Goal: Information Seeking & Learning: Learn about a topic

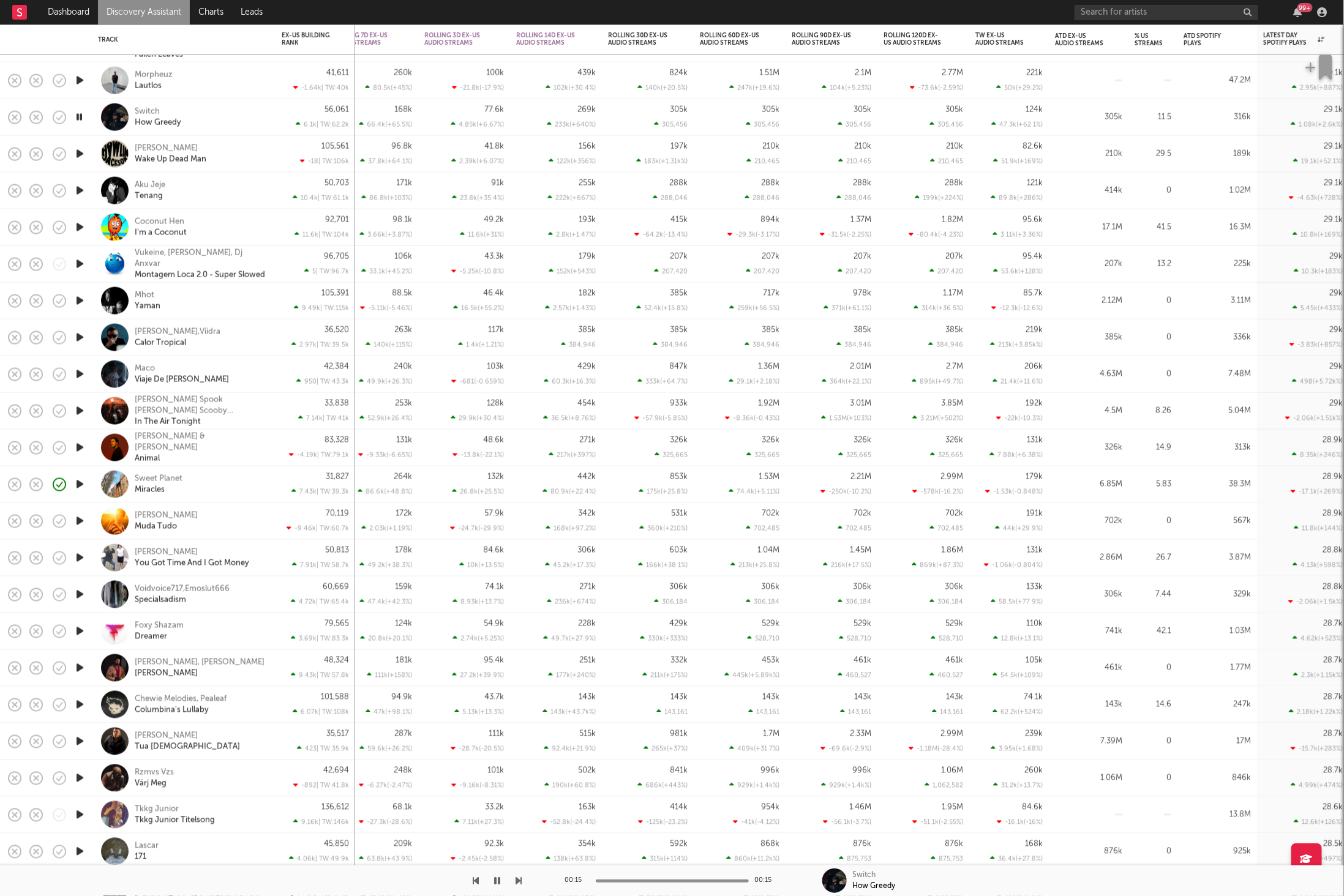
click at [517, 880] on icon "button" at bounding box center [519, 881] width 6 height 10
click at [502, 881] on button "button" at bounding box center [498, 881] width 12 height 31
drag, startPoint x: 496, startPoint y: 883, endPoint x: 503, endPoint y: 879, distance: 8.1
click at [496, 883] on icon "button" at bounding box center [498, 881] width 8 height 10
click at [520, 881] on icon "button" at bounding box center [519, 881] width 6 height 10
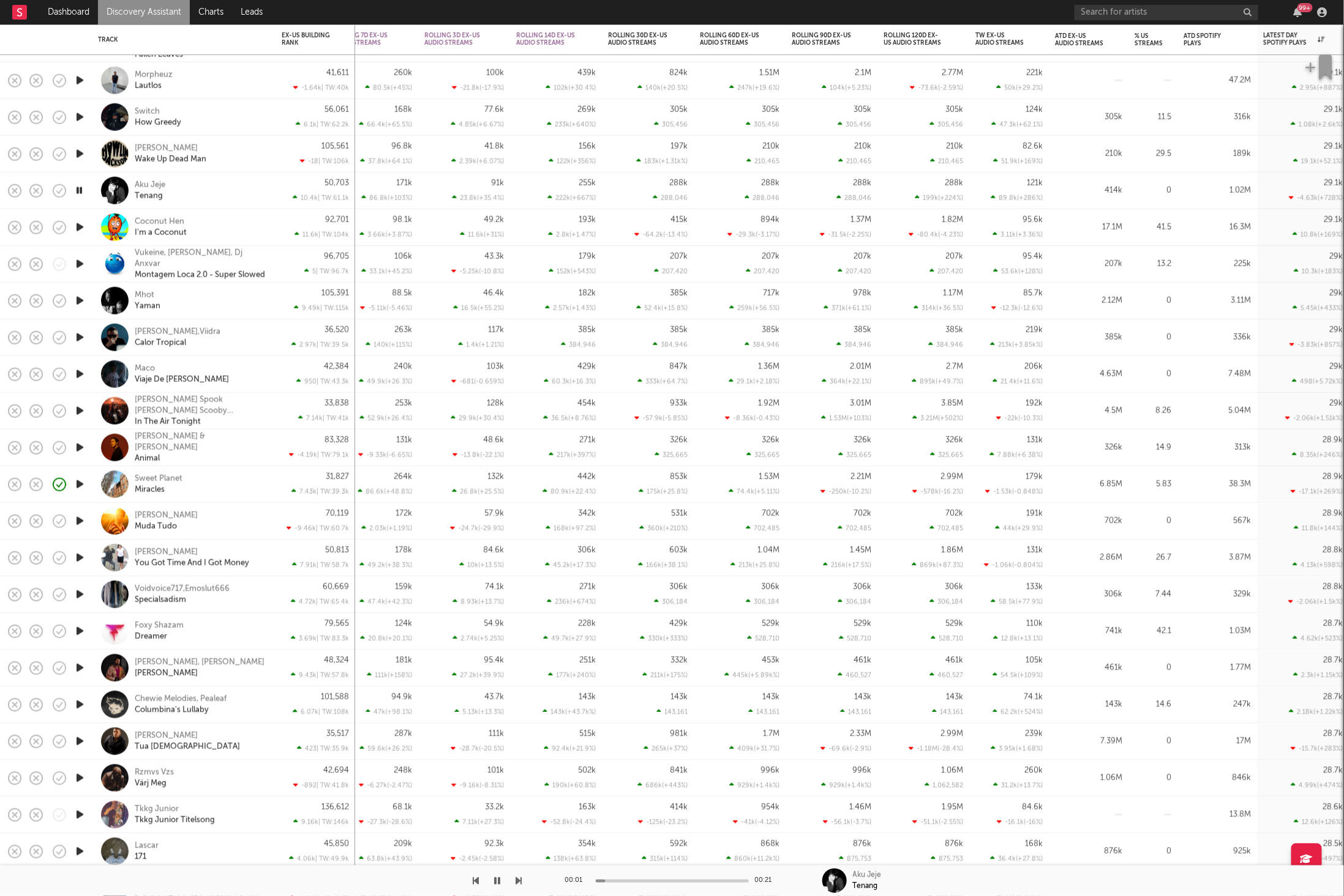
click at [518, 881] on icon "button" at bounding box center [519, 881] width 6 height 10
click at [494, 885] on icon "button" at bounding box center [498, 881] width 6 height 10
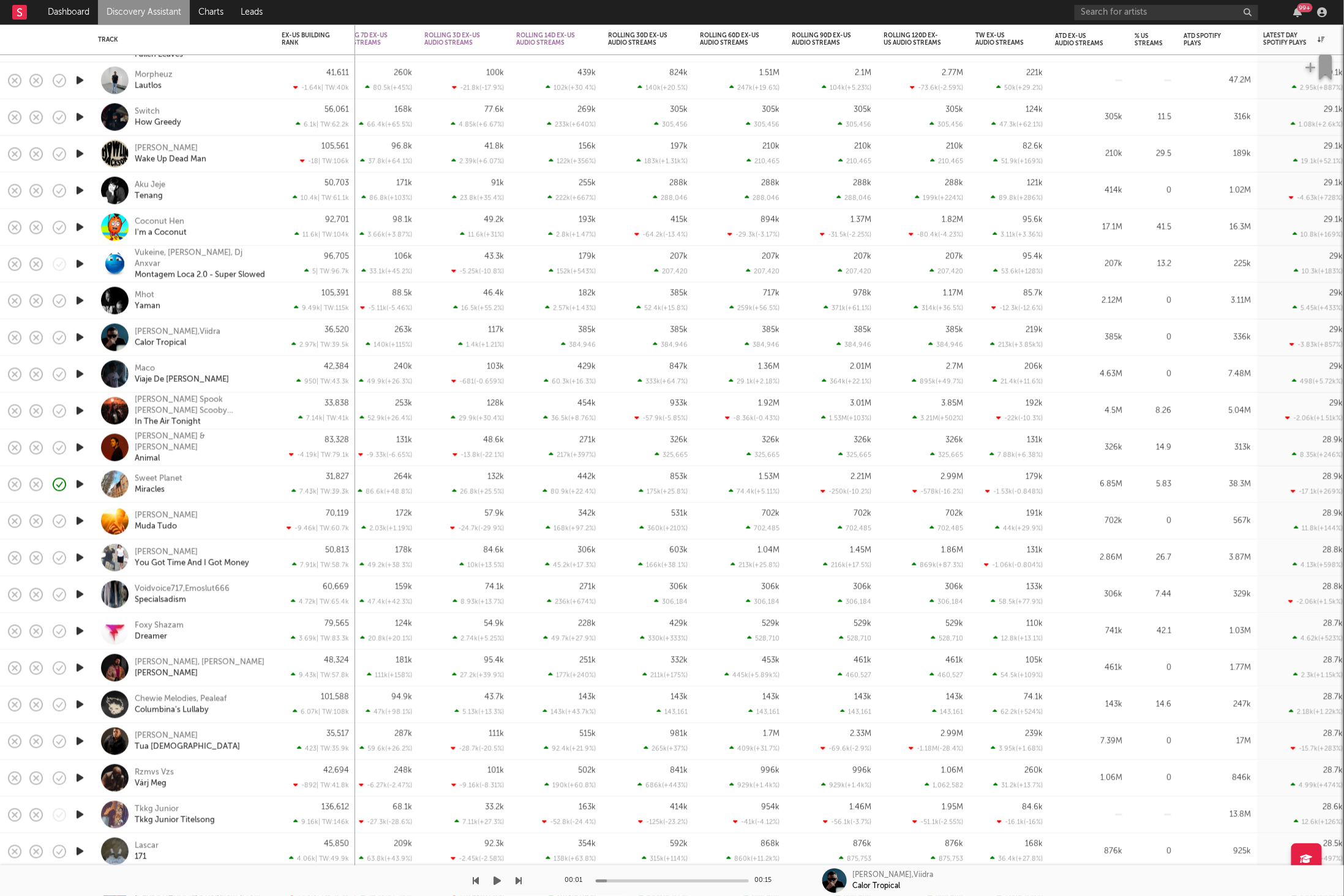
click at [498, 878] on icon "button" at bounding box center [498, 881] width 8 height 10
click at [520, 880] on icon "button" at bounding box center [519, 881] width 6 height 10
click at [502, 879] on button "button" at bounding box center [498, 881] width 12 height 31
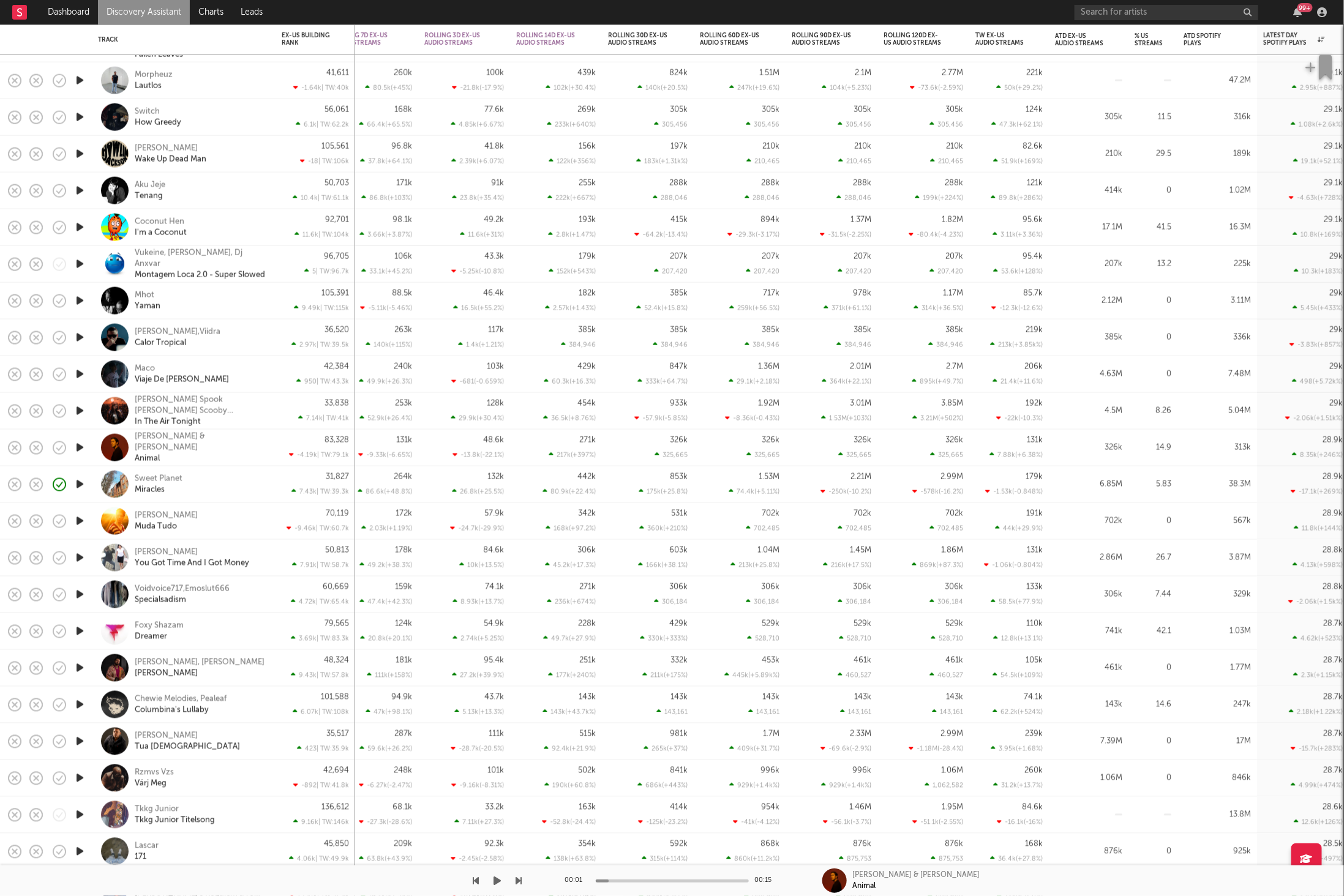
drag, startPoint x: 502, startPoint y: 881, endPoint x: 510, endPoint y: 883, distance: 8.2
click at [502, 881] on button "button" at bounding box center [498, 881] width 12 height 31
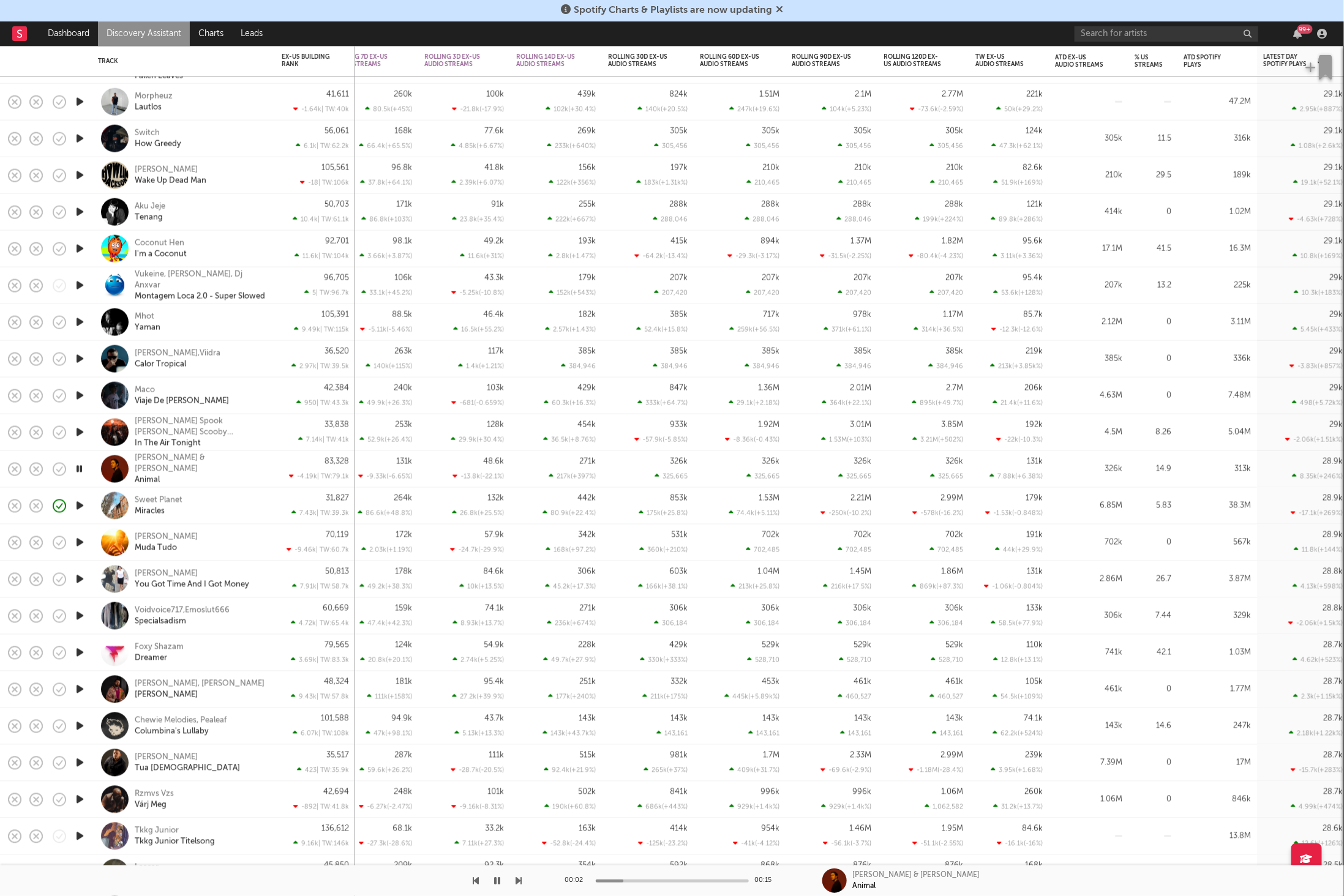
click at [523, 881] on div "00:02 00:15 [PERSON_NAME] & [PERSON_NAME] Animal" at bounding box center [672, 881] width 1344 height 31
click at [520, 881] on icon "button" at bounding box center [519, 881] width 6 height 10
click at [477, 880] on icon "button" at bounding box center [476, 881] width 6 height 10
click at [520, 878] on icon "button" at bounding box center [519, 881] width 6 height 10
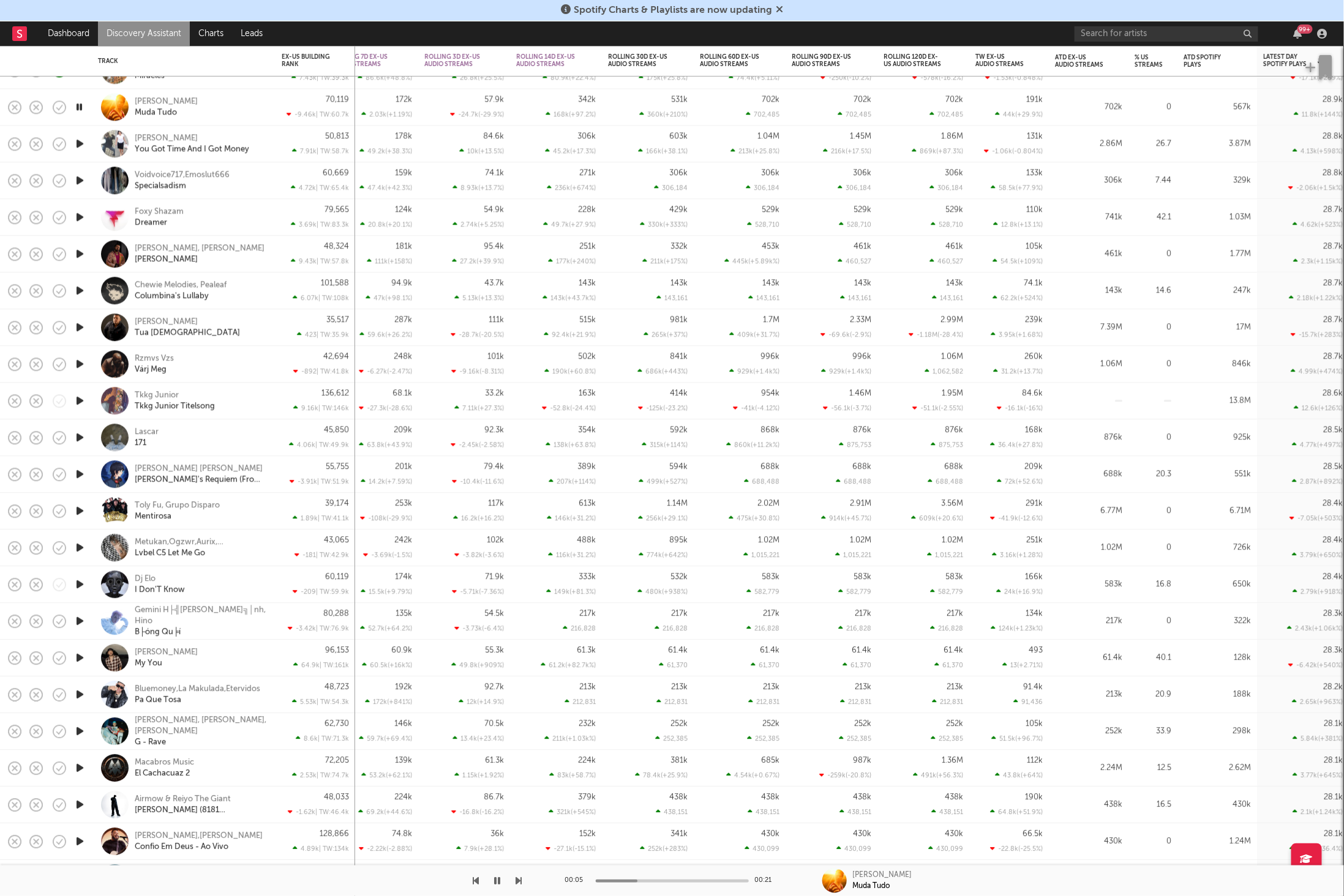
click at [517, 879] on icon "button" at bounding box center [519, 881] width 6 height 10
click at [498, 881] on icon "button" at bounding box center [498, 881] width 6 height 10
click at [493, 882] on button "button" at bounding box center [498, 881] width 12 height 31
click at [521, 878] on icon "button" at bounding box center [519, 881] width 6 height 10
click at [522, 876] on icon "button" at bounding box center [519, 881] width 6 height 10
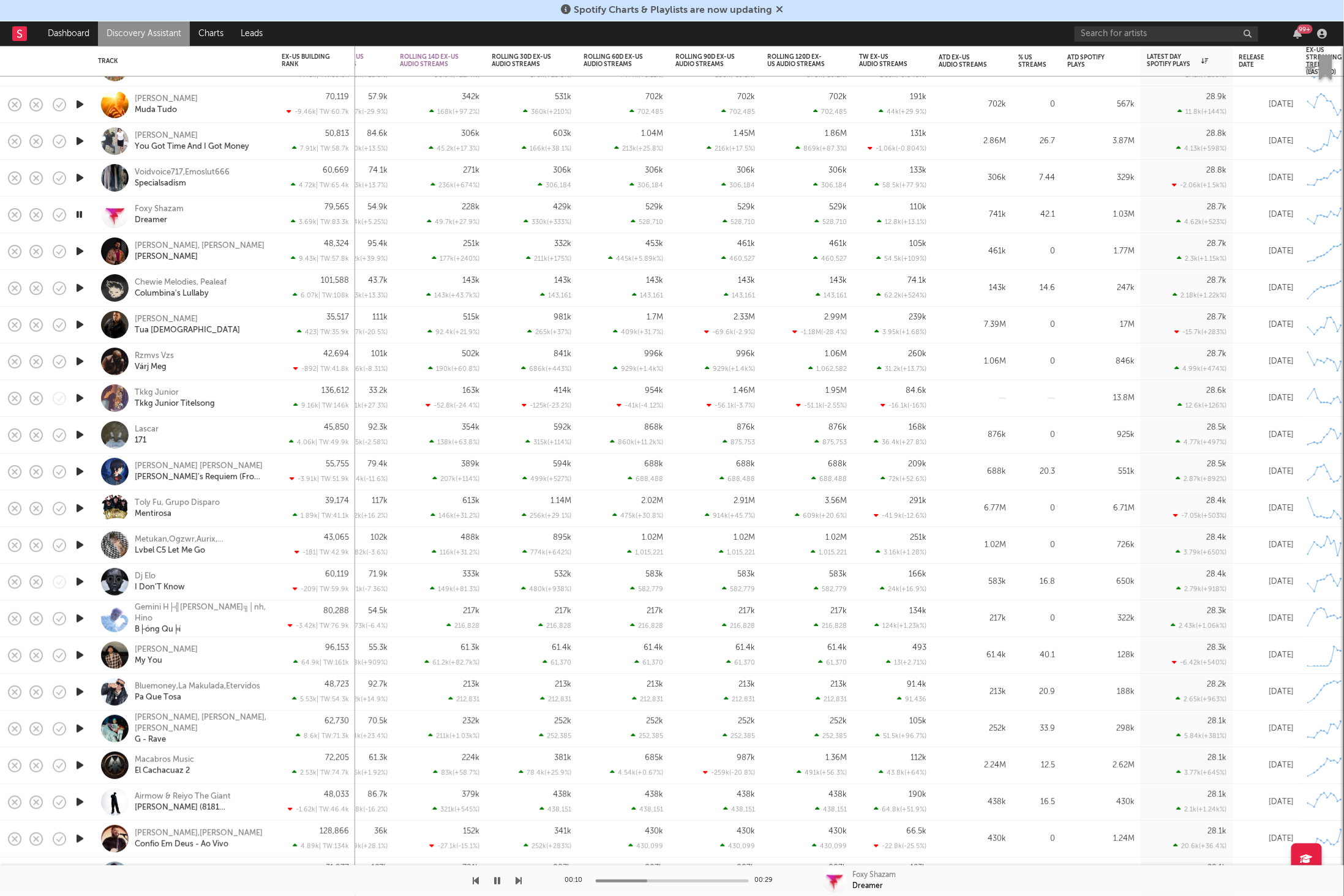
click at [524, 881] on div "00:10 00:29 Foxy Shazam Dreamer" at bounding box center [672, 881] width 1344 height 31
click at [523, 879] on div "00:10 00:29 Foxy Shazam Dreamer" at bounding box center [672, 881] width 1344 height 31
click at [519, 878] on icon "button" at bounding box center [519, 881] width 6 height 10
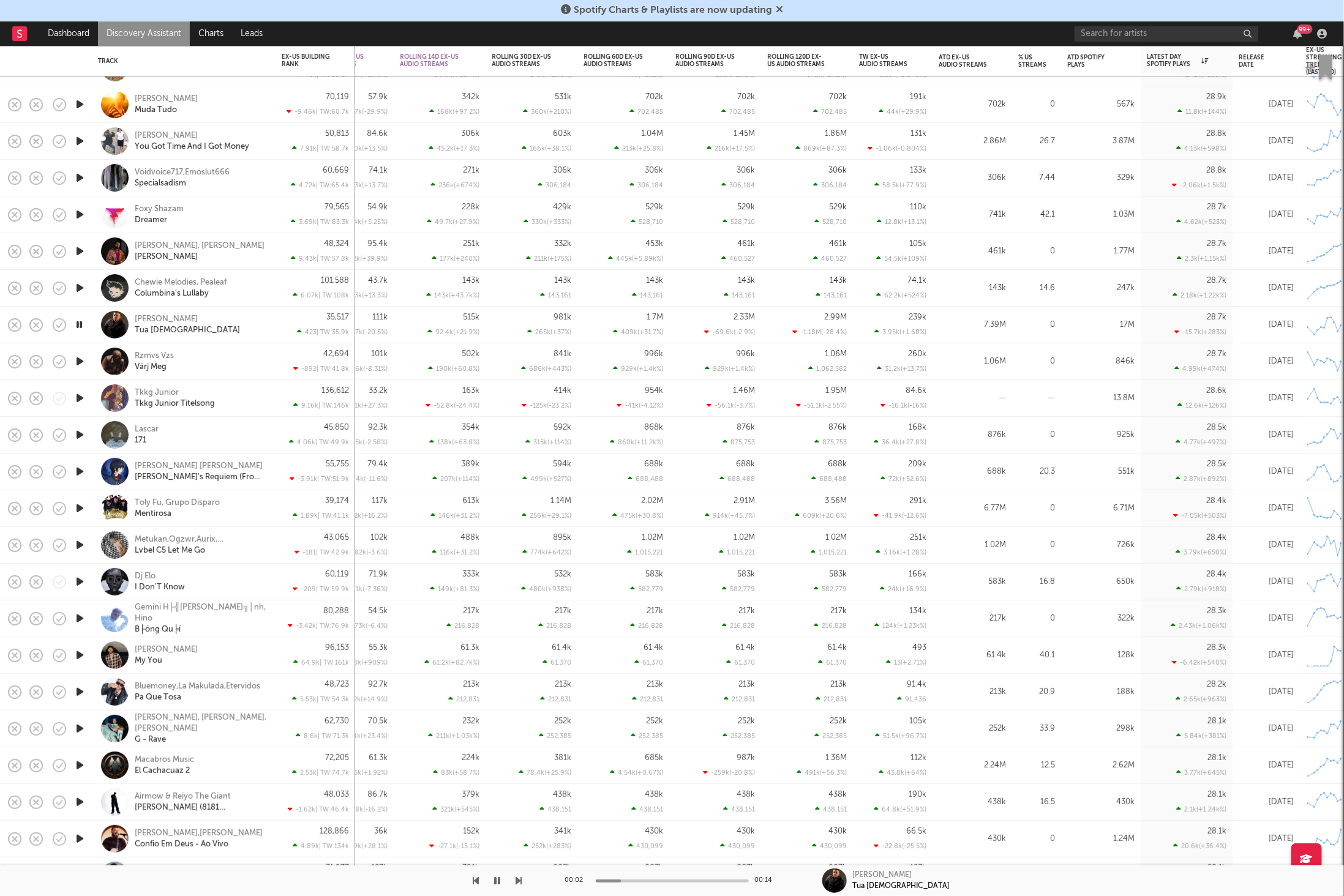
click at [498, 878] on icon "button" at bounding box center [498, 881] width 6 height 10
click at [499, 881] on icon "button" at bounding box center [498, 881] width 8 height 10
click at [520, 880] on icon "button" at bounding box center [519, 881] width 6 height 10
click at [515, 880] on div at bounding box center [261, 881] width 522 height 31
click at [521, 878] on icon "button" at bounding box center [519, 881] width 6 height 10
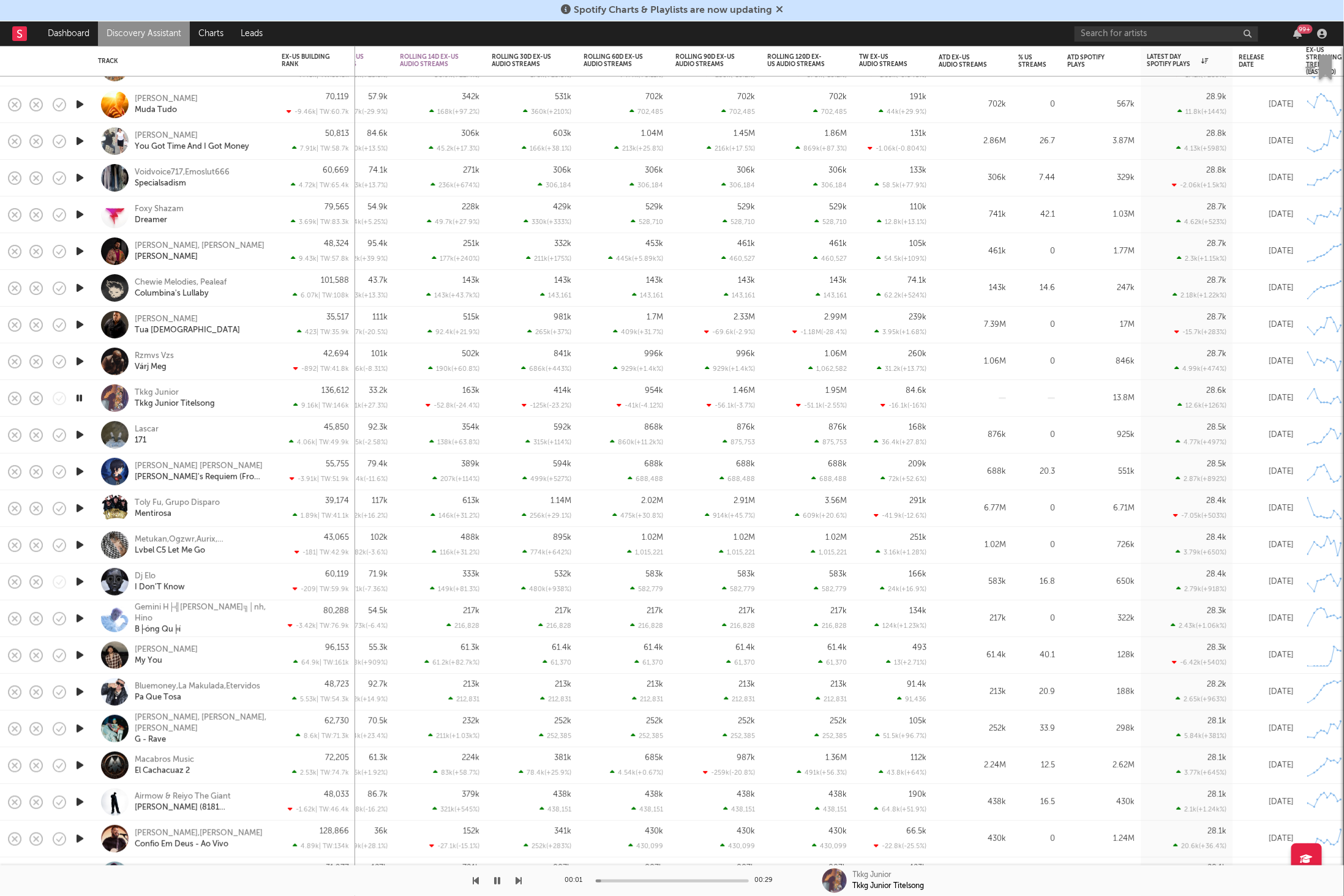
click at [521, 878] on icon "button" at bounding box center [519, 881] width 6 height 10
click at [520, 879] on icon "button" at bounding box center [519, 881] width 6 height 10
click at [519, 882] on icon "button" at bounding box center [519, 881] width 6 height 10
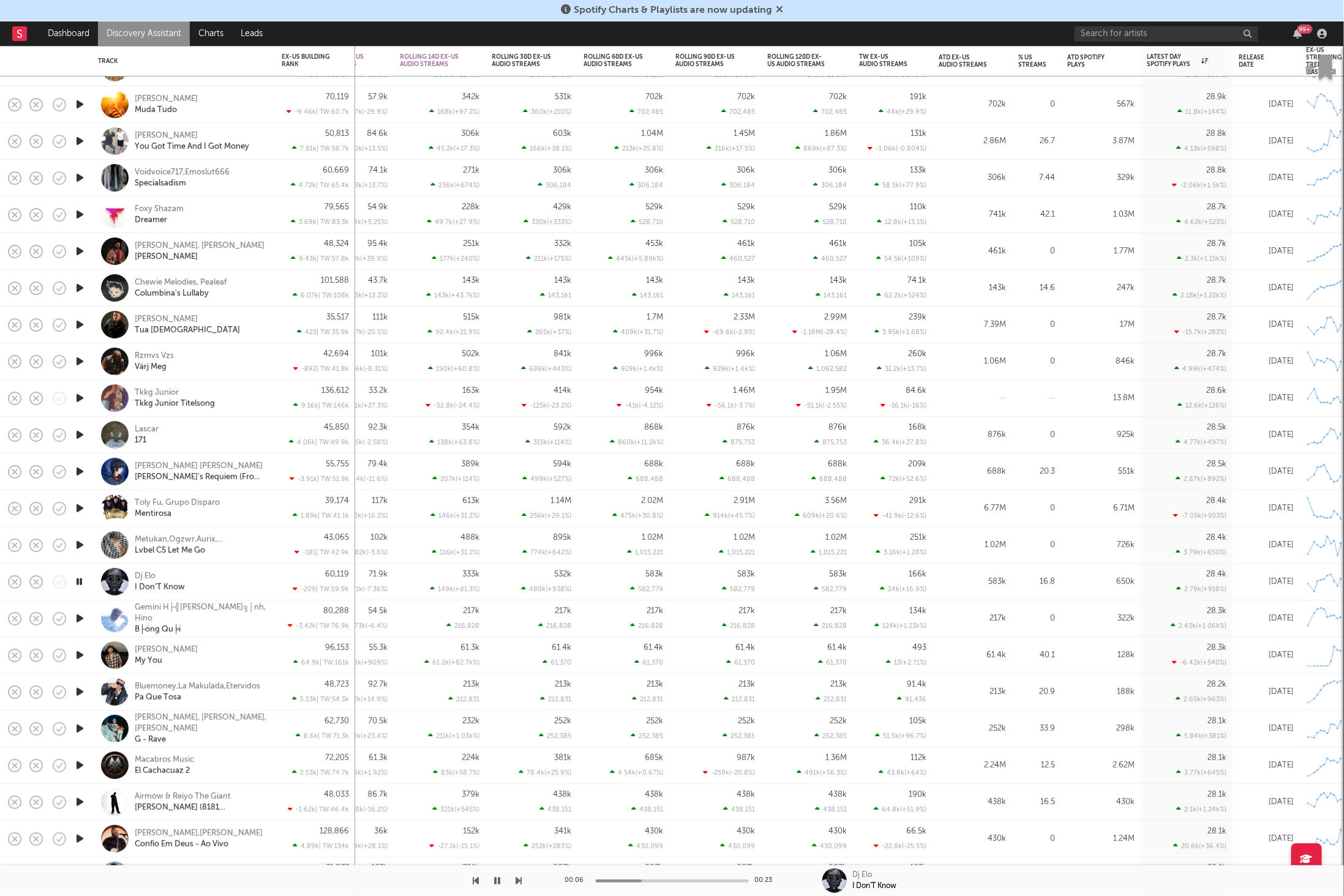
click at [231, 580] on div "Dj Elo I Don'T Know" at bounding box center [201, 582] width 132 height 22
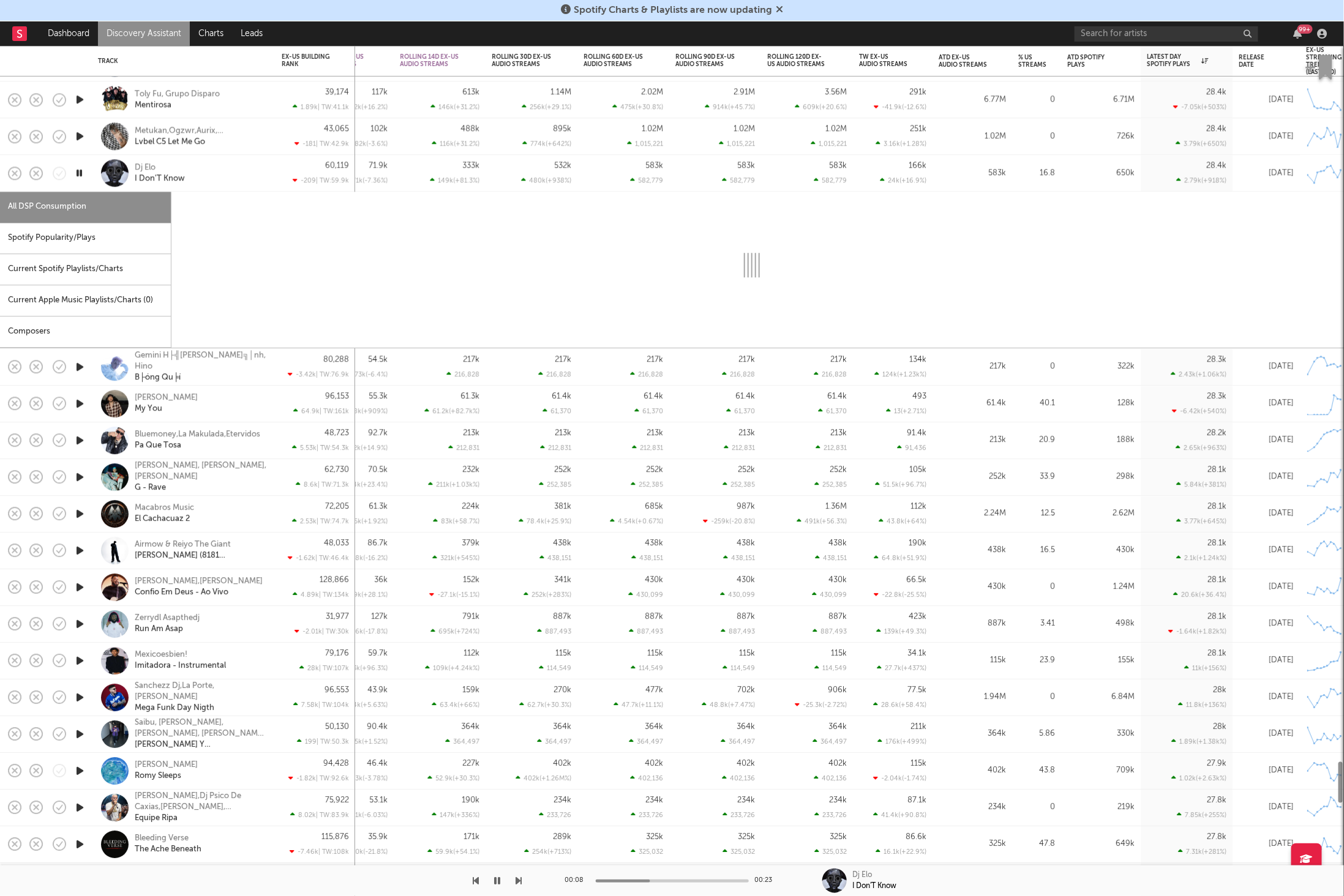
select select "1w"
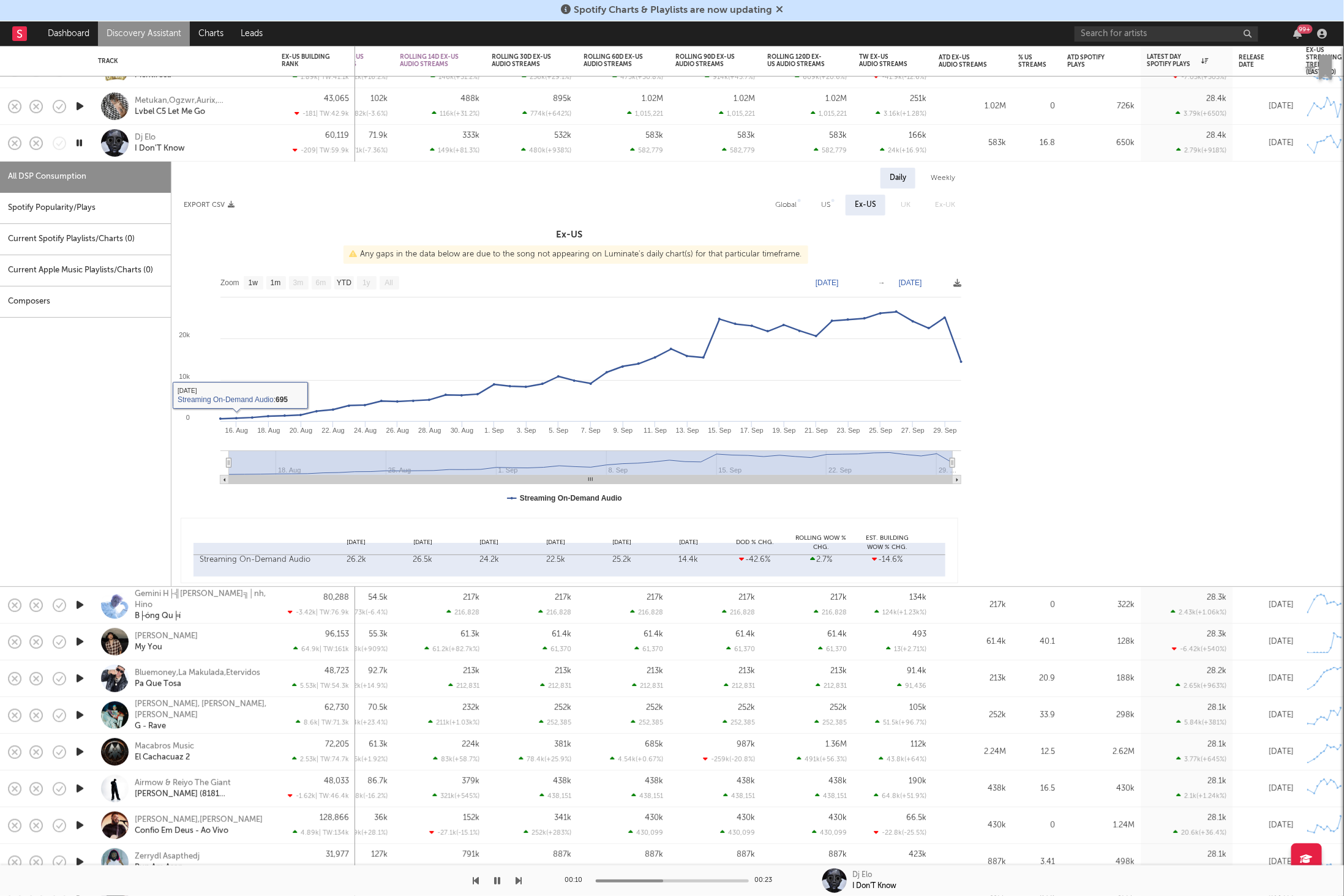
click at [127, 221] on div "Spotify Popularity/Plays" at bounding box center [85, 209] width 171 height 32
select select "1w"
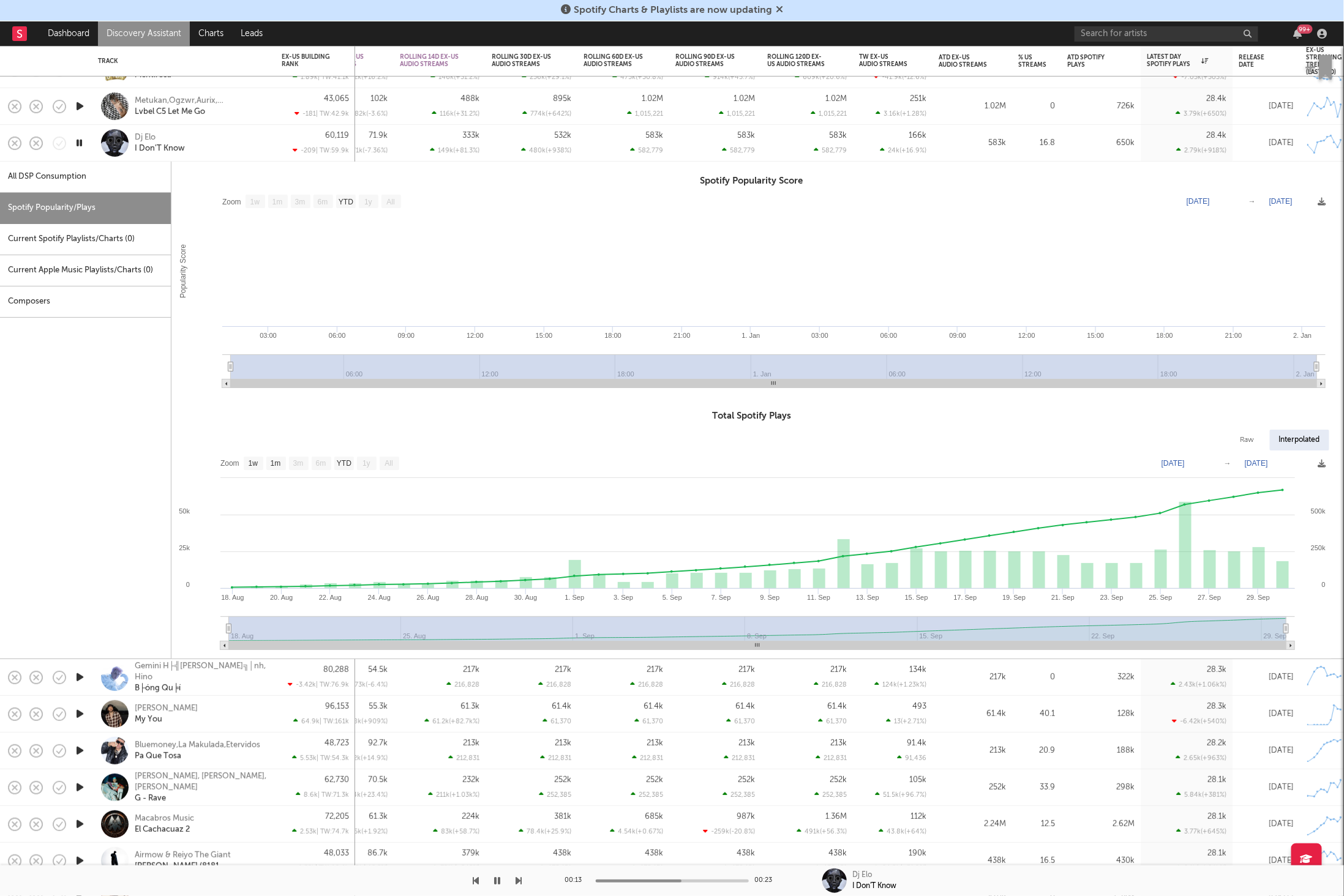
click at [522, 879] on icon "button" at bounding box center [519, 881] width 6 height 10
click at [217, 137] on div "Dj Elo I Don'T Know" at bounding box center [201, 143] width 132 height 22
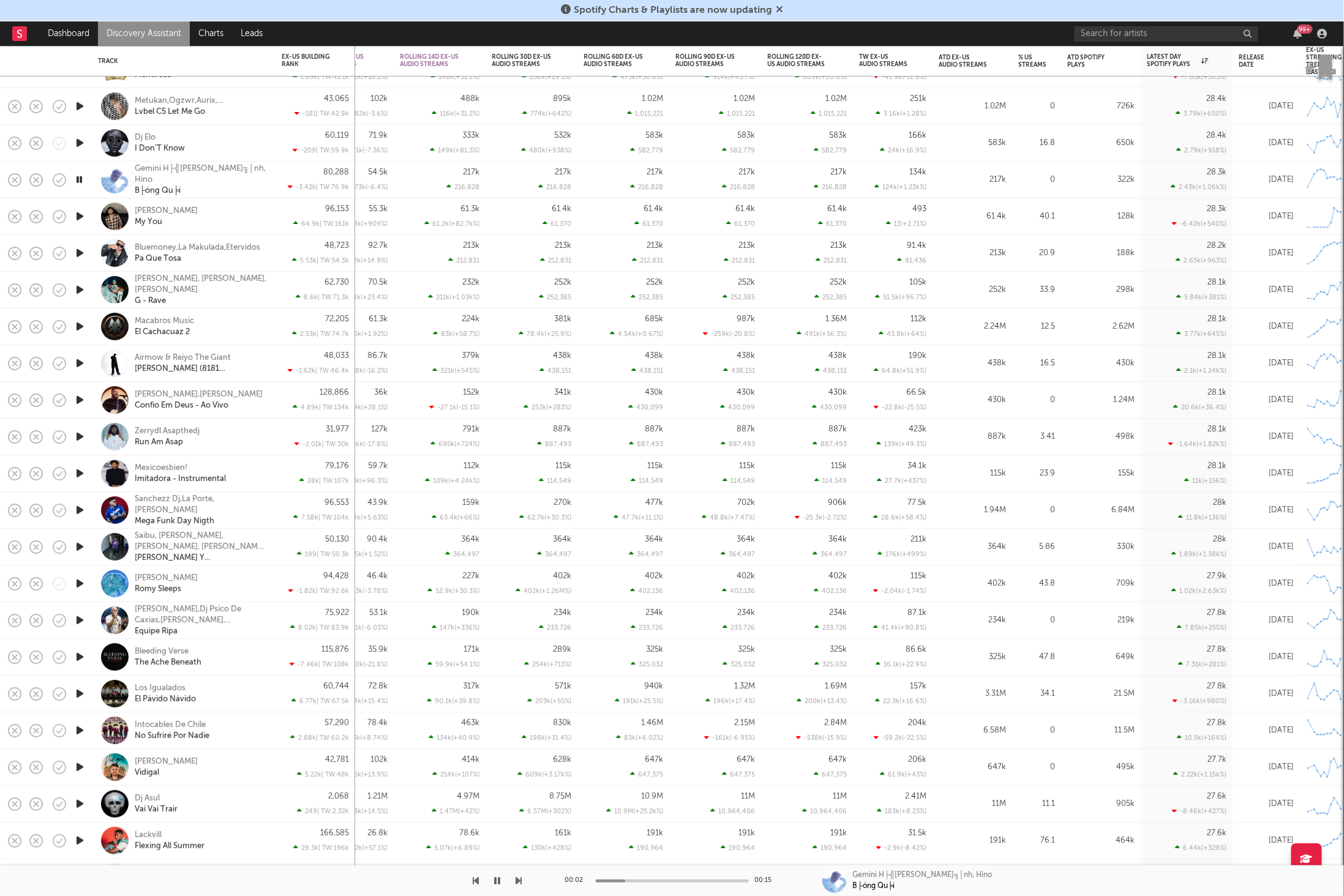
click at [519, 885] on icon "button" at bounding box center [519, 881] width 6 height 10
click at [478, 880] on icon "button" at bounding box center [476, 881] width 6 height 10
click at [517, 880] on icon "button" at bounding box center [519, 881] width 6 height 10
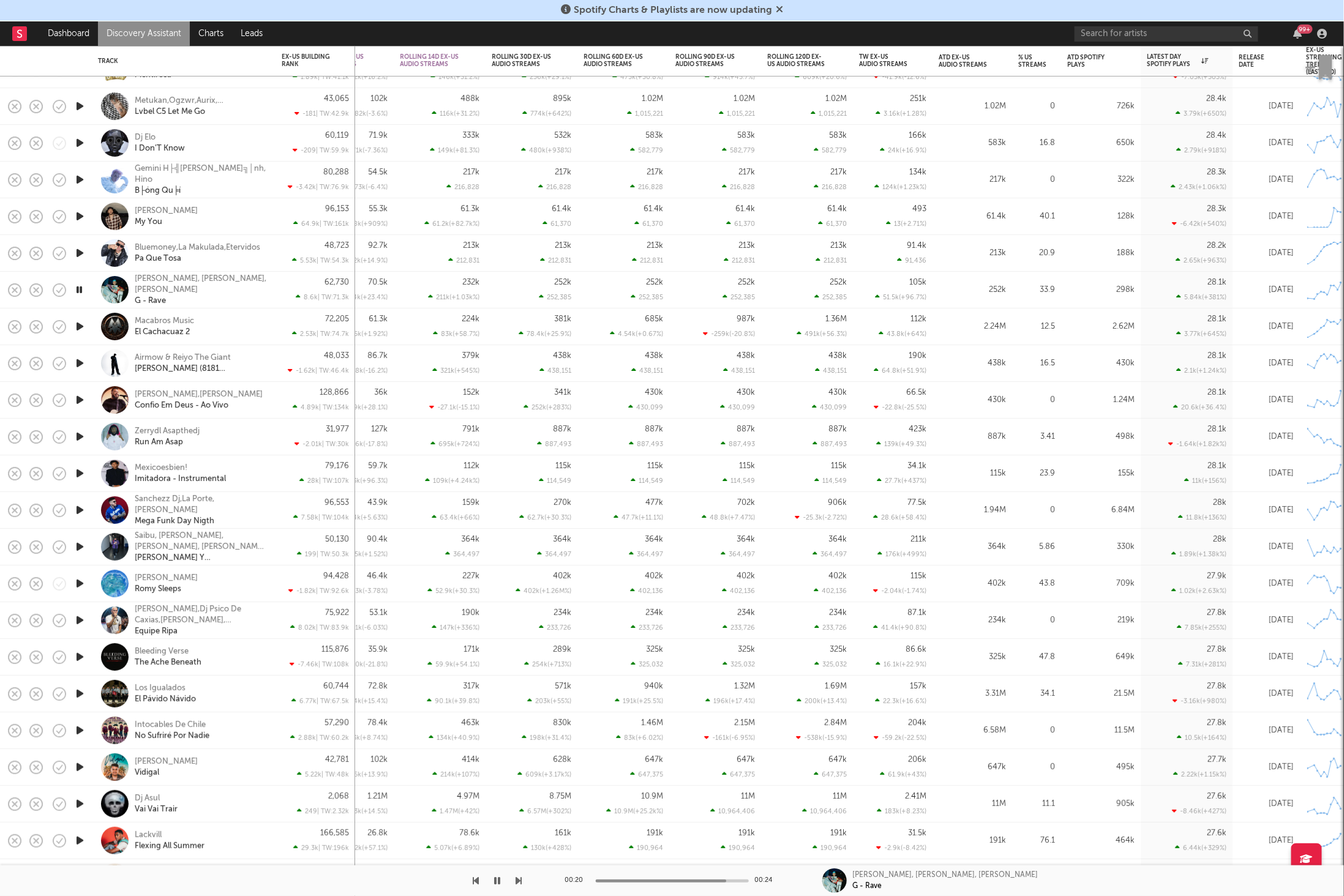
click at [517, 882] on icon "button" at bounding box center [519, 881] width 6 height 10
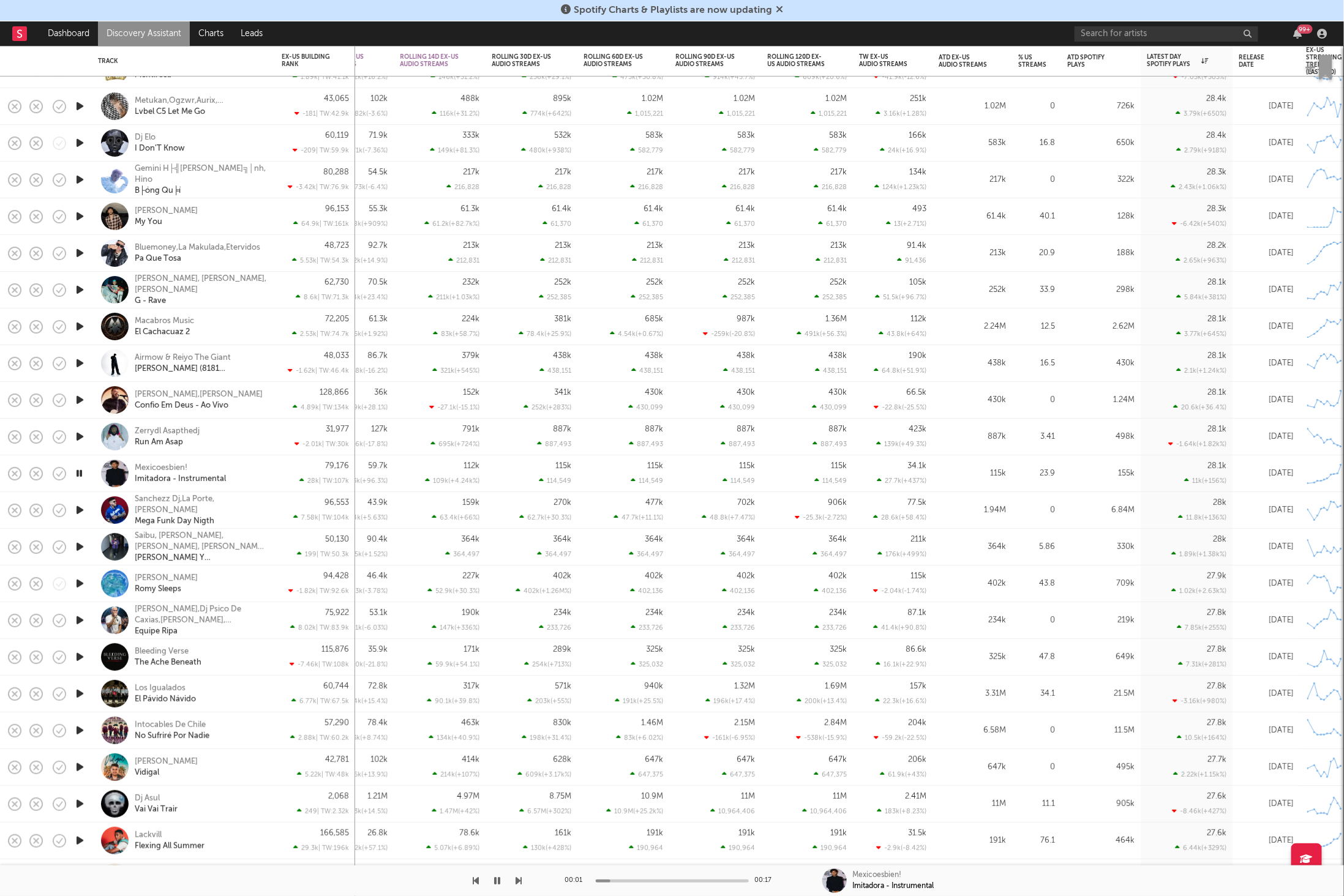
click at [517, 882] on icon "button" at bounding box center [519, 881] width 6 height 10
click at [520, 881] on icon "button" at bounding box center [519, 881] width 6 height 10
click at [497, 883] on icon "button" at bounding box center [498, 881] width 6 height 10
click at [497, 883] on icon "button" at bounding box center [498, 881] width 8 height 10
click at [516, 878] on icon "button" at bounding box center [519, 881] width 6 height 10
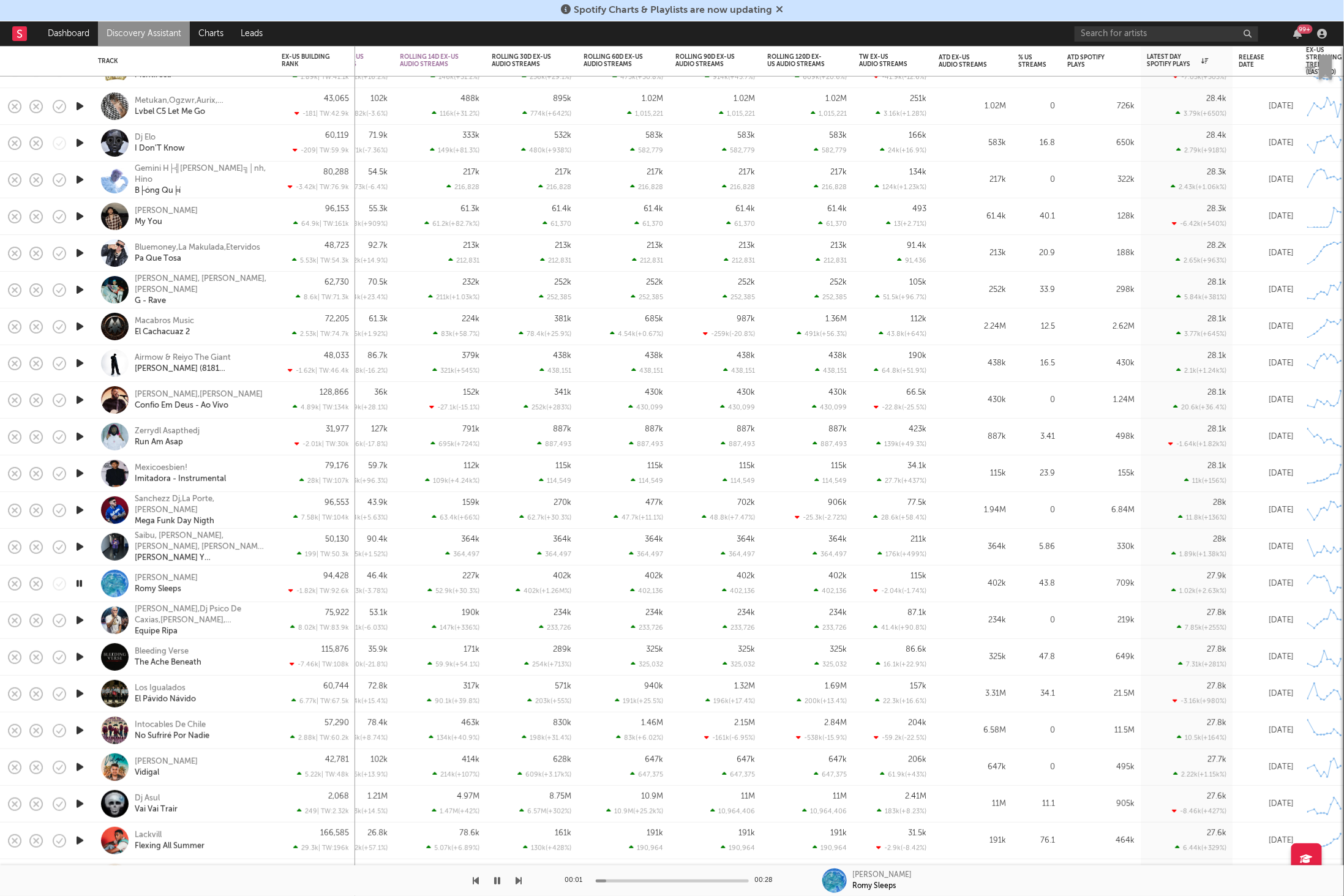
click at [517, 883] on icon "button" at bounding box center [519, 881] width 6 height 10
click at [517, 882] on icon "button" at bounding box center [519, 881] width 6 height 10
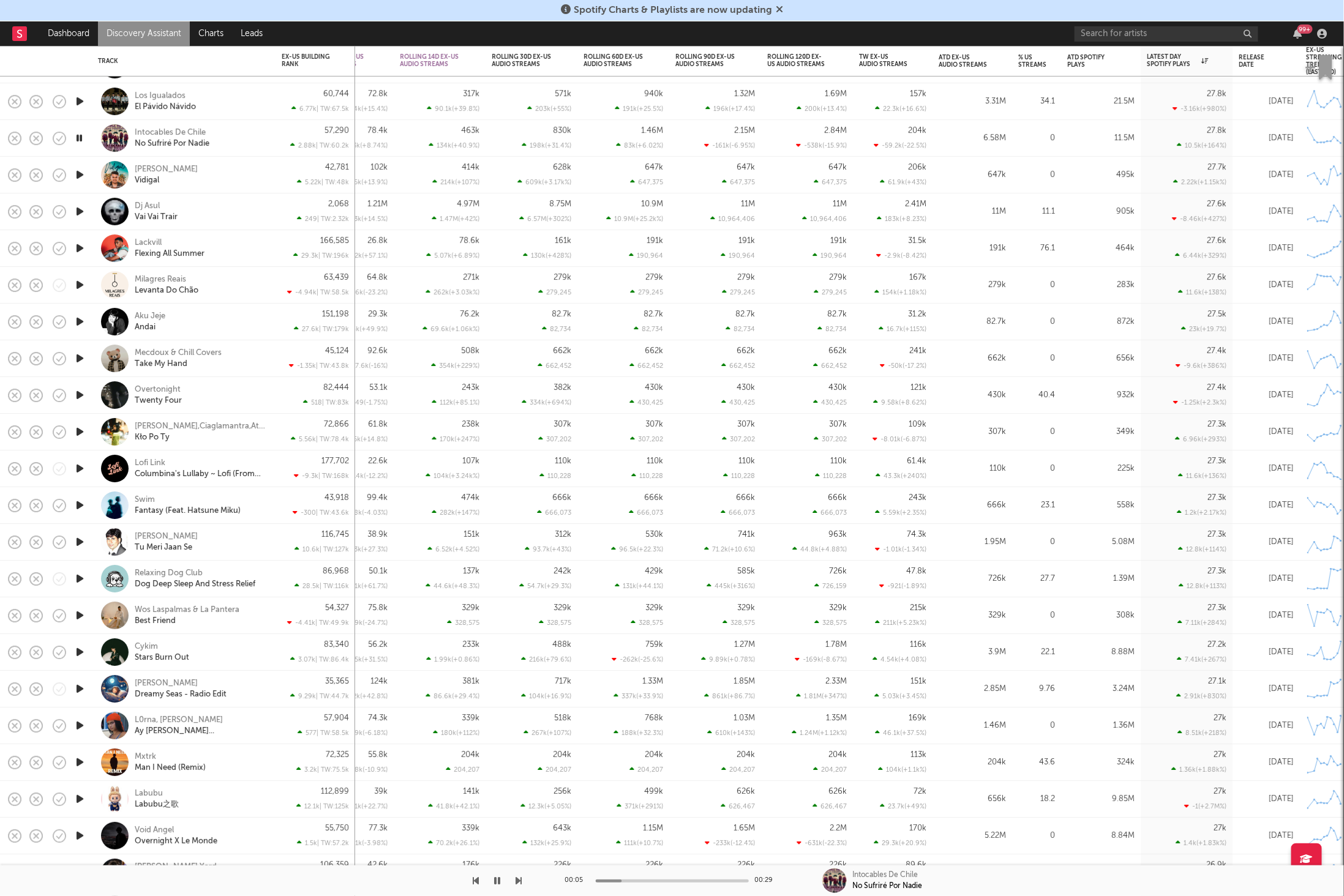
click at [516, 879] on icon "button" at bounding box center [519, 881] width 6 height 10
click at [517, 879] on icon "button" at bounding box center [519, 881] width 6 height 10
click at [263, 244] on div "Lackvill Flexing All Summer" at bounding box center [201, 248] width 132 height 22
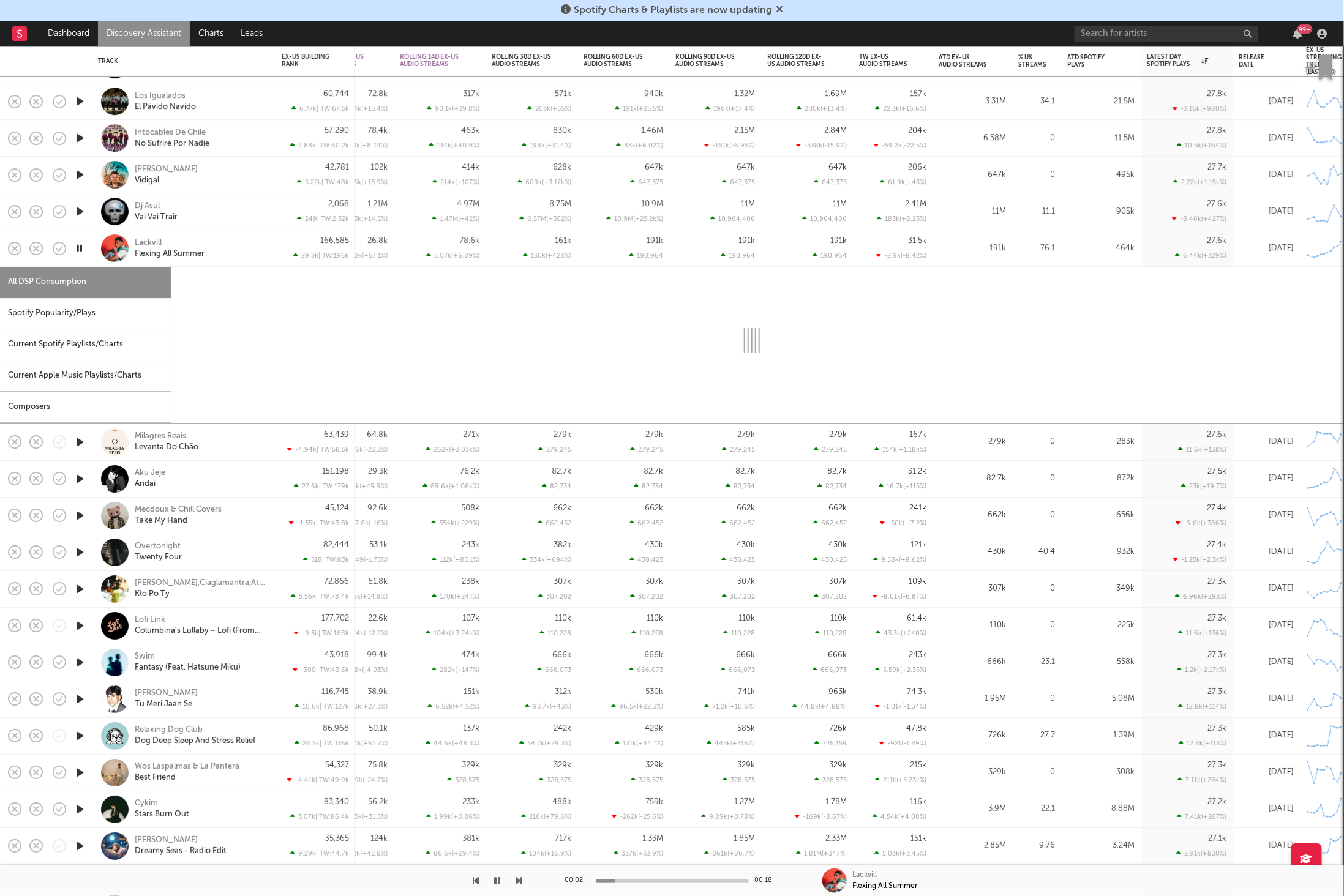
click at [81, 306] on div "Spotify Popularity/Plays" at bounding box center [85, 314] width 171 height 32
select select "1w"
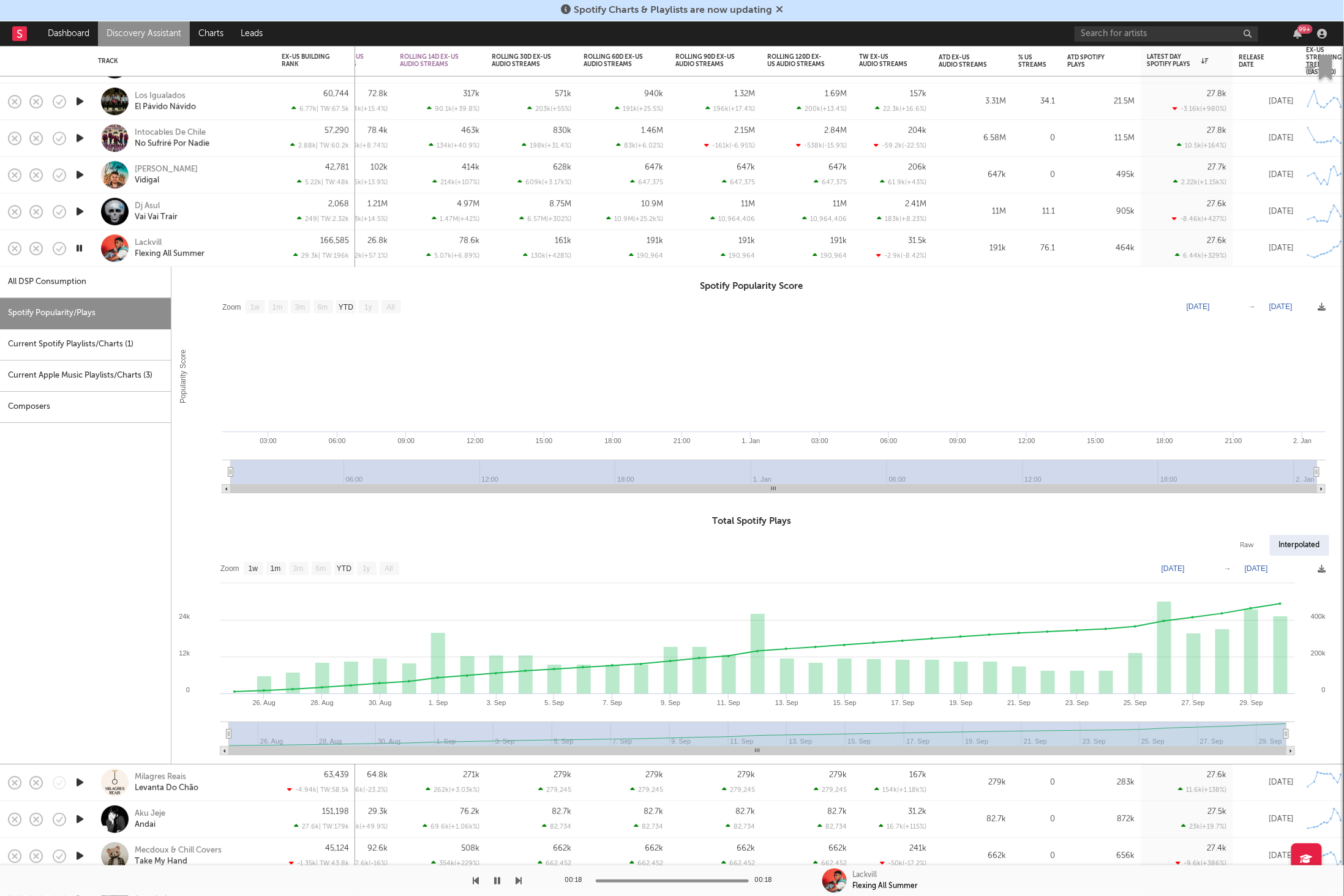
click at [245, 249] on div "Lackvill Flexing All Summer" at bounding box center [201, 248] width 132 height 22
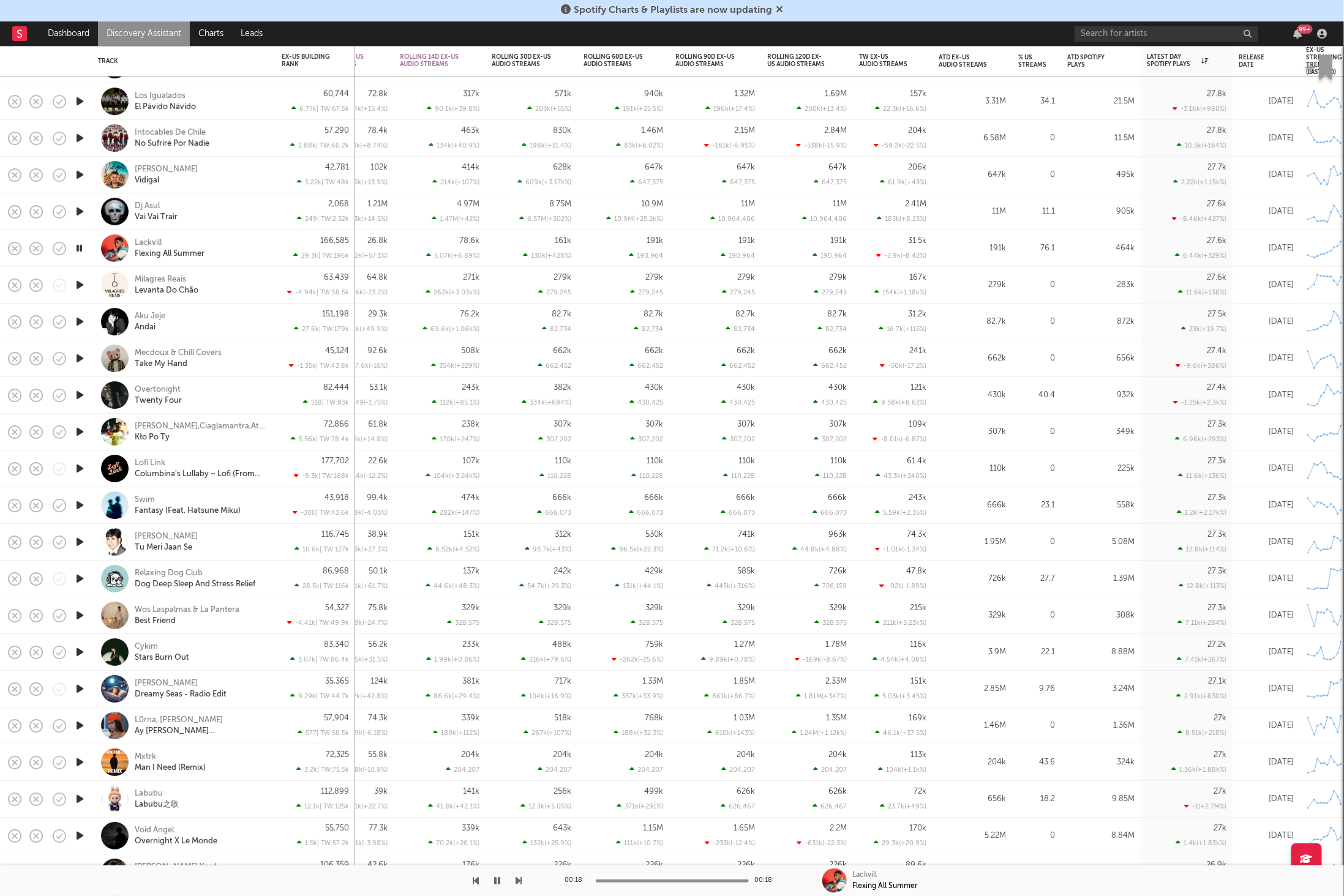
click at [80, 283] on icon "button" at bounding box center [80, 285] width 13 height 15
click at [518, 880] on icon "button" at bounding box center [519, 881] width 6 height 10
click at [520, 877] on icon "button" at bounding box center [519, 881] width 6 height 10
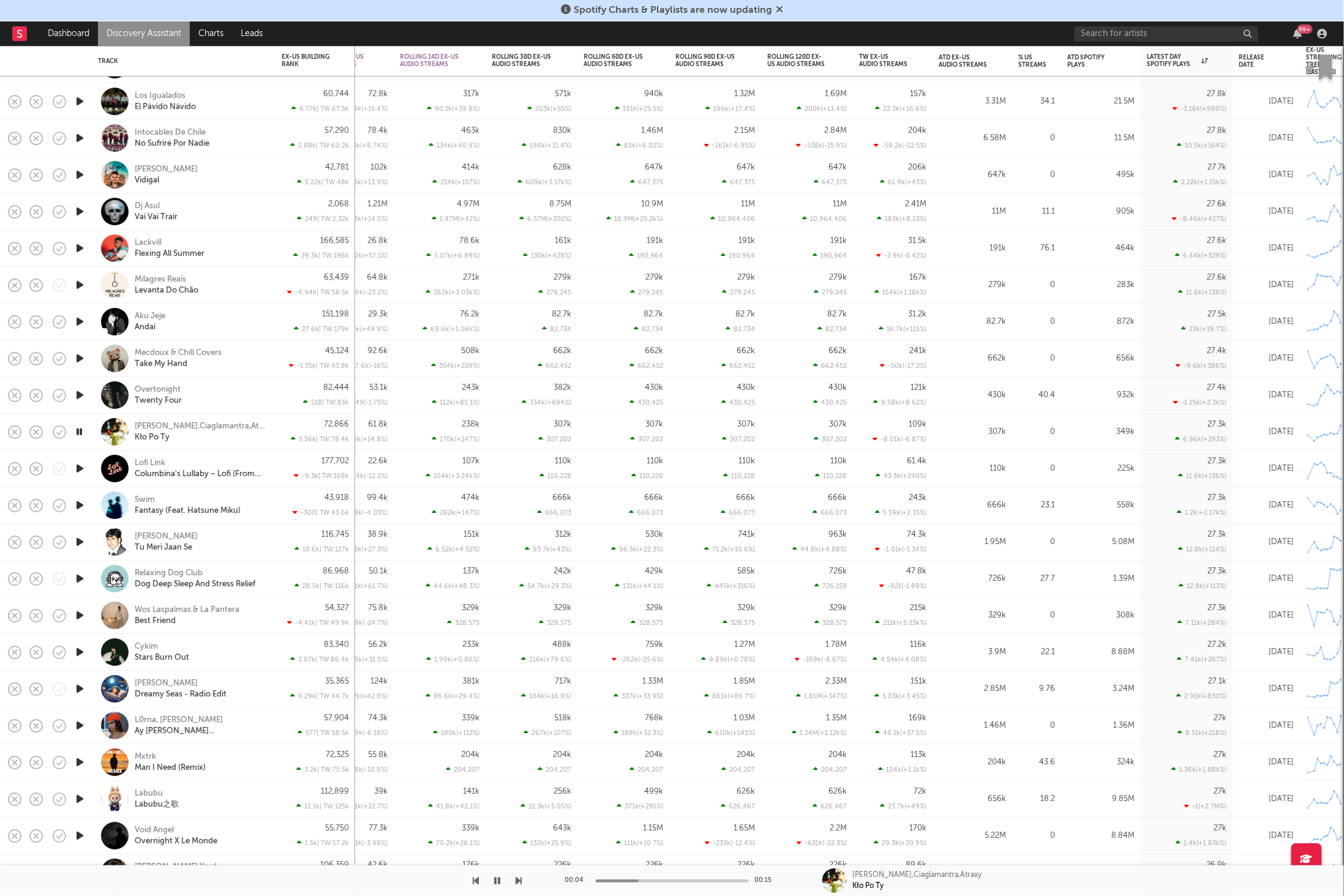
click at [520, 877] on icon "button" at bounding box center [519, 881] width 6 height 10
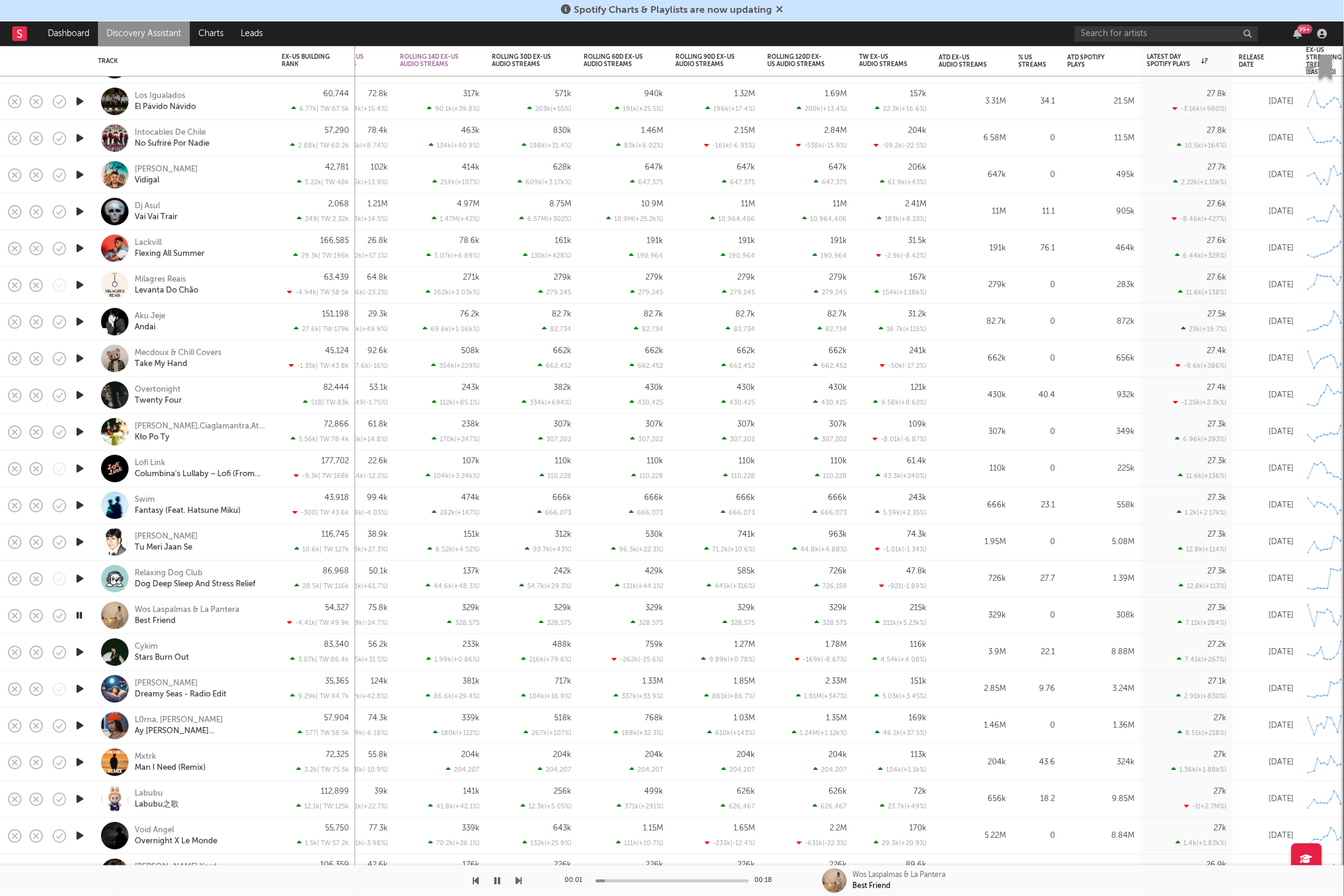
click at [520, 877] on icon "button" at bounding box center [519, 881] width 6 height 10
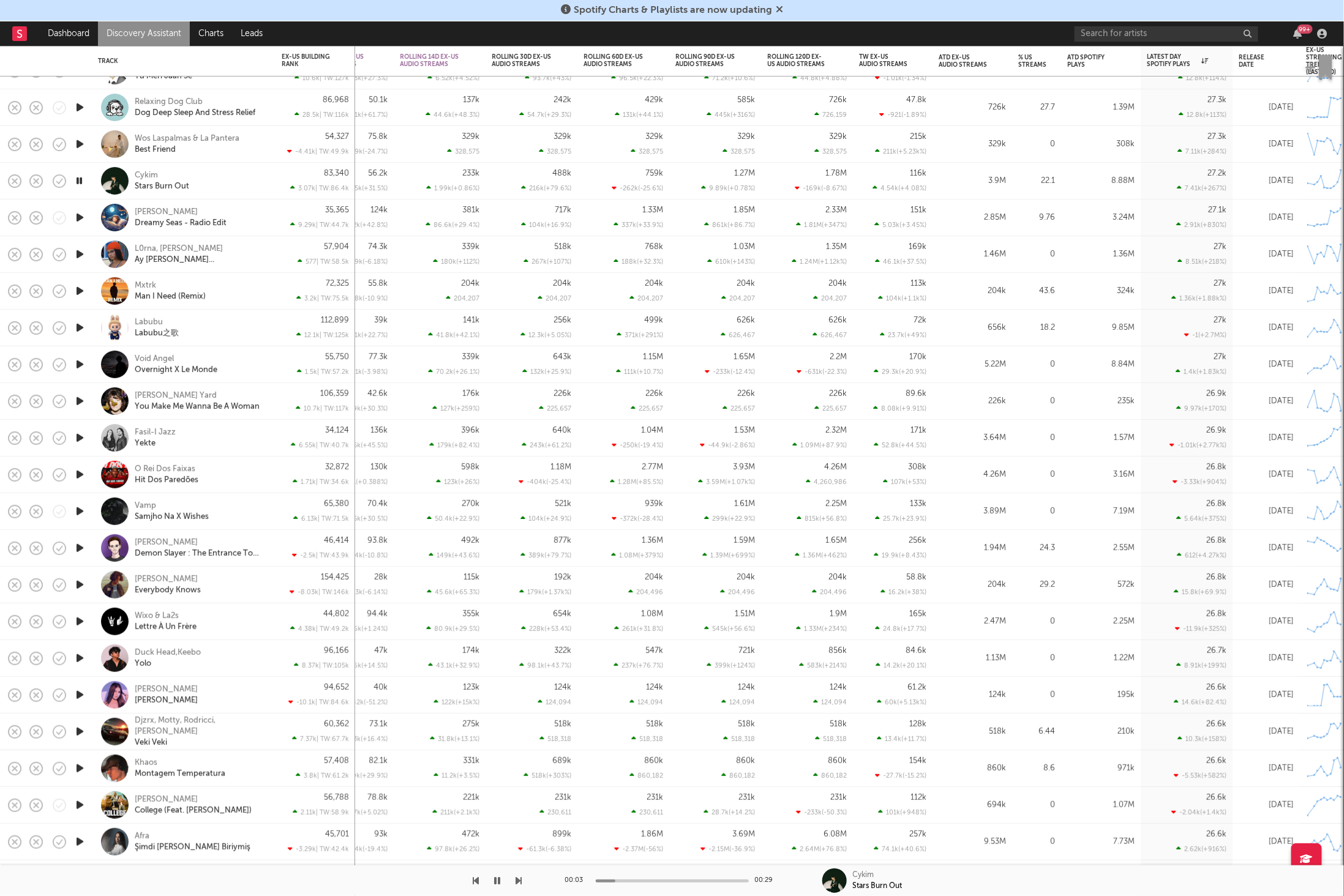
click at [216, 186] on div "Cykim Stars Burn Out" at bounding box center [201, 181] width 132 height 22
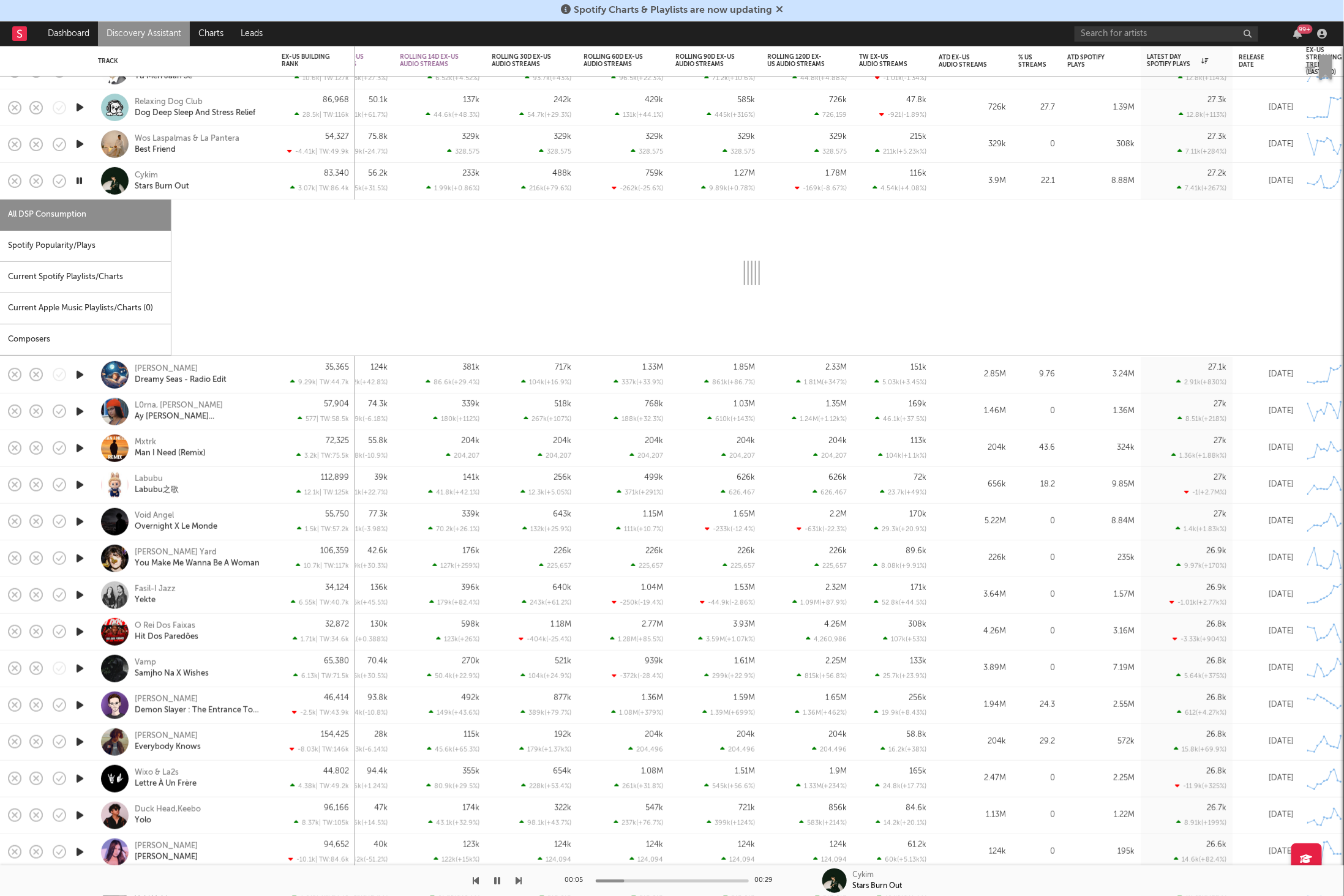
select select "6m"
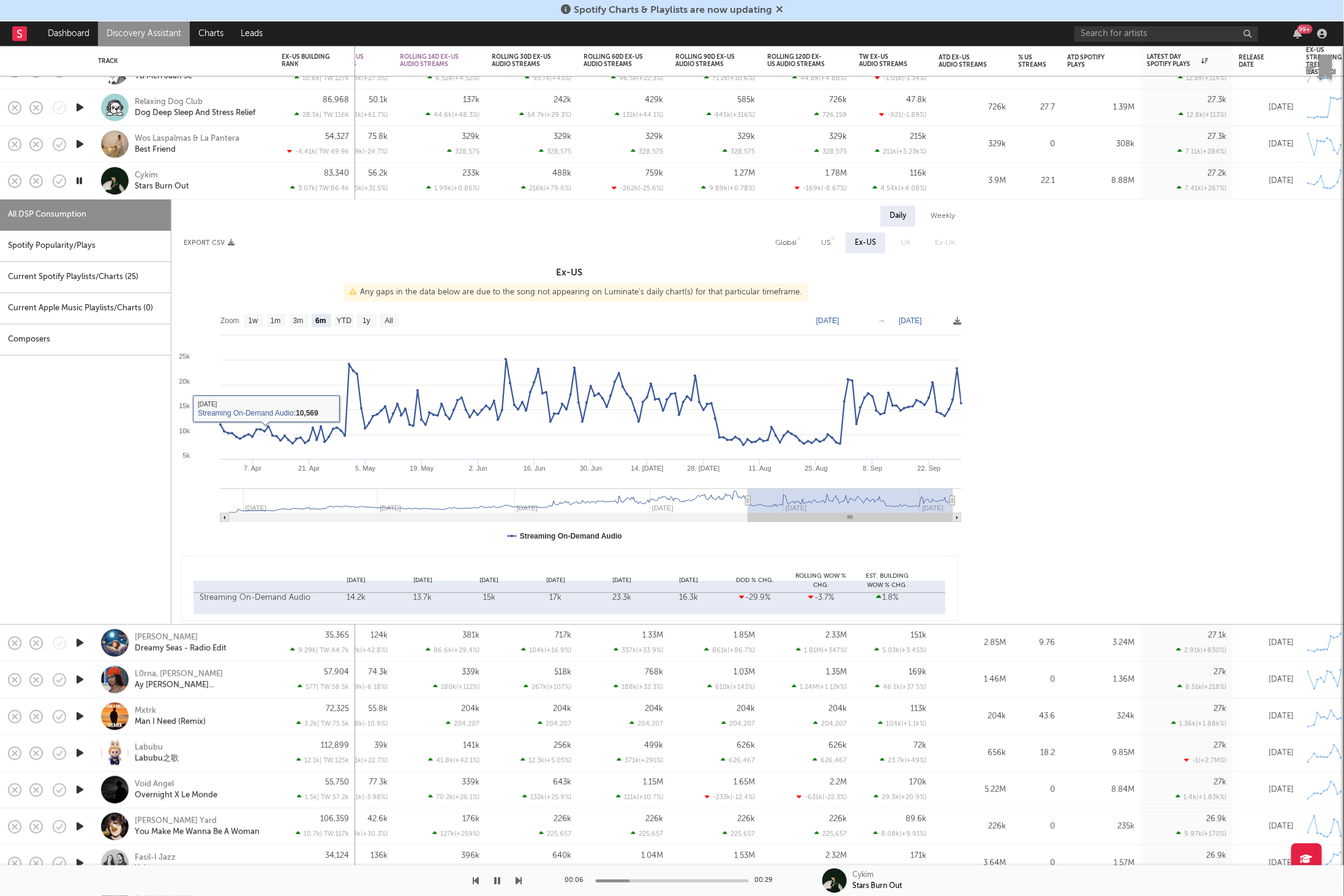
click at [66, 248] on div "Spotify Popularity/Plays" at bounding box center [85, 247] width 171 height 32
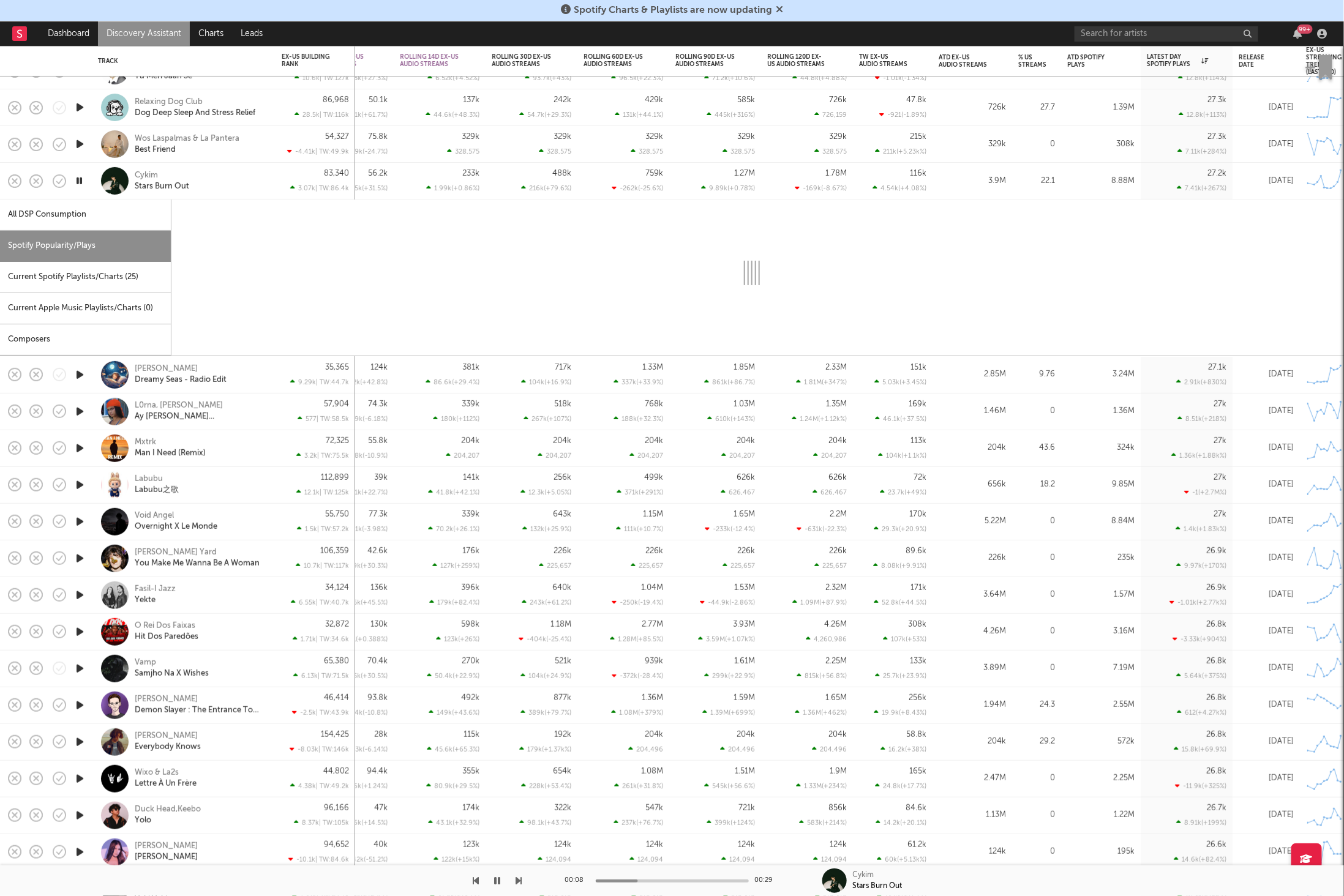
select select "1w"
select select "6m"
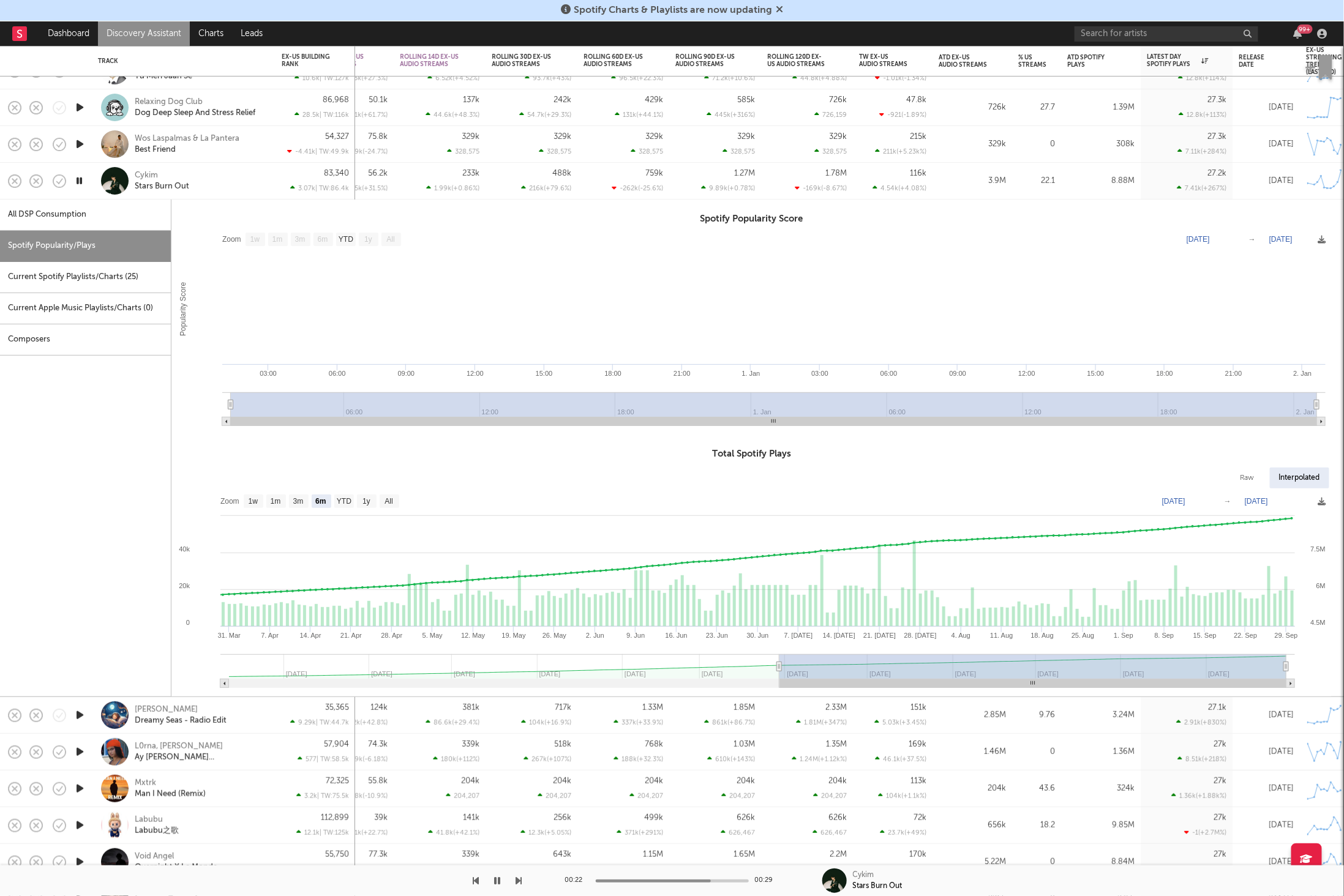
click at [543, 880] on div "00:22 00:29 Cykim Stars Burn Out" at bounding box center [672, 881] width 1344 height 31
click at [520, 880] on icon "button" at bounding box center [519, 881] width 6 height 10
click at [238, 185] on div "Cykim Stars Burn Out" at bounding box center [201, 181] width 132 height 22
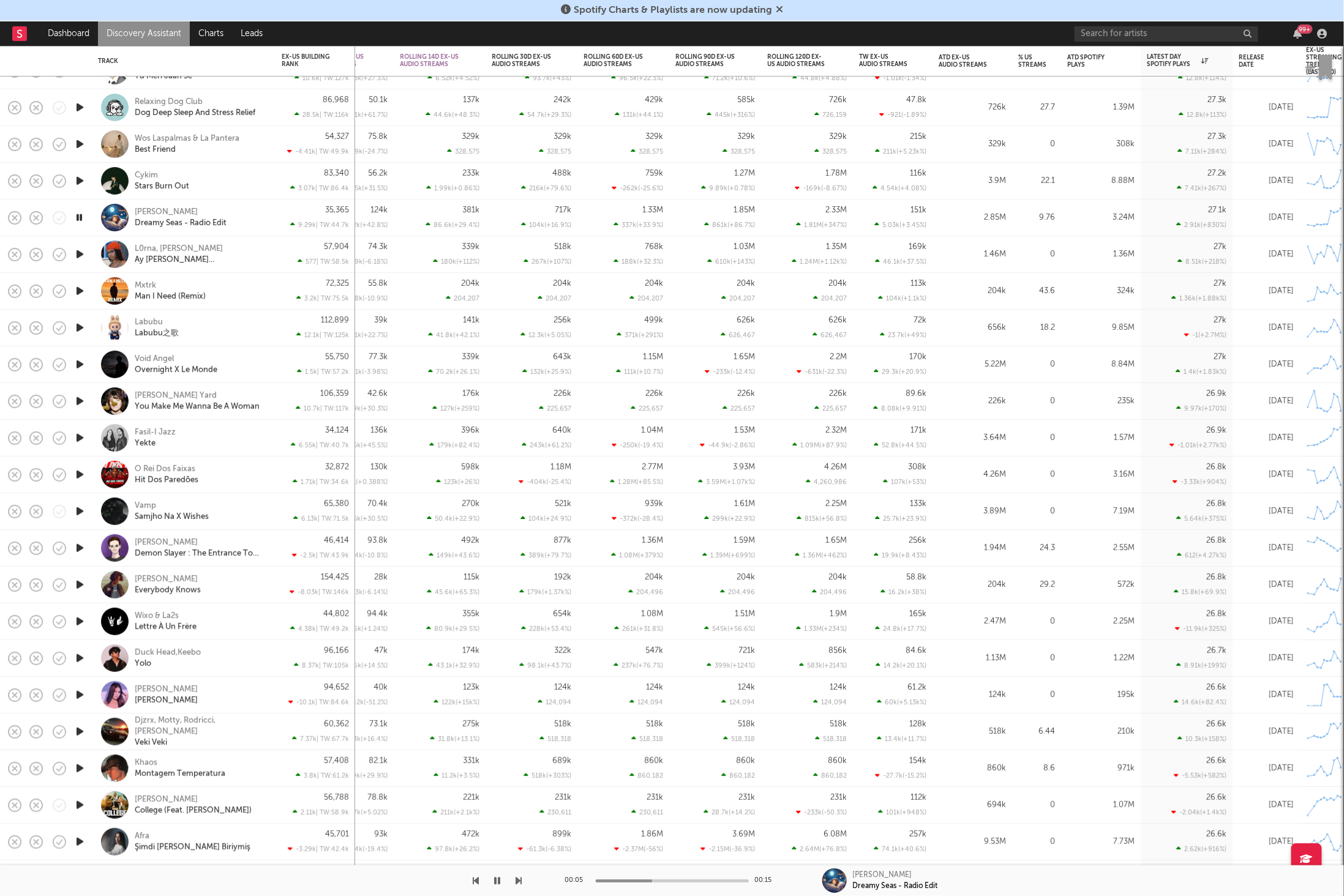
click at [517, 881] on icon "button" at bounding box center [519, 881] width 6 height 10
click at [516, 879] on icon "button" at bounding box center [519, 881] width 6 height 10
click at [516, 878] on icon "button" at bounding box center [519, 881] width 6 height 10
click at [517, 880] on icon "button" at bounding box center [519, 881] width 6 height 10
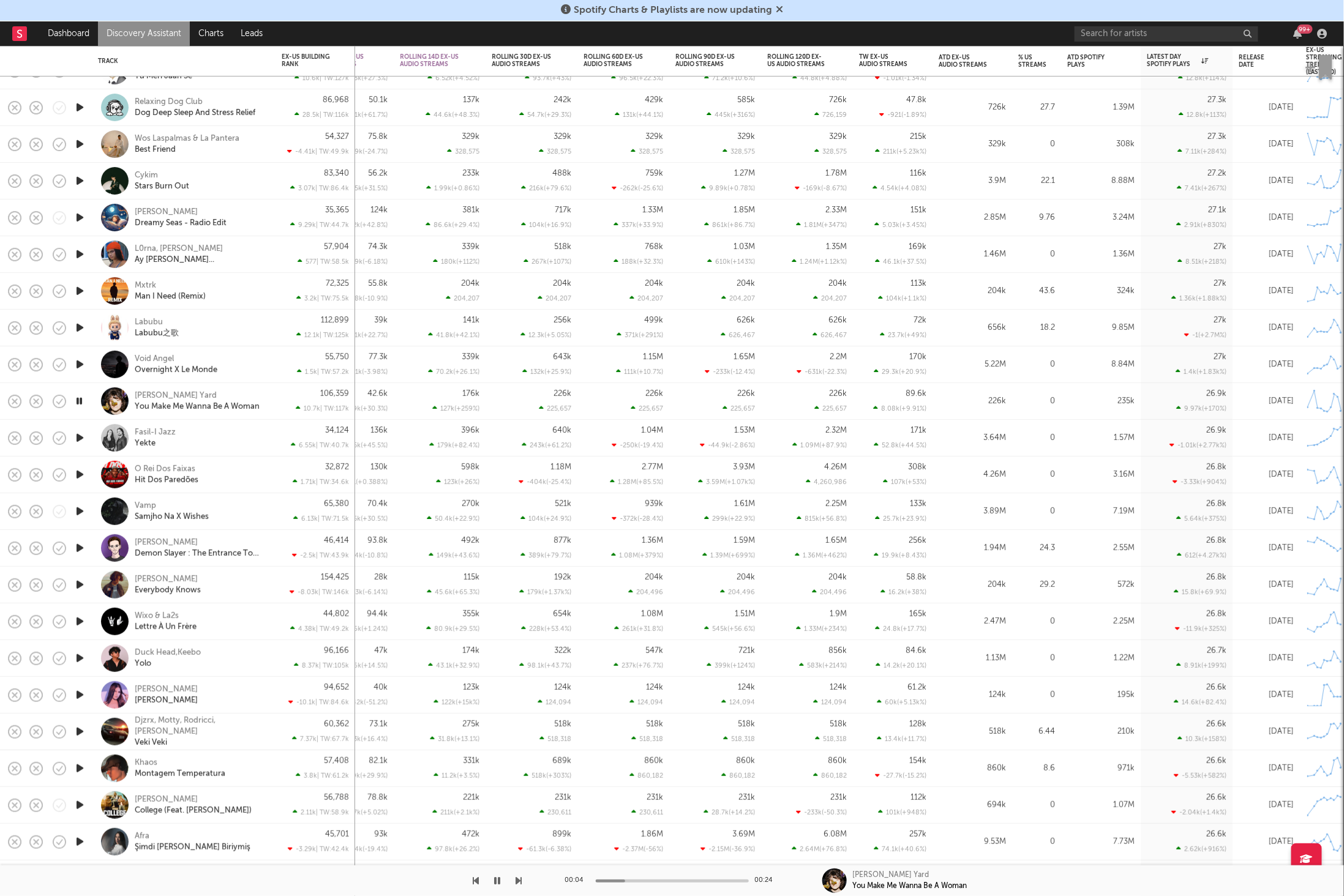
click at [263, 390] on div "[PERSON_NAME] Yard You Make Me Wanna Be A Woman" at bounding box center [201, 401] width 132 height 22
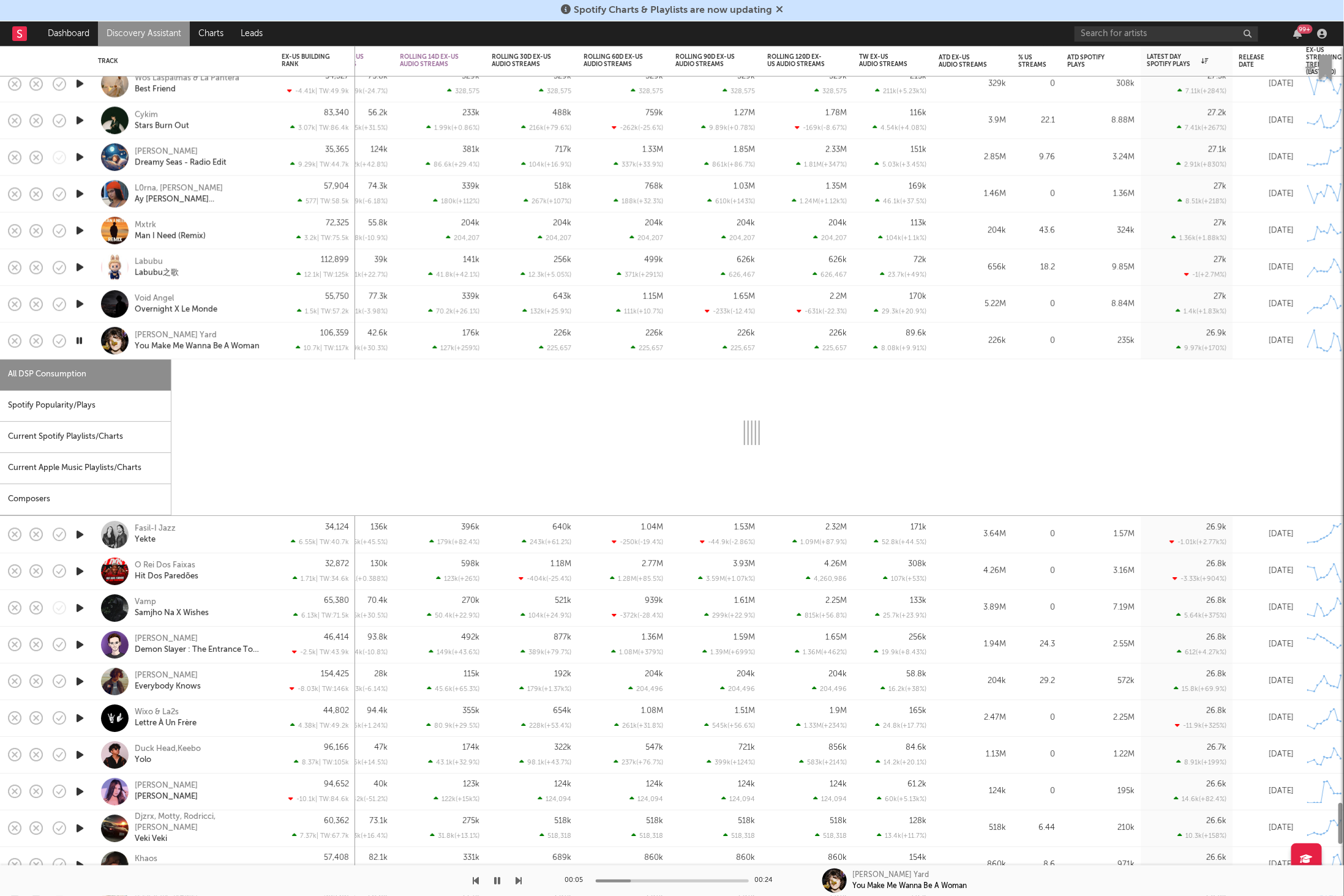
select select "1w"
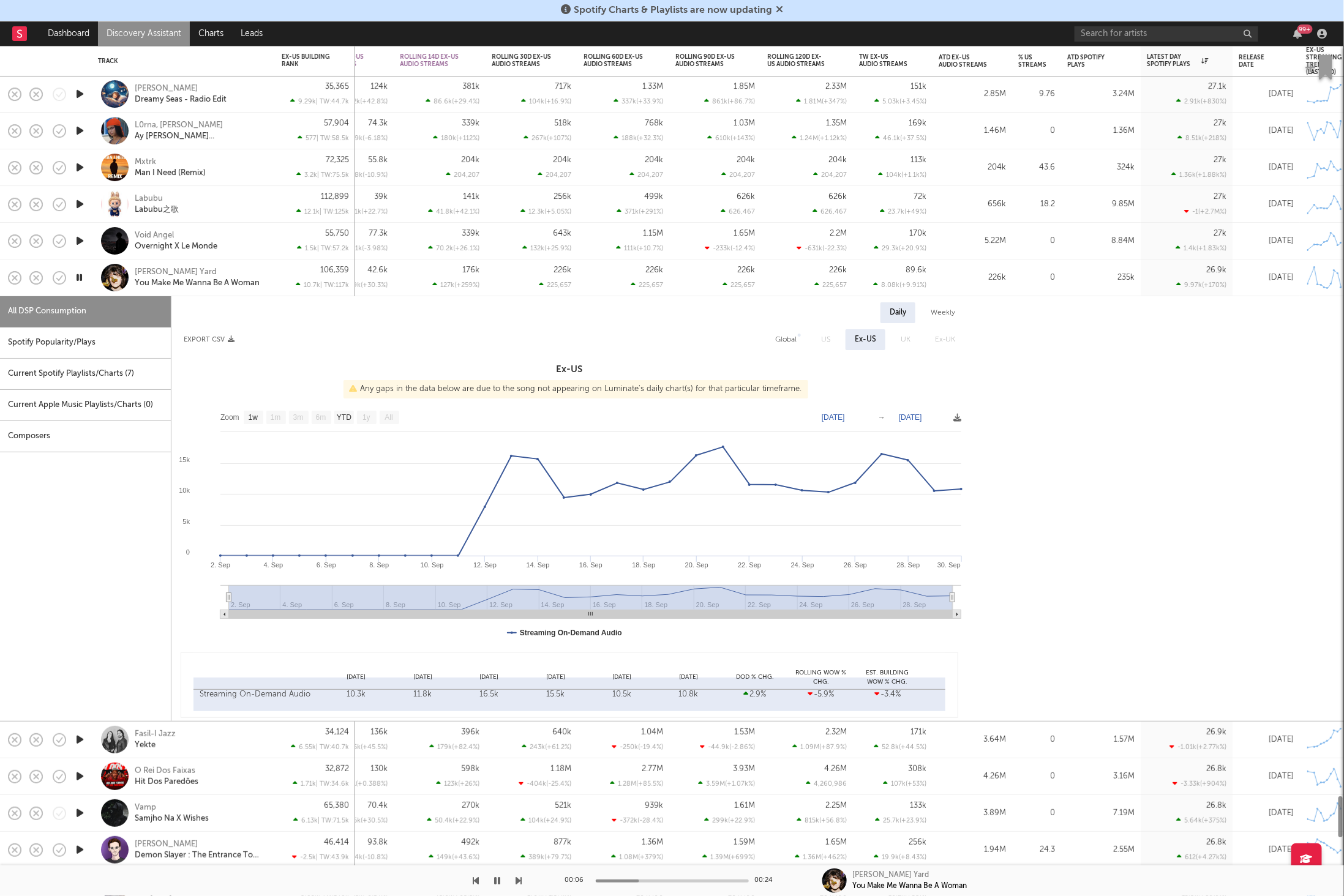
click at [111, 341] on div "Spotify Popularity/Plays" at bounding box center [85, 343] width 171 height 32
select select "1w"
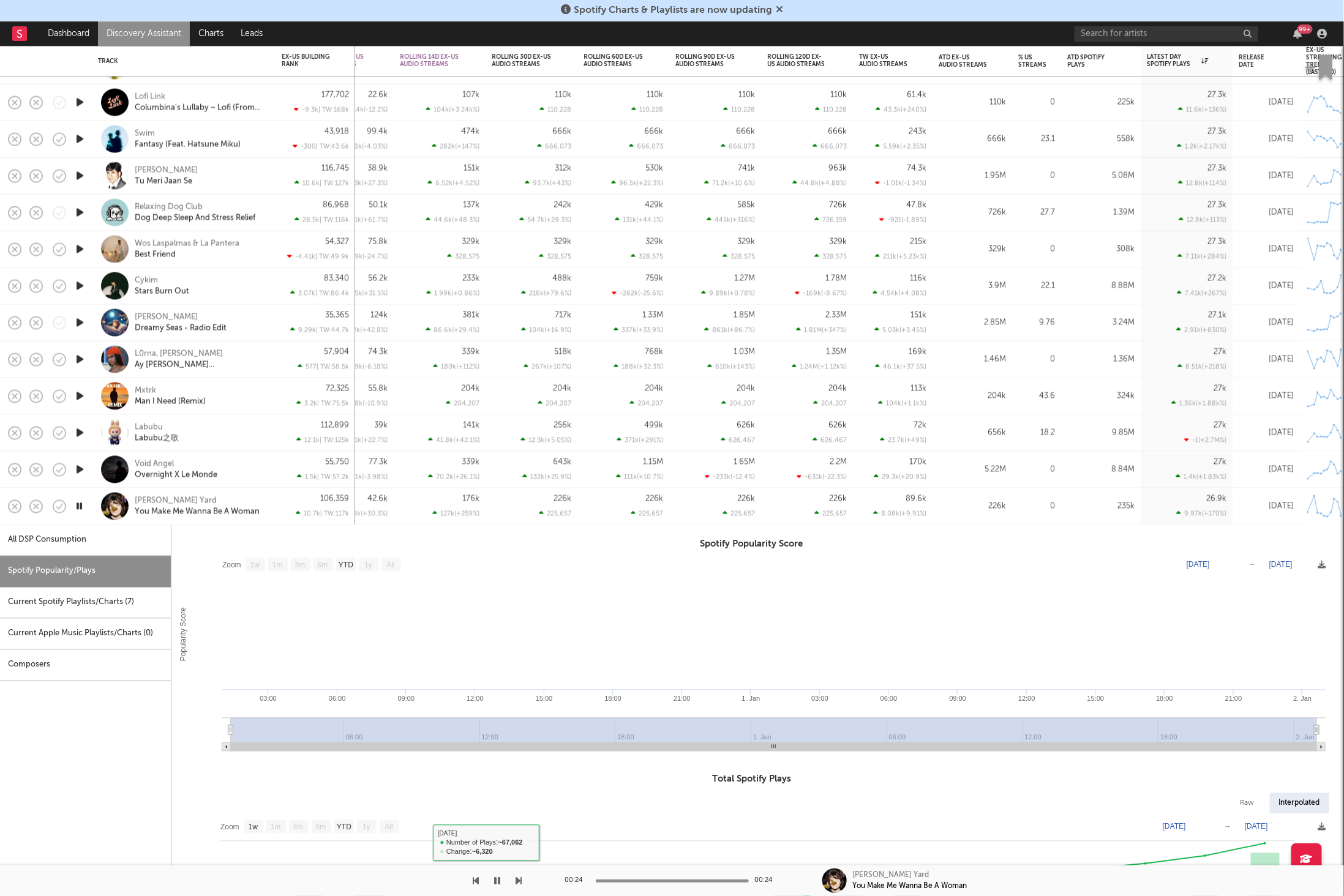
click at [283, 504] on div "106,359 10.7k | TW: 117k" at bounding box center [315, 506] width 67 height 36
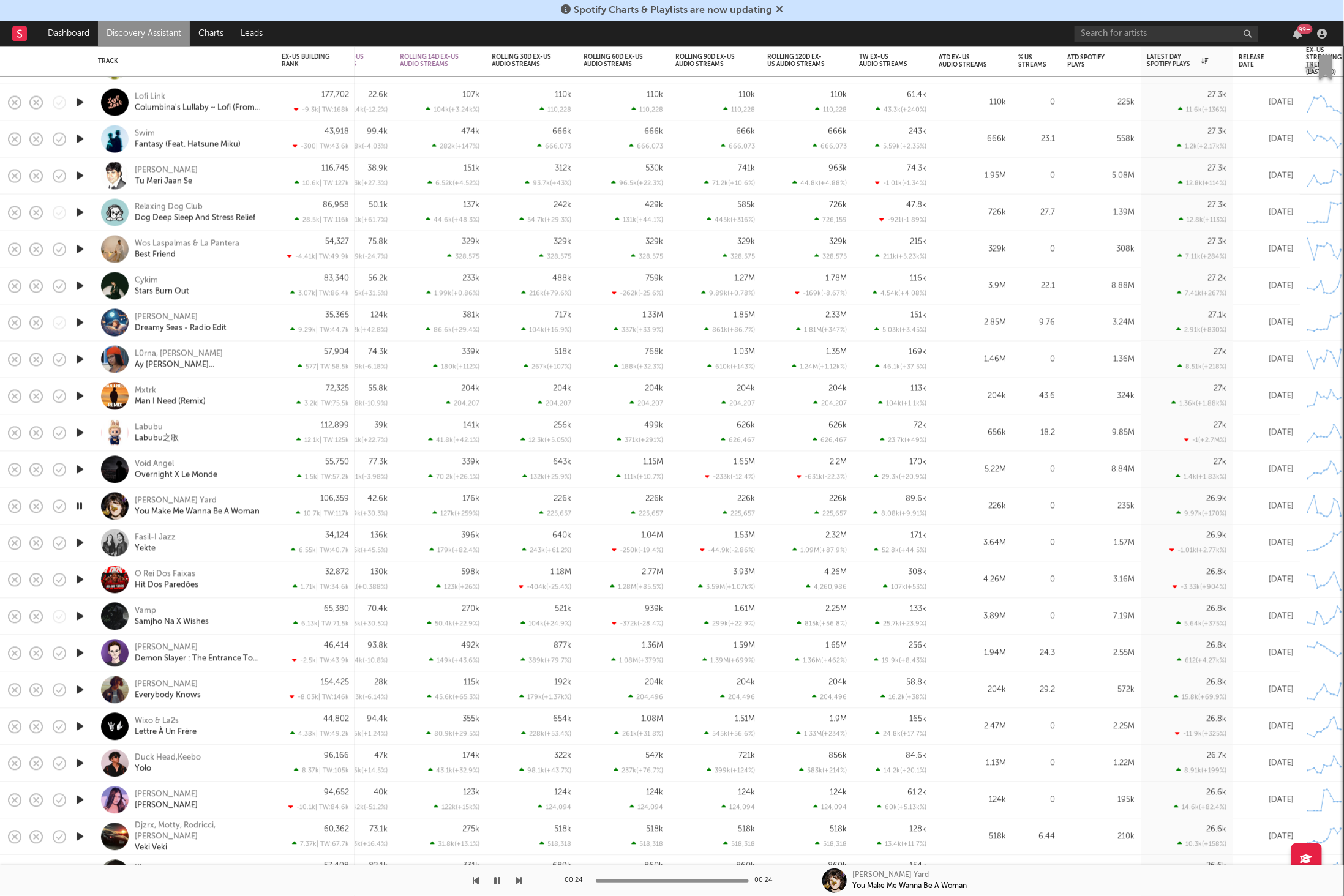
click at [518, 877] on icon "button" at bounding box center [519, 881] width 6 height 10
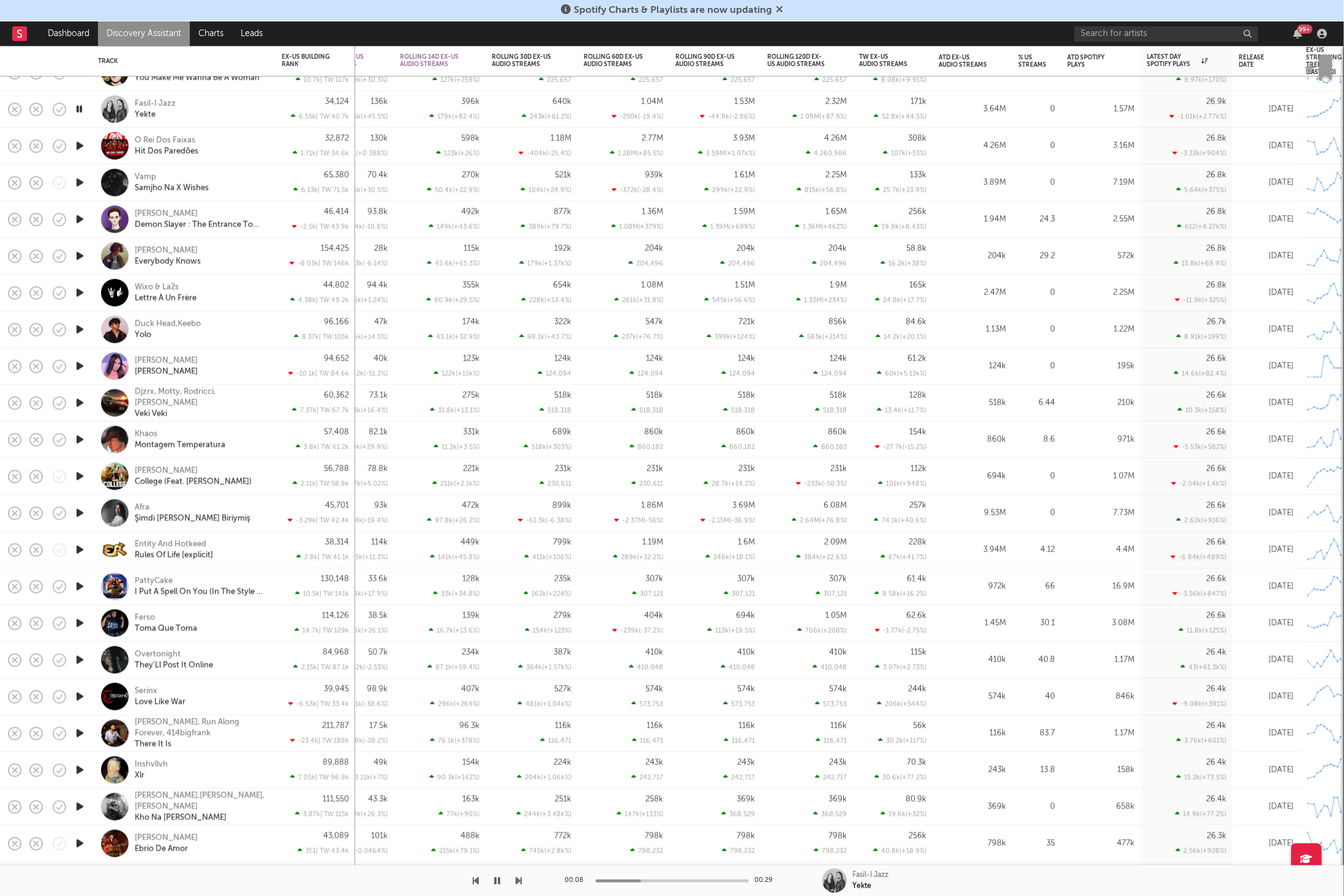
click at [518, 880] on icon "button" at bounding box center [519, 881] width 6 height 10
click at [516, 882] on icon "button" at bounding box center [519, 881] width 6 height 10
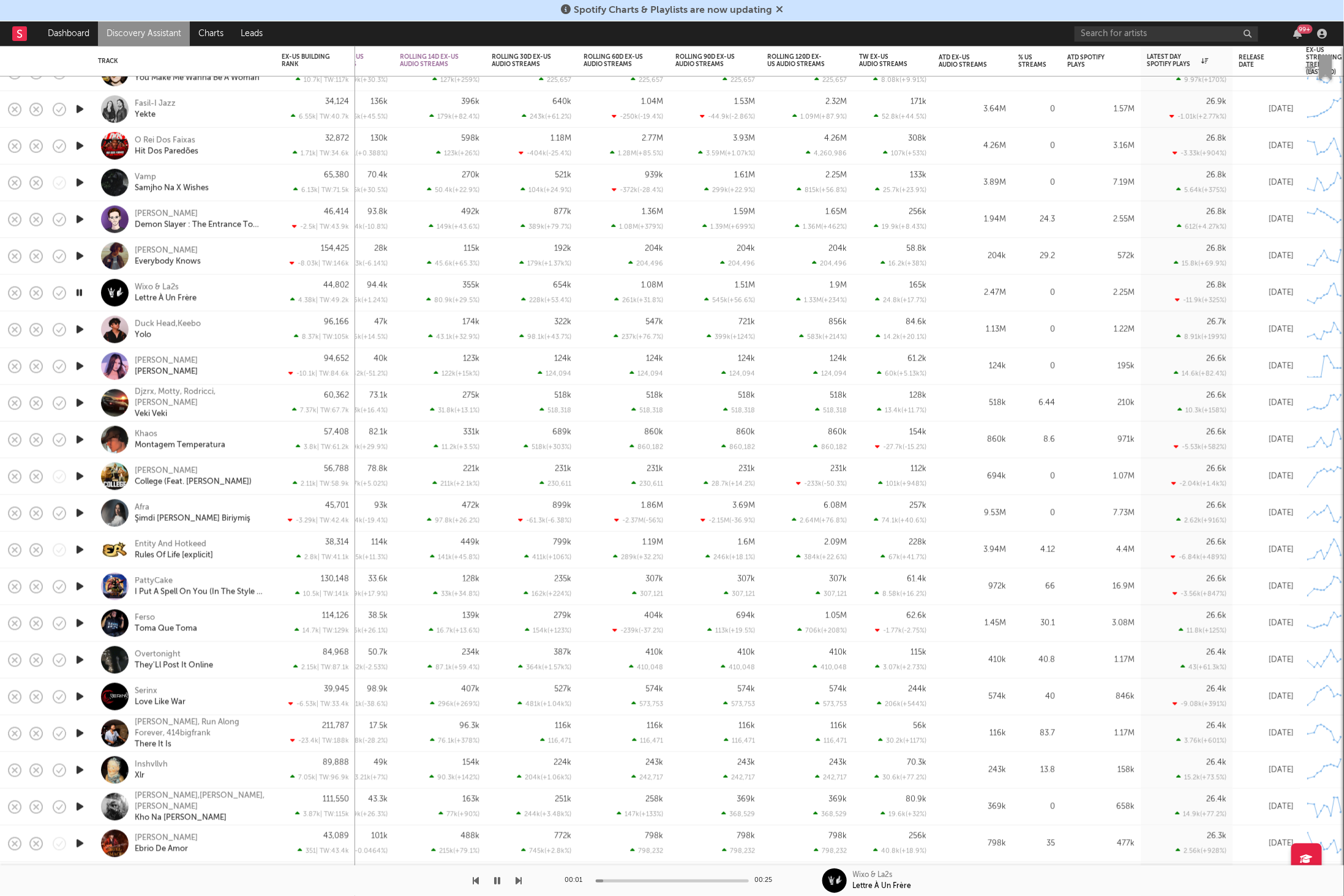
click at [516, 881] on icon "button" at bounding box center [519, 881] width 6 height 10
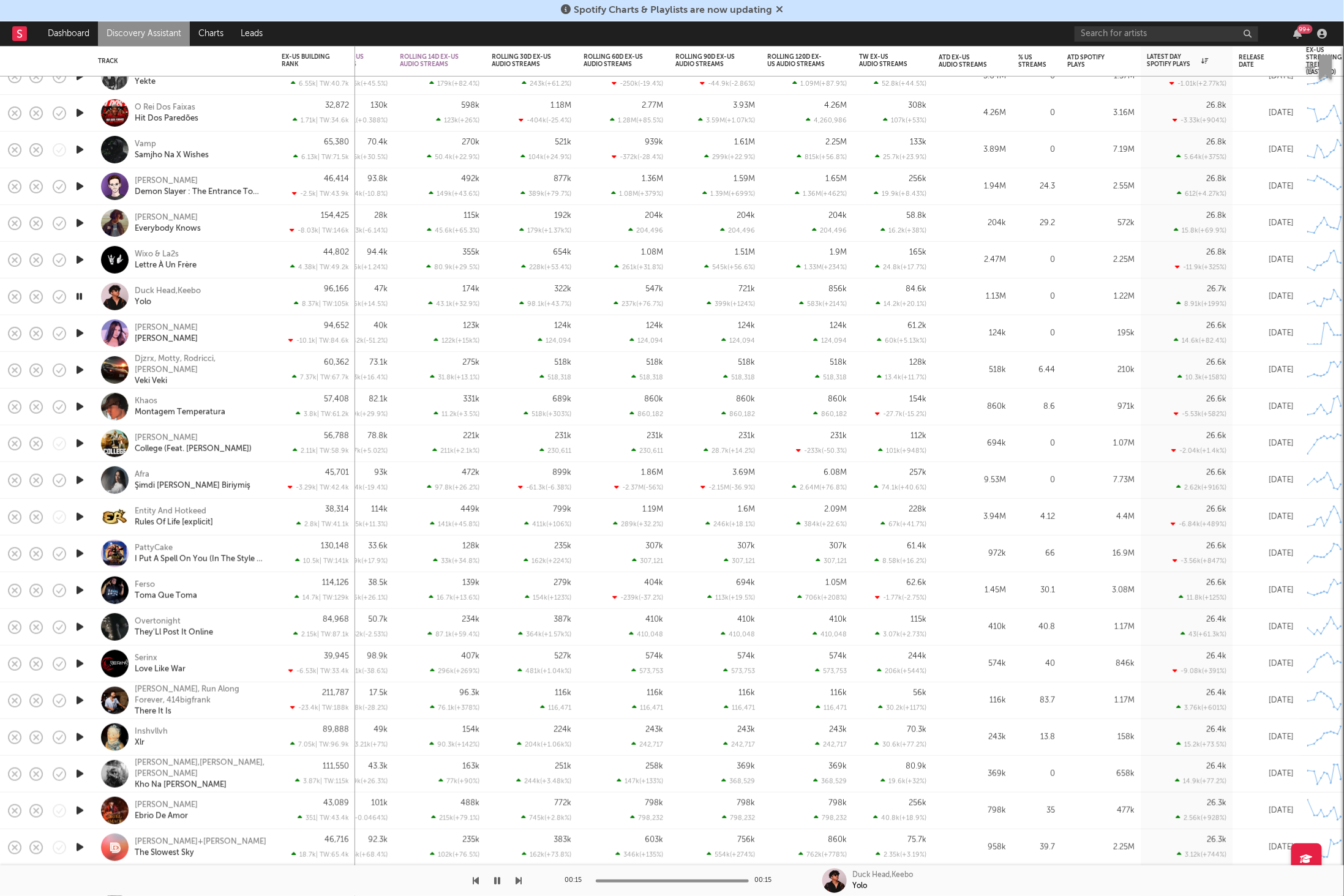
click at [234, 291] on div "Duck Head,Keebo Yolo" at bounding box center [201, 296] width 132 height 22
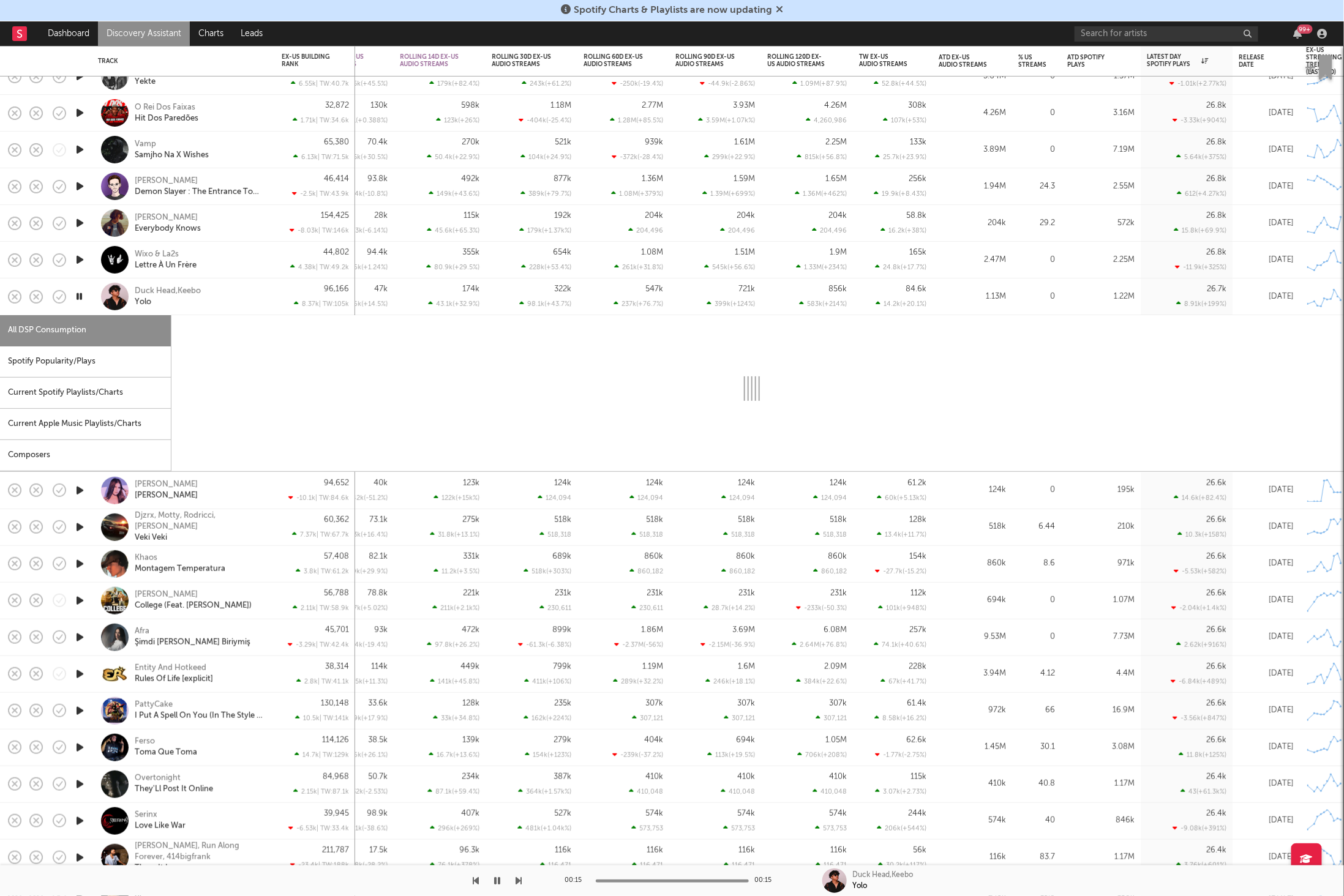
select select "6m"
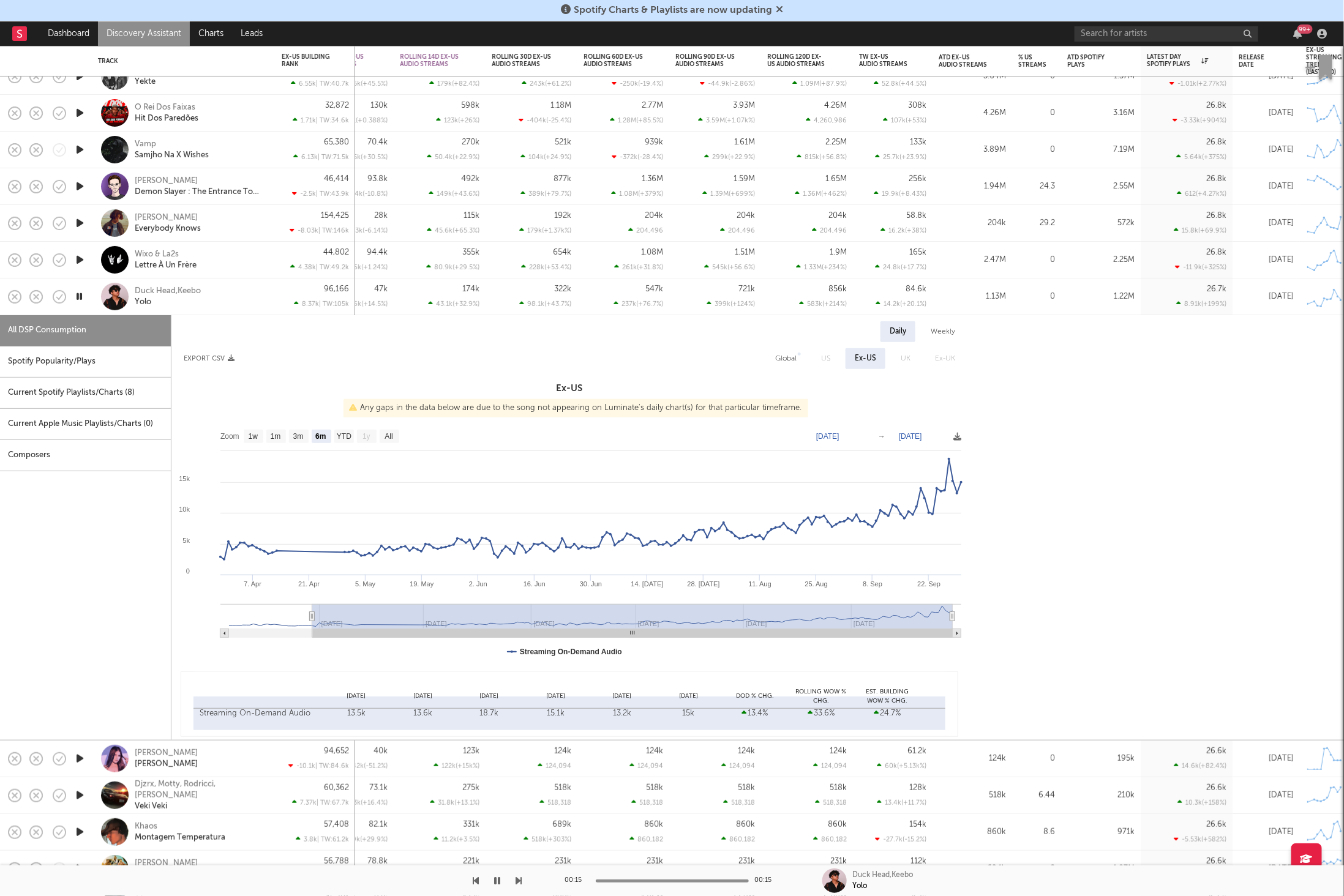
click at [221, 305] on div "Duck Head,Keebo Yolo" at bounding box center [201, 296] width 132 height 22
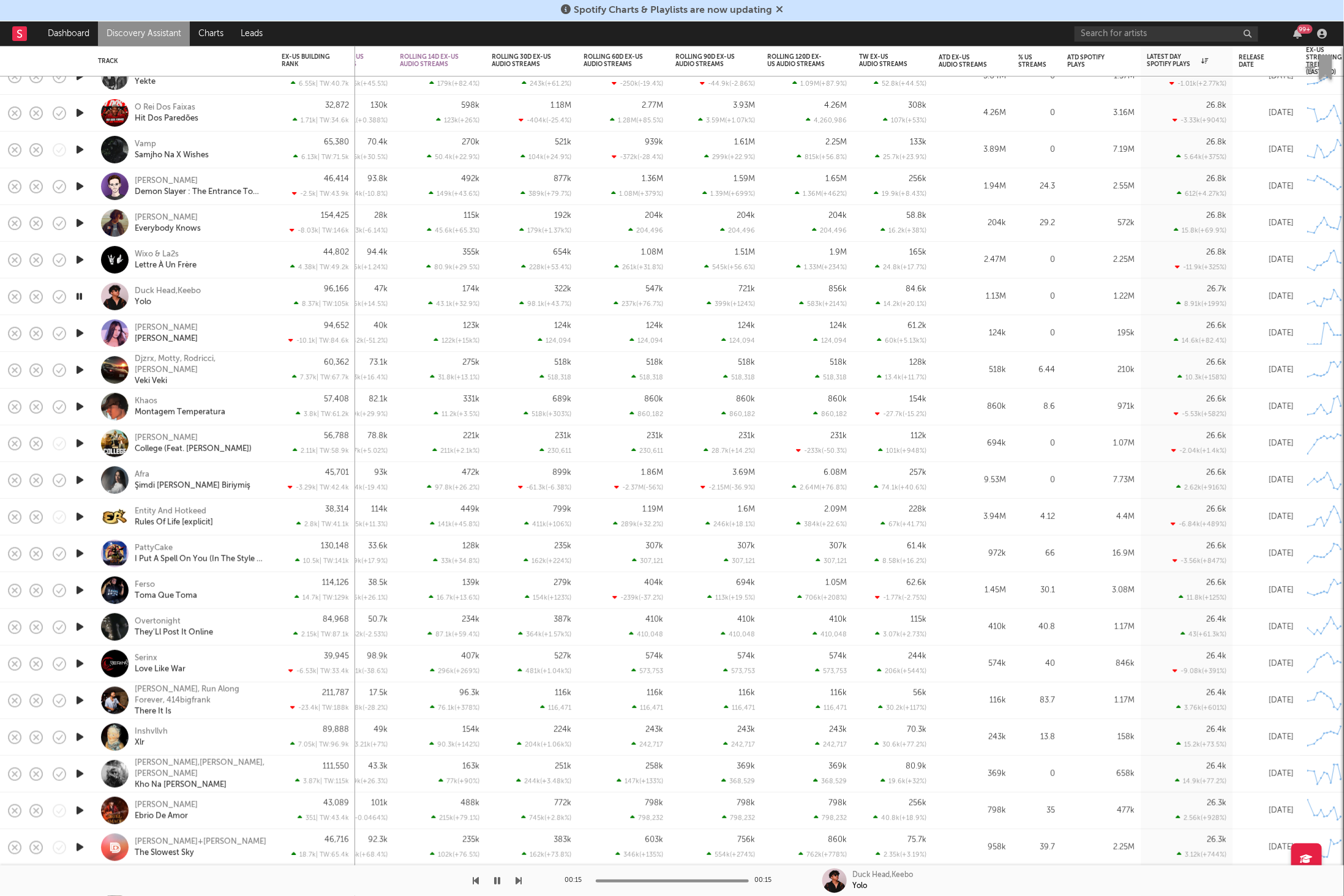
click at [81, 337] on icon "button" at bounding box center [80, 333] width 13 height 15
click at [518, 879] on icon "button" at bounding box center [519, 881] width 6 height 10
click at [518, 882] on icon "button" at bounding box center [519, 881] width 6 height 10
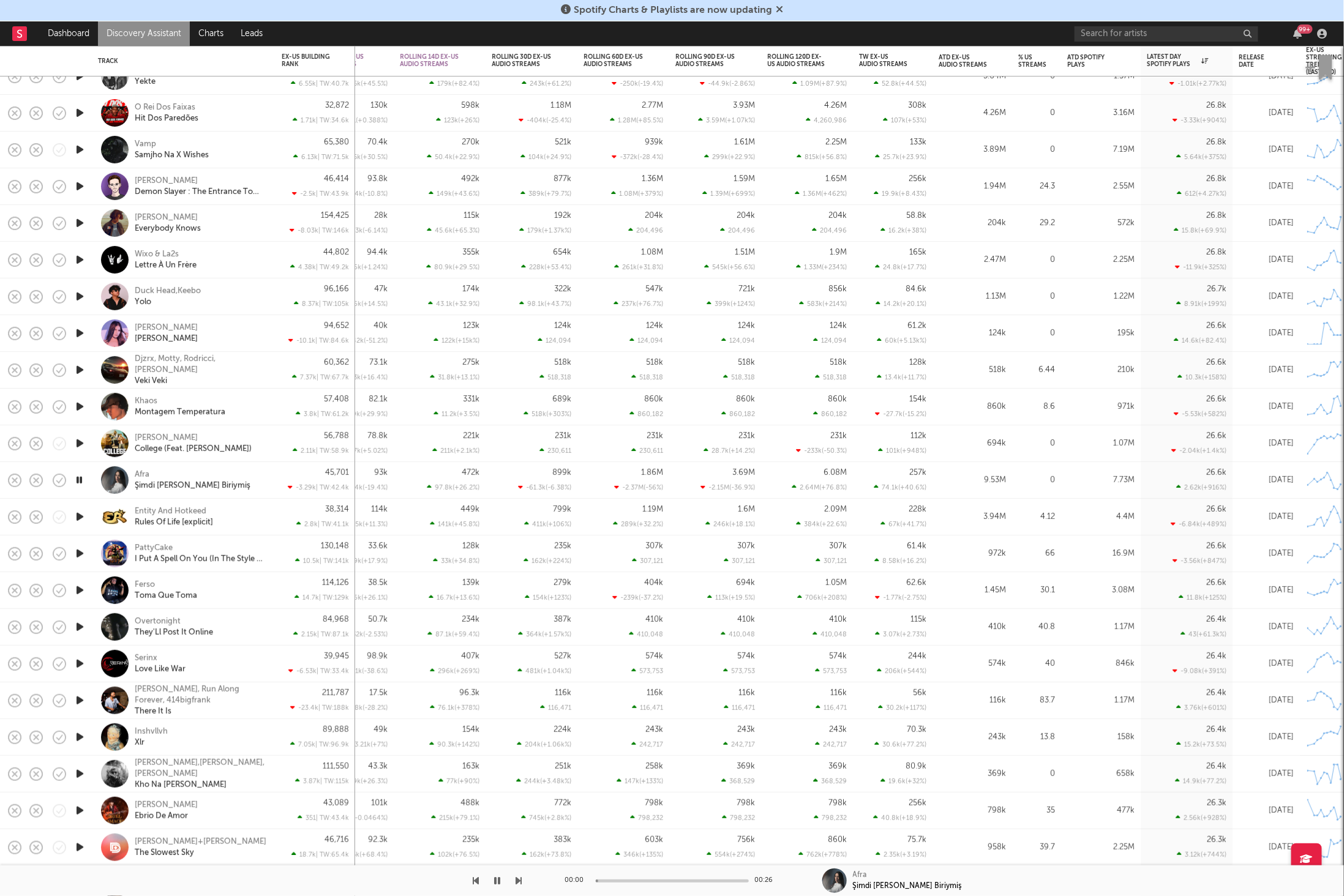
click at [518, 882] on icon "button" at bounding box center [519, 881] width 6 height 10
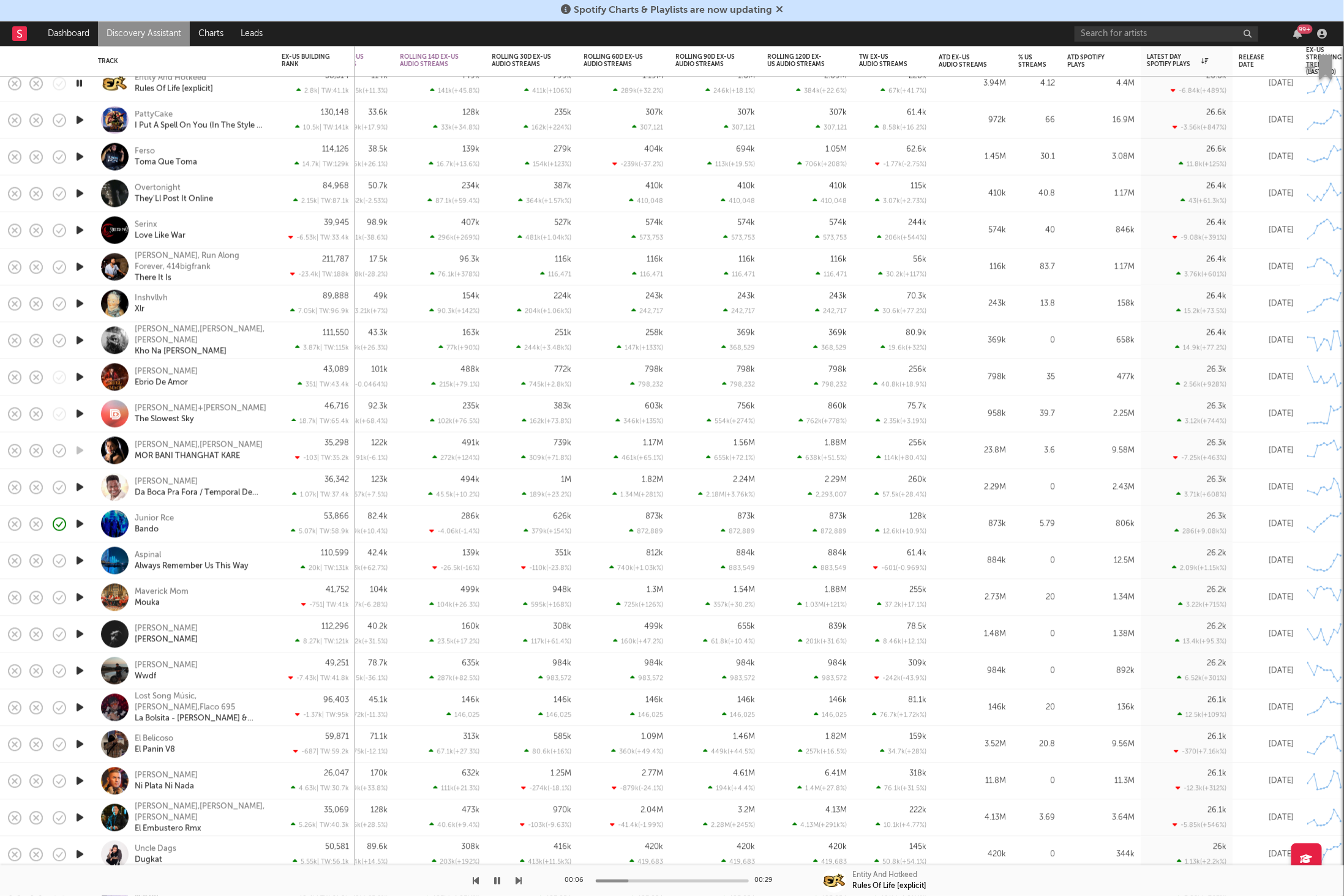
click at [519, 878] on icon "button" at bounding box center [519, 881] width 6 height 10
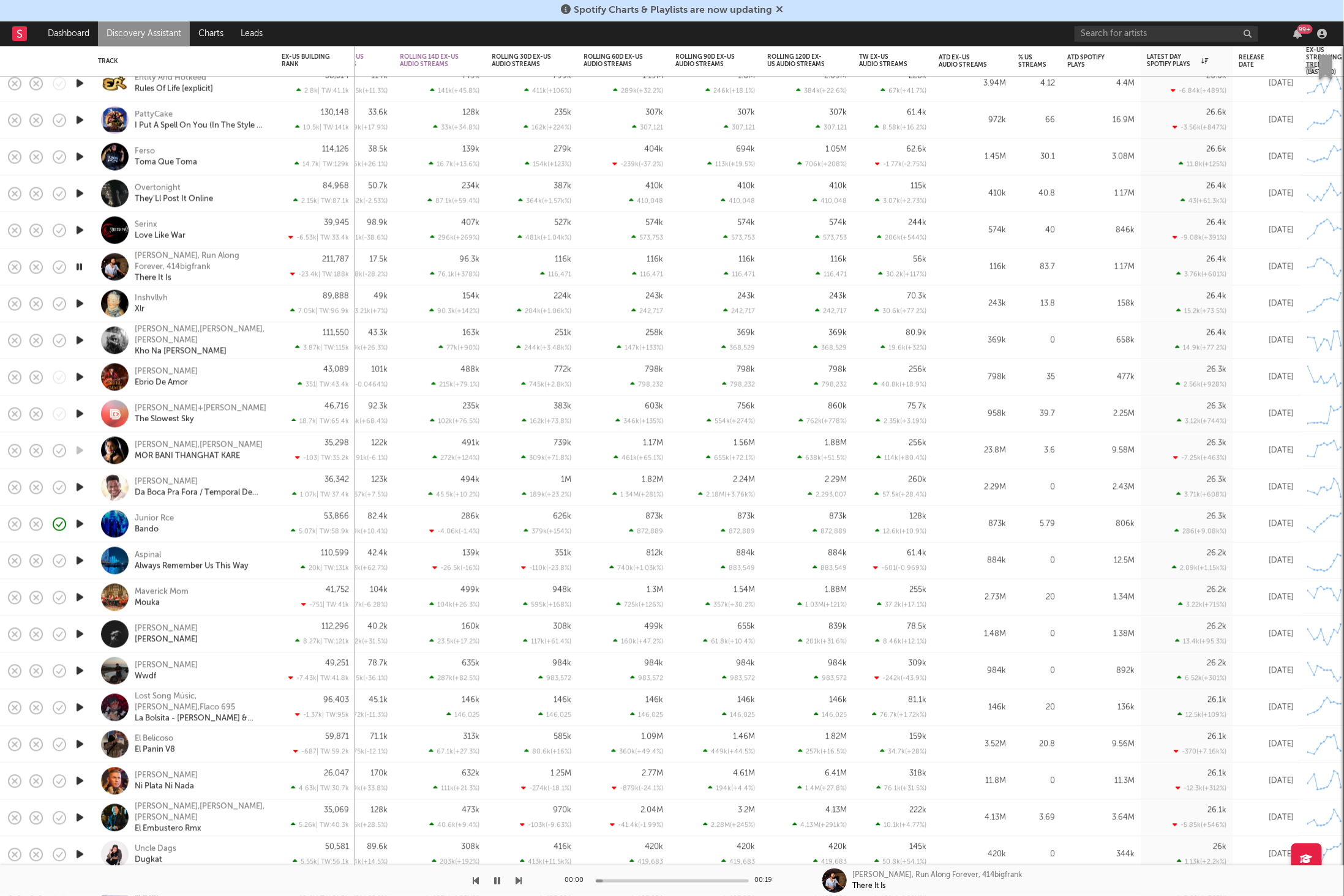
click at [519, 878] on icon "button" at bounding box center [519, 881] width 6 height 10
click at [518, 876] on icon "button" at bounding box center [519, 881] width 6 height 10
click at [518, 876] on icon "button" at bounding box center [519, 881] width 6 height 10
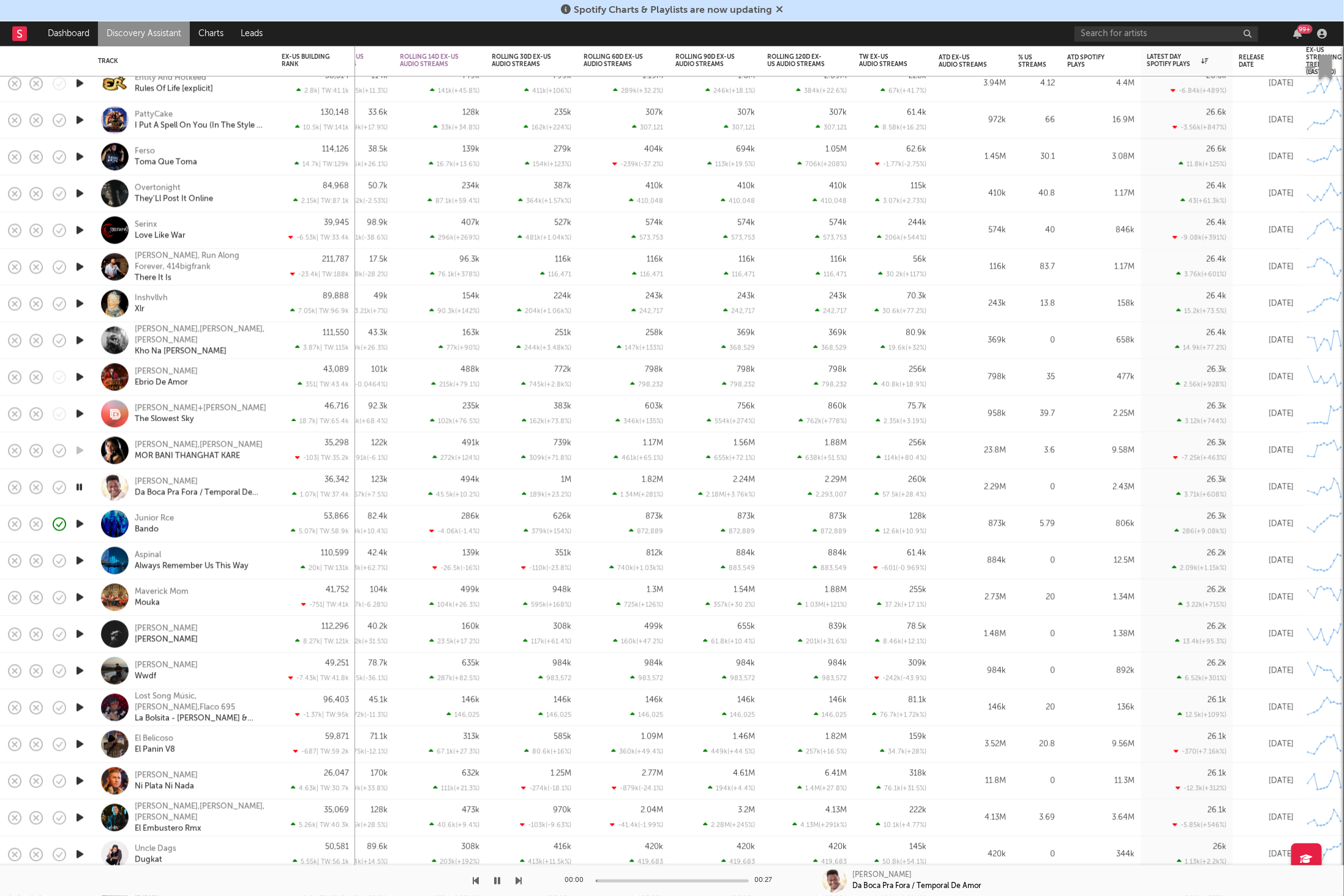
click at [518, 876] on icon "button" at bounding box center [519, 881] width 6 height 10
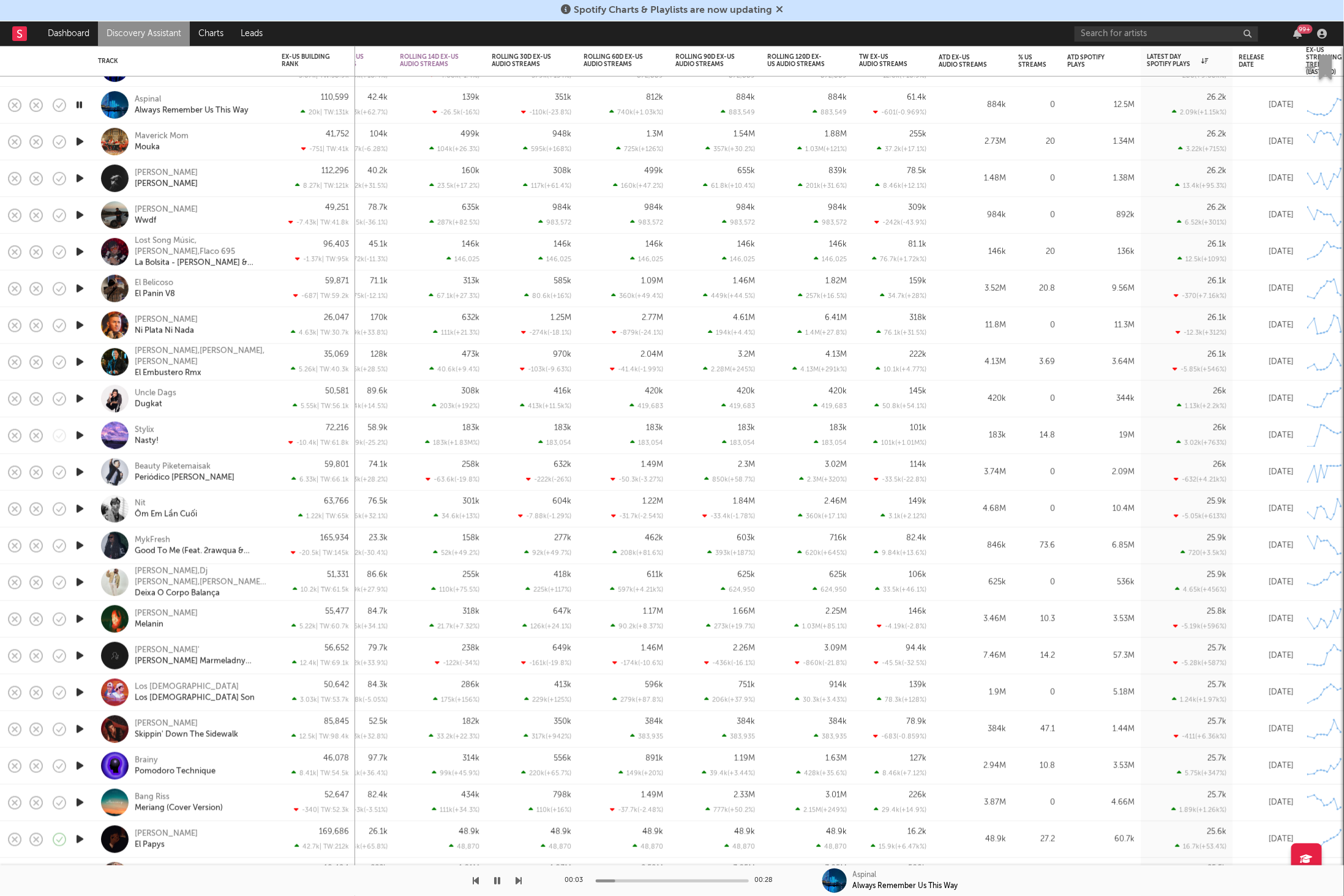
click at [517, 881] on icon "button" at bounding box center [519, 881] width 6 height 10
click at [276, 101] on div "110,599 20k | TW: 131k" at bounding box center [315, 105] width 79 height 37
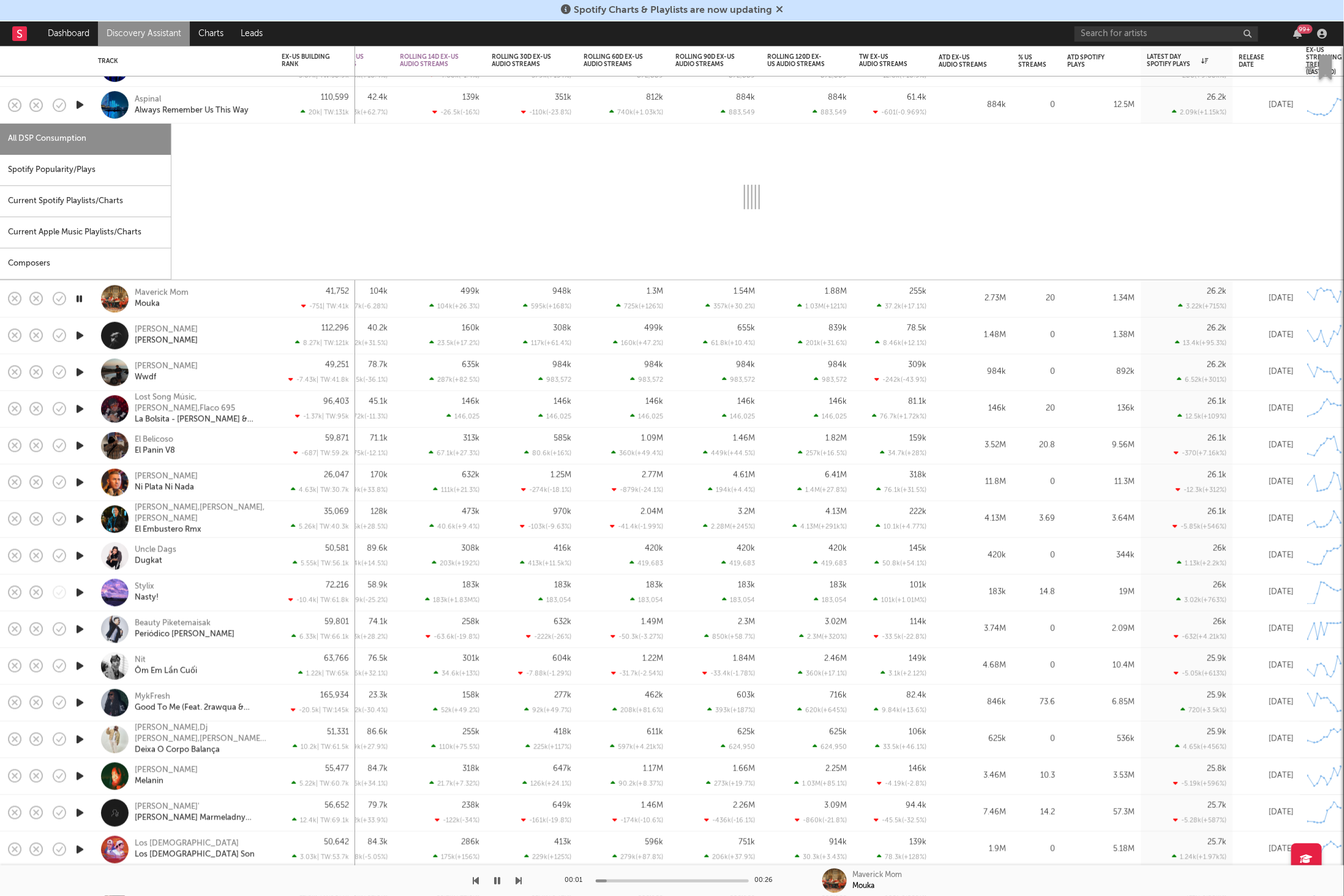
click at [76, 172] on div "Spotify Popularity/Plays" at bounding box center [85, 171] width 171 height 32
select select "1w"
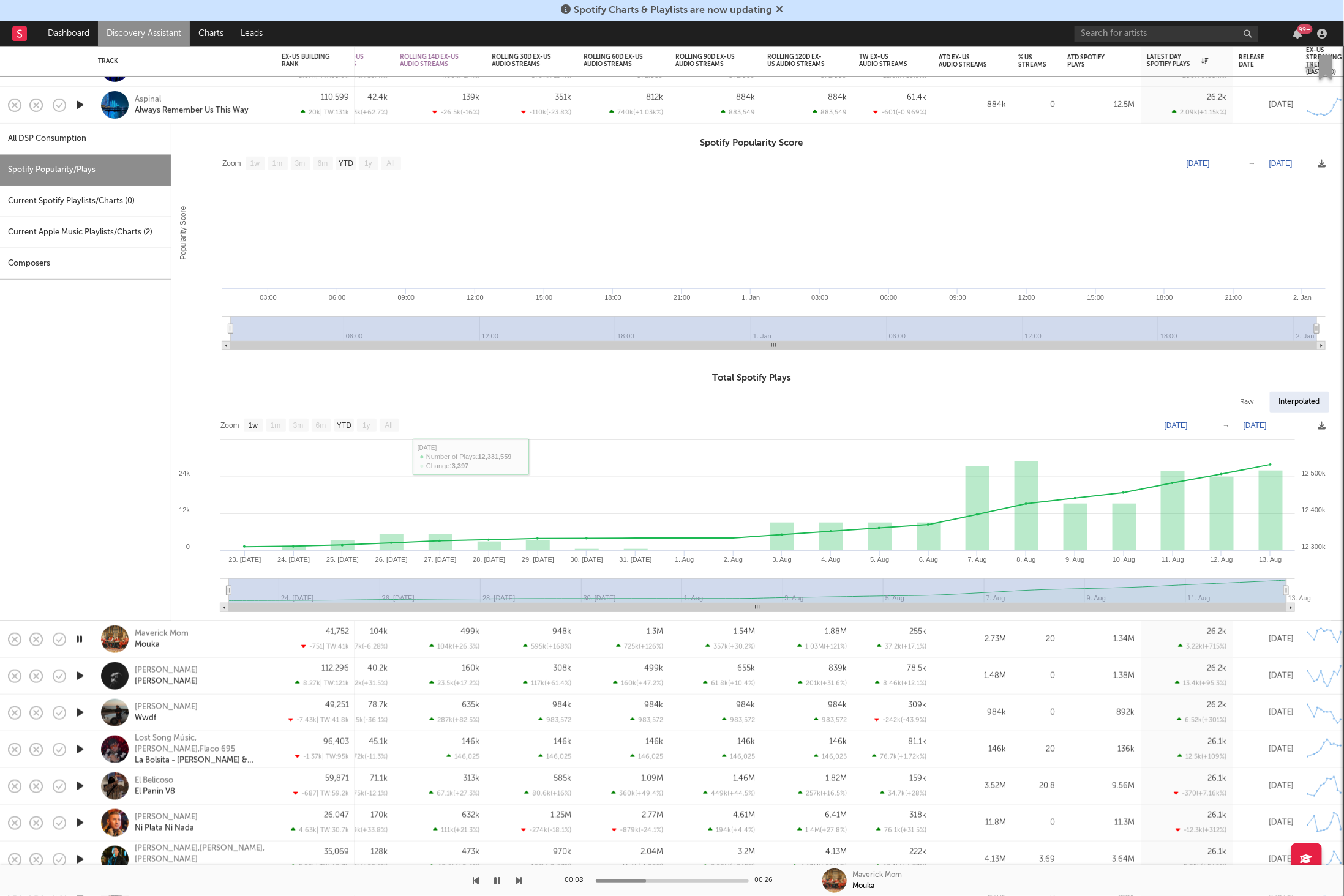
click at [269, 102] on div "Aspinal Always Remember Us This Way" at bounding box center [184, 105] width 172 height 36
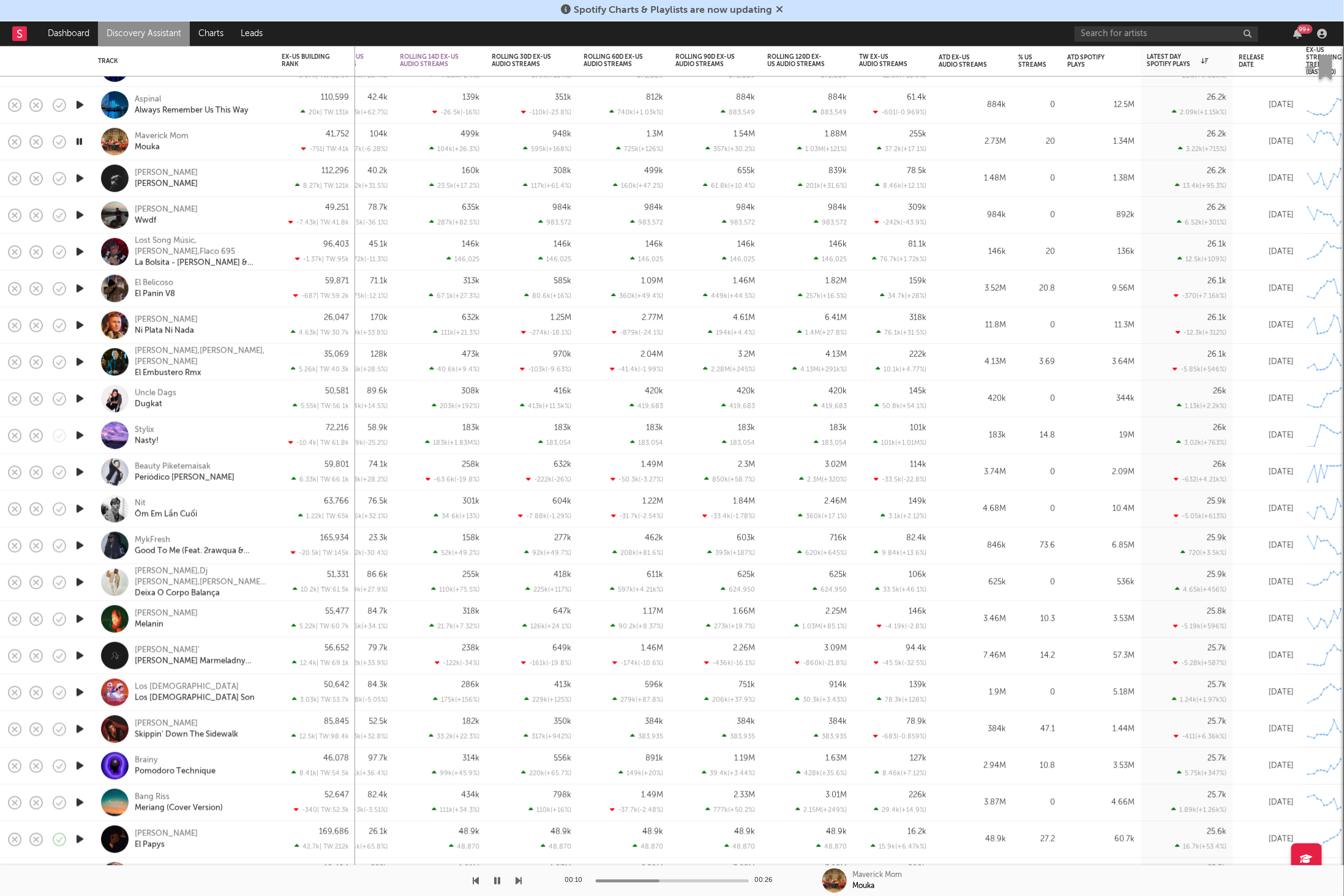
click at [518, 877] on icon "button" at bounding box center [519, 881] width 6 height 10
click at [215, 209] on div "[PERSON_NAME] Wwdf" at bounding box center [201, 214] width 132 height 22
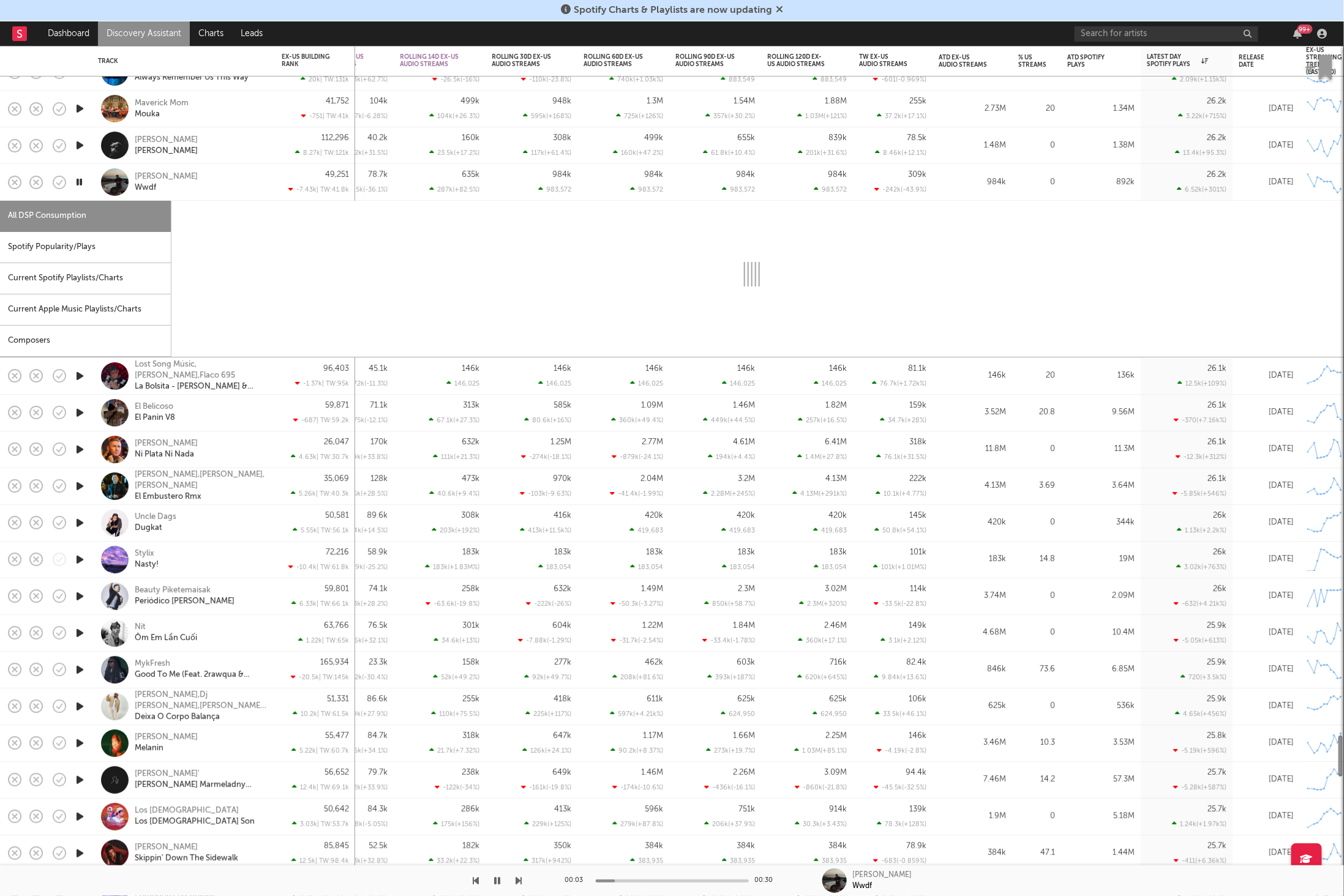
select select "1w"
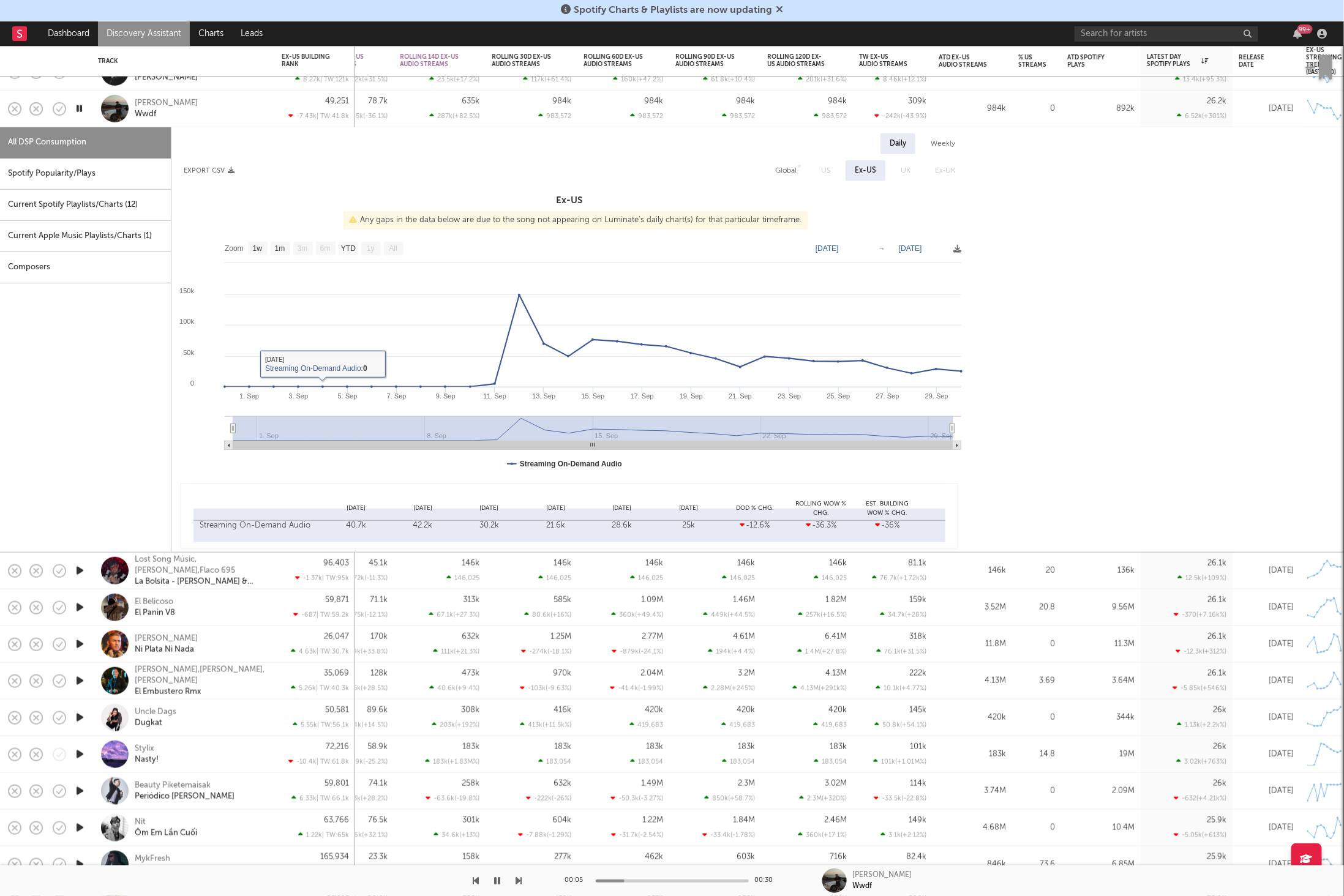
click at [63, 177] on div "Spotify Popularity/Plays" at bounding box center [85, 174] width 171 height 32
select select "1w"
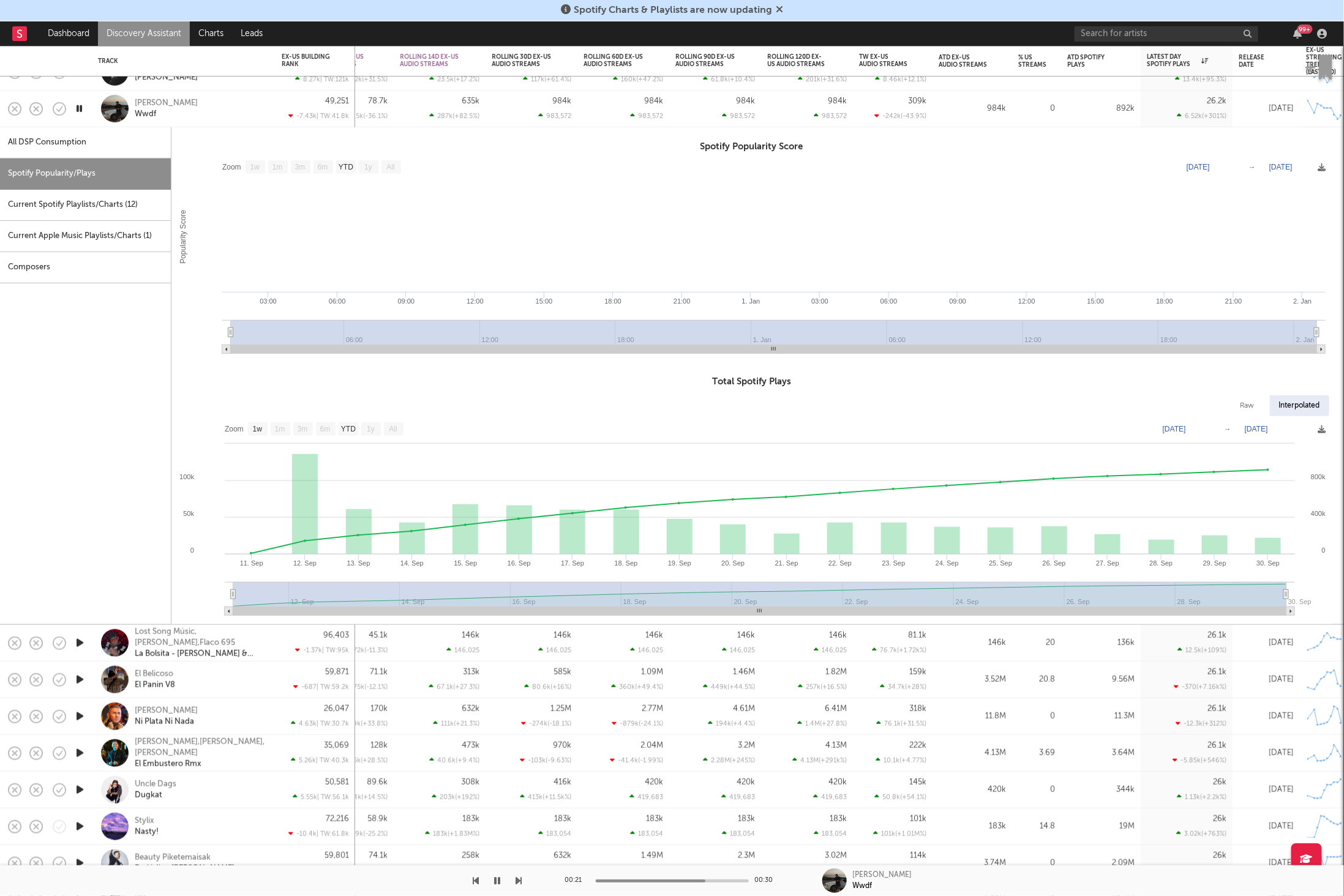
click at [233, 109] on div "[PERSON_NAME] Wwdf" at bounding box center [201, 108] width 132 height 22
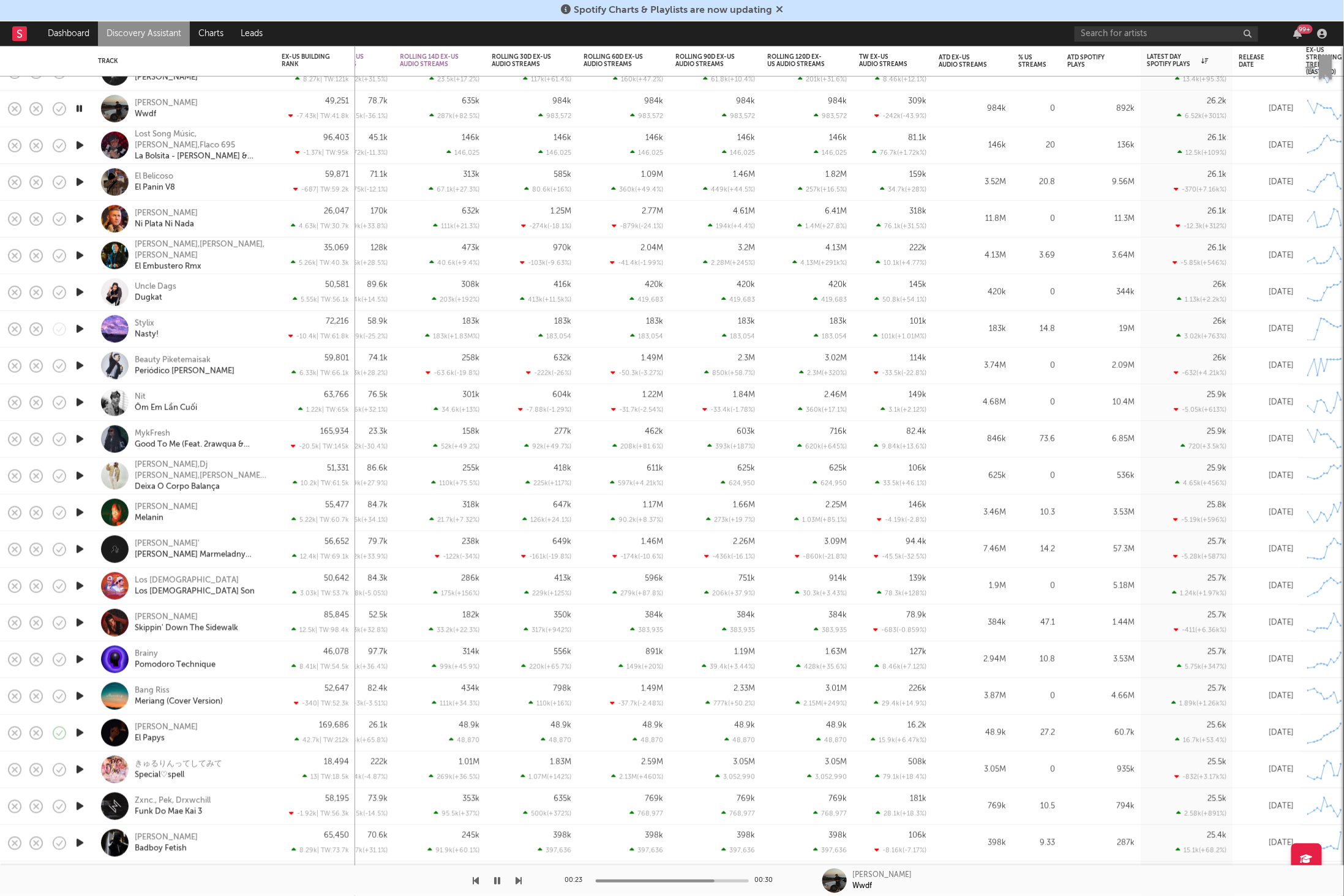
click at [516, 875] on button "button" at bounding box center [519, 881] width 6 height 31
click at [516, 876] on icon "button" at bounding box center [519, 881] width 6 height 10
click at [521, 880] on icon "button" at bounding box center [519, 881] width 6 height 10
click at [520, 879] on icon "button" at bounding box center [519, 881] width 6 height 10
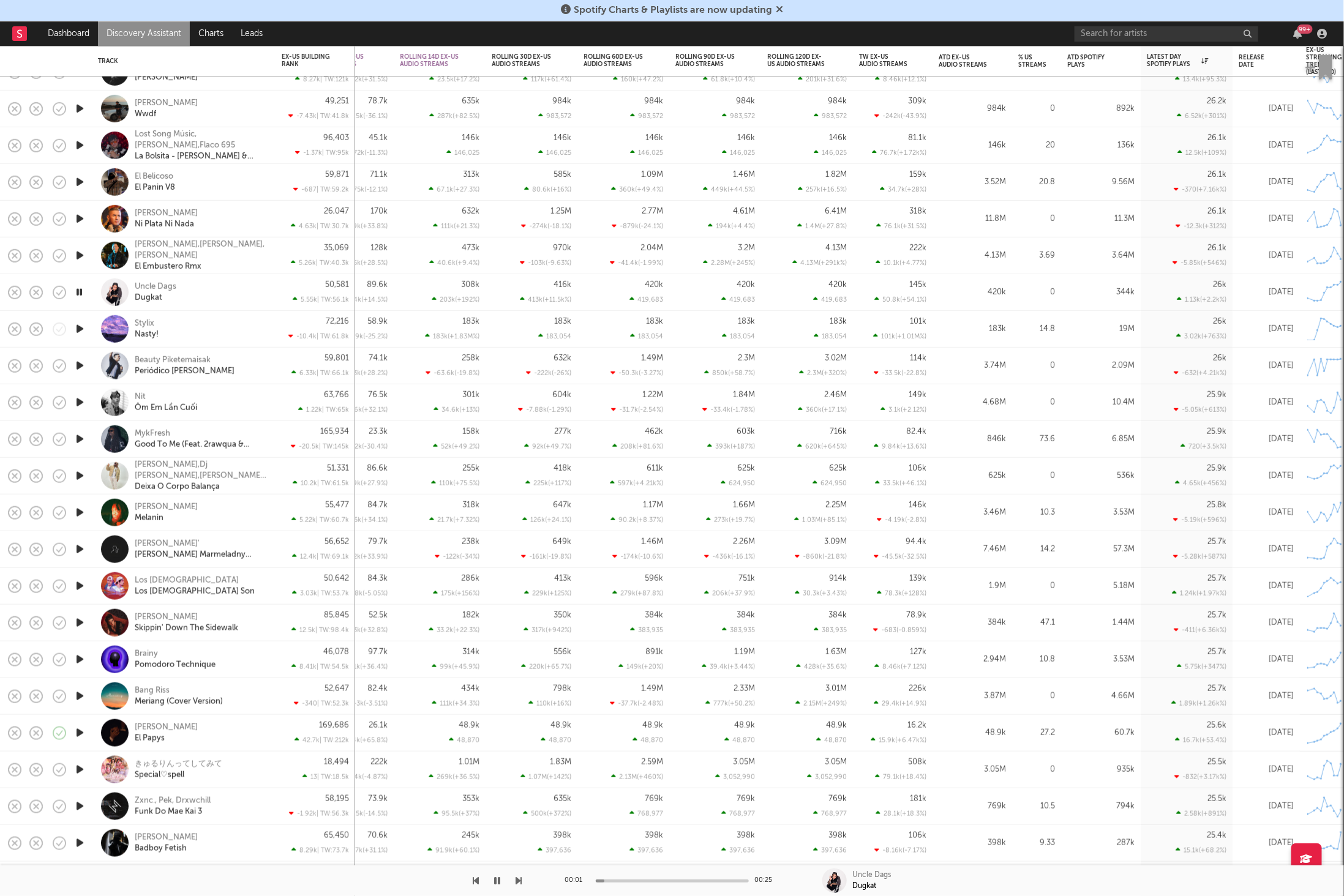
click at [222, 303] on div "Uncle Dags Dugkat" at bounding box center [201, 292] width 132 height 22
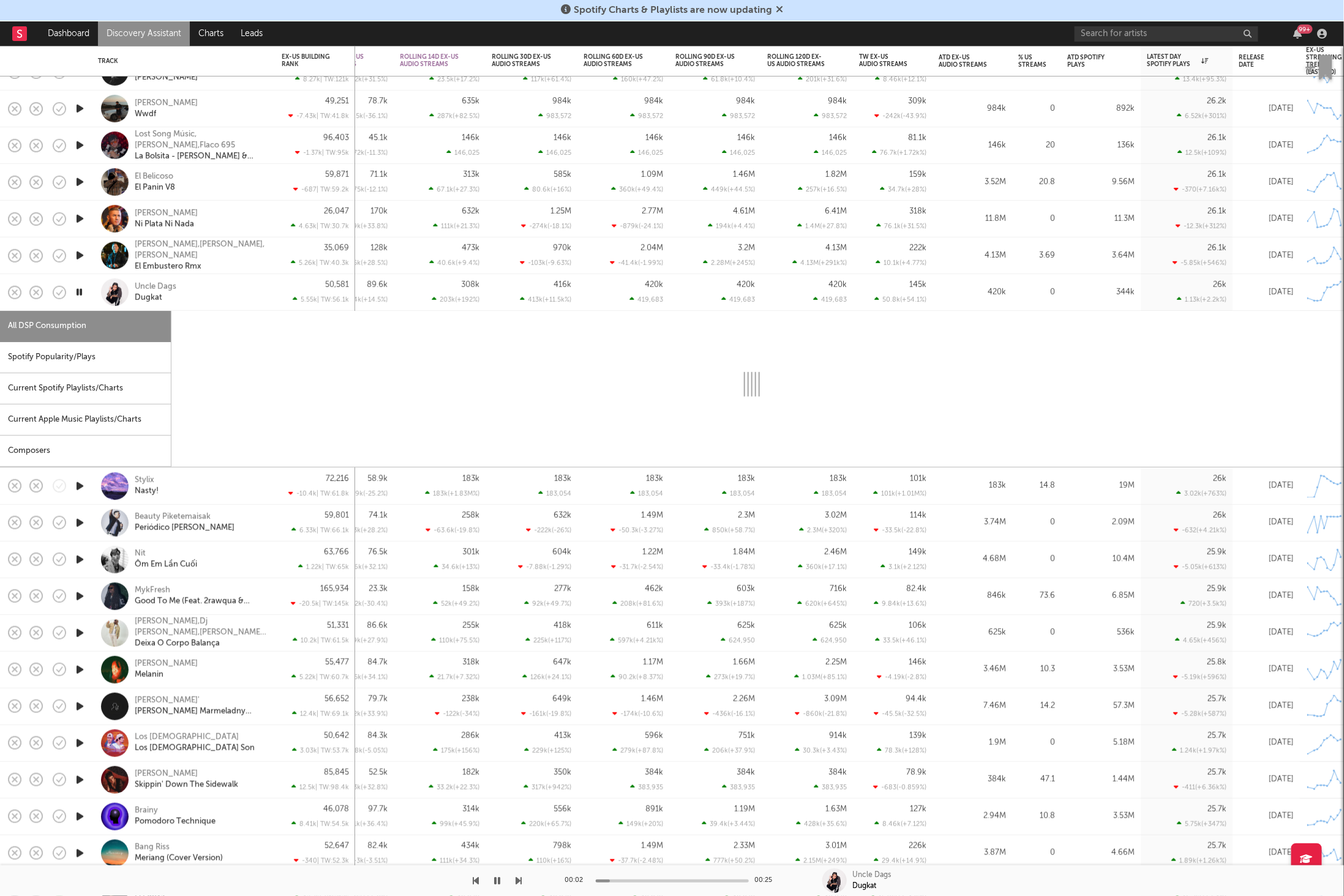
click at [105, 357] on div "Spotify Popularity/Plays" at bounding box center [85, 358] width 171 height 32
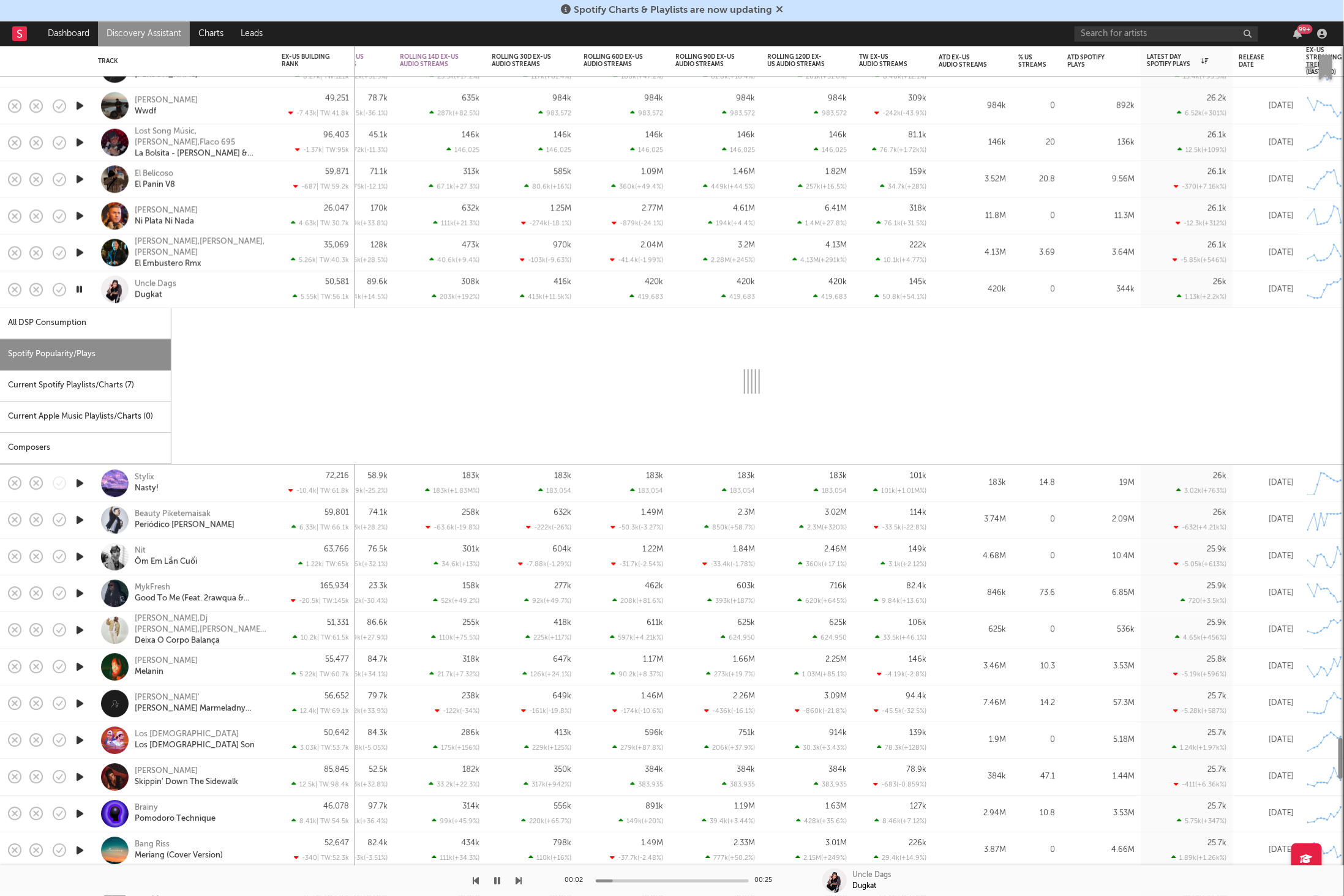
select select "1w"
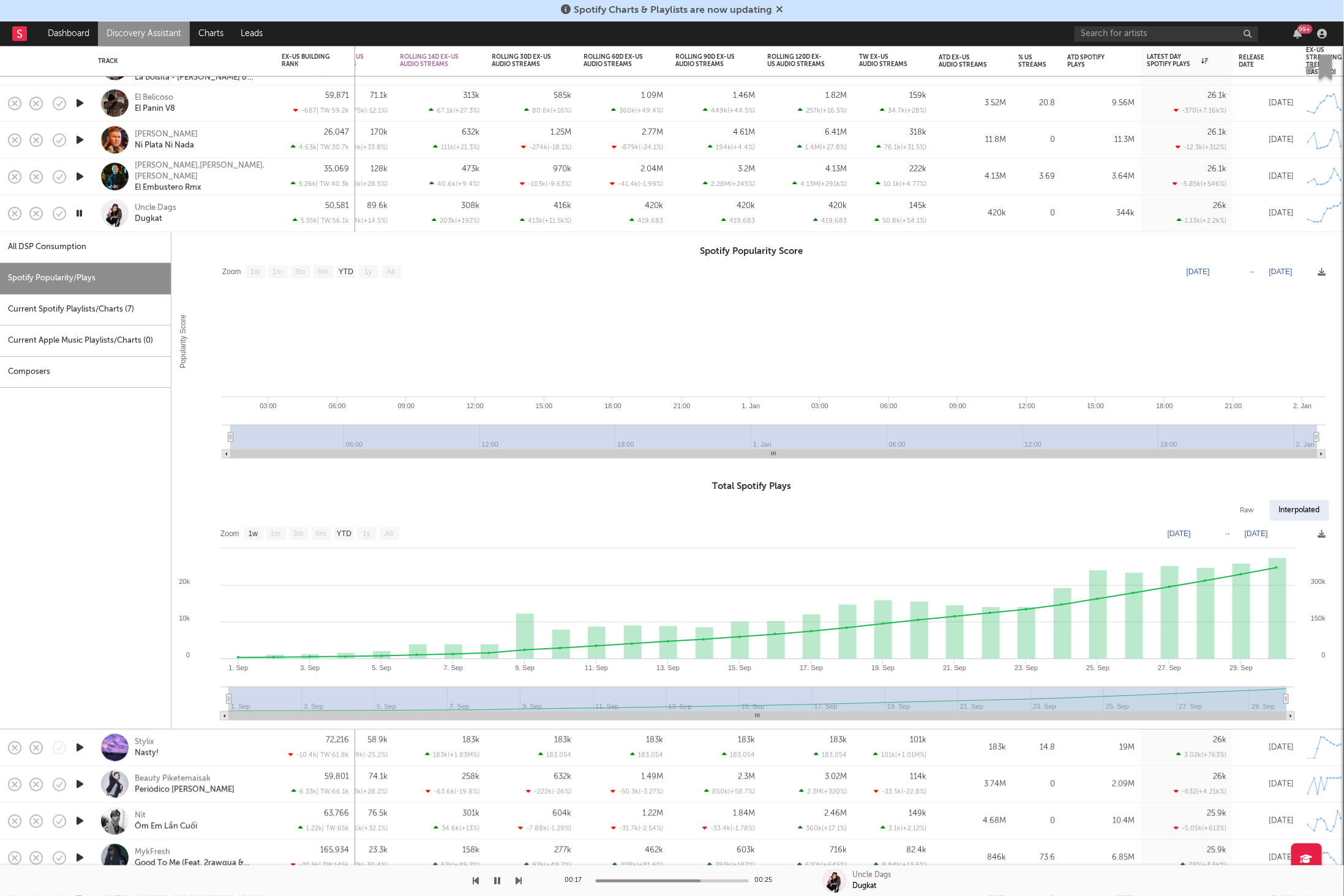
click at [500, 887] on button "button" at bounding box center [498, 881] width 12 height 31
click at [201, 208] on div "Uncle Dags Dugkat" at bounding box center [201, 213] width 132 height 22
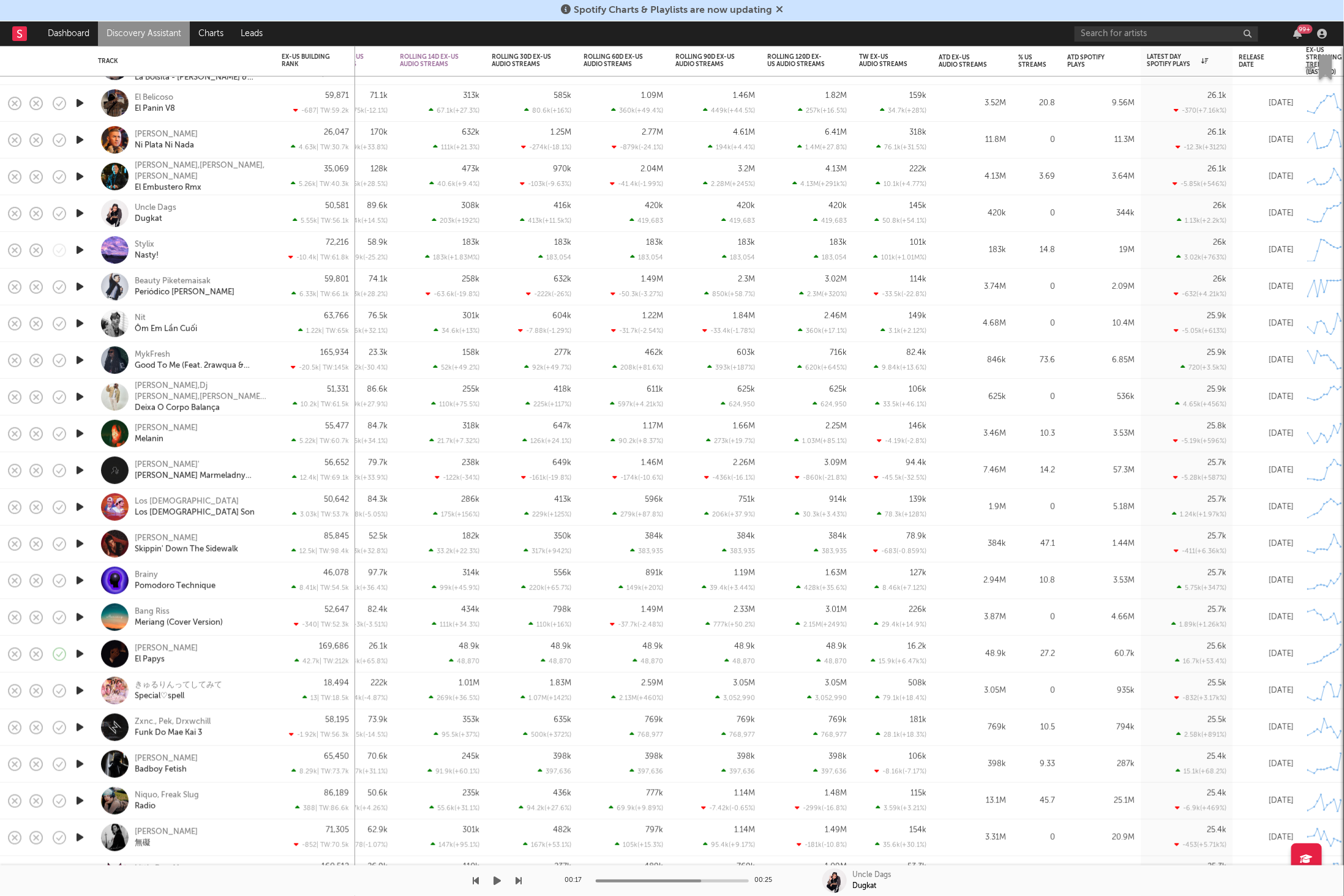
drag, startPoint x: 488, startPoint y: 882, endPoint x: 496, endPoint y: 879, distance: 8.5
click at [488, 882] on div at bounding box center [261, 881] width 522 height 31
drag, startPoint x: 497, startPoint y: 880, endPoint x: 522, endPoint y: 878, distance: 25.1
click at [497, 879] on icon "button" at bounding box center [498, 881] width 8 height 10
click at [517, 878] on icon "button" at bounding box center [519, 881] width 6 height 10
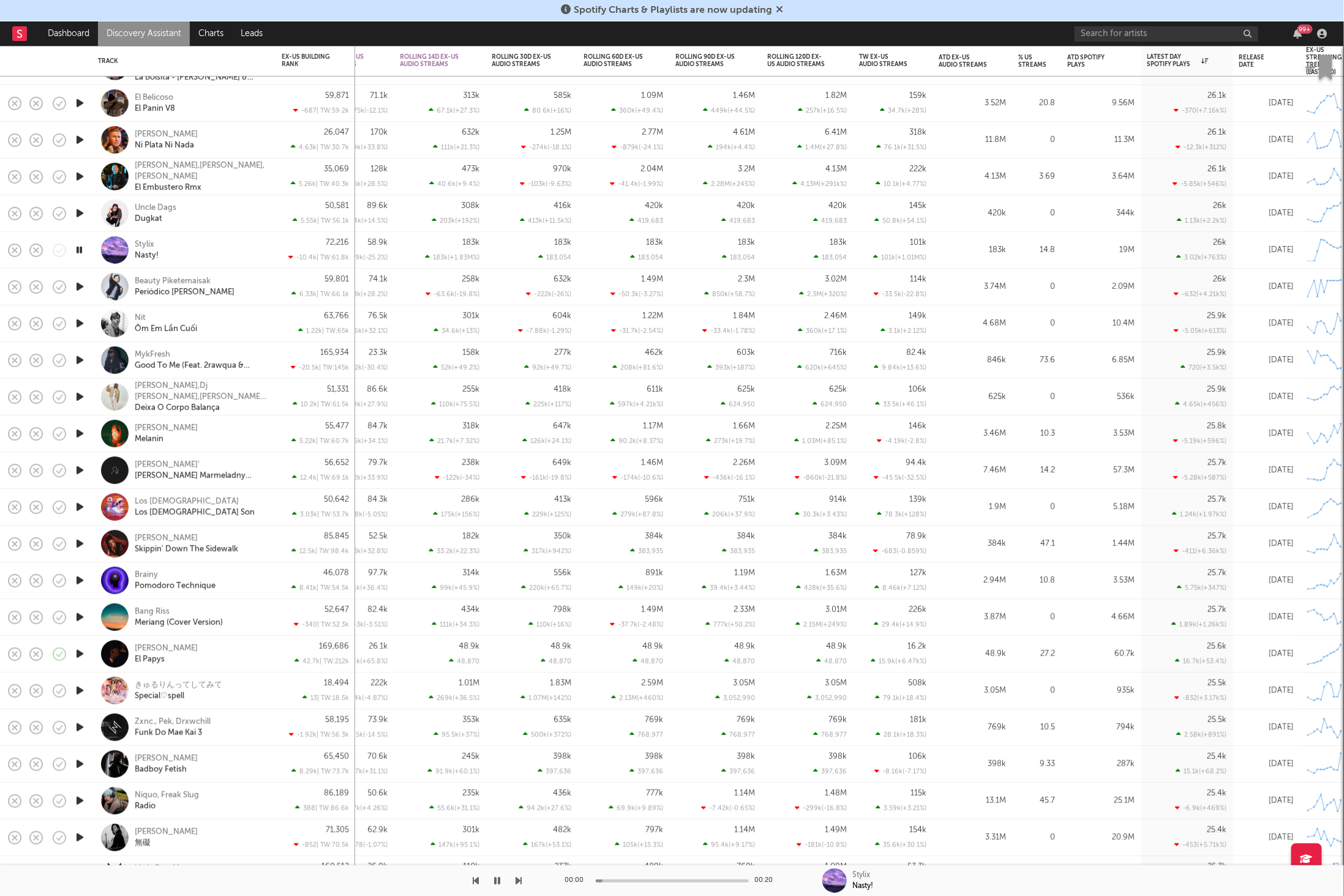
click at [517, 878] on icon "button" at bounding box center [519, 881] width 6 height 10
click at [517, 878] on icon "button" at bounding box center [519, 881] width 6 height 10
click at [474, 879] on icon "button" at bounding box center [476, 881] width 6 height 10
click at [225, 286] on div "Beauty Piketemaisak Periódico [PERSON_NAME]" at bounding box center [201, 287] width 132 height 22
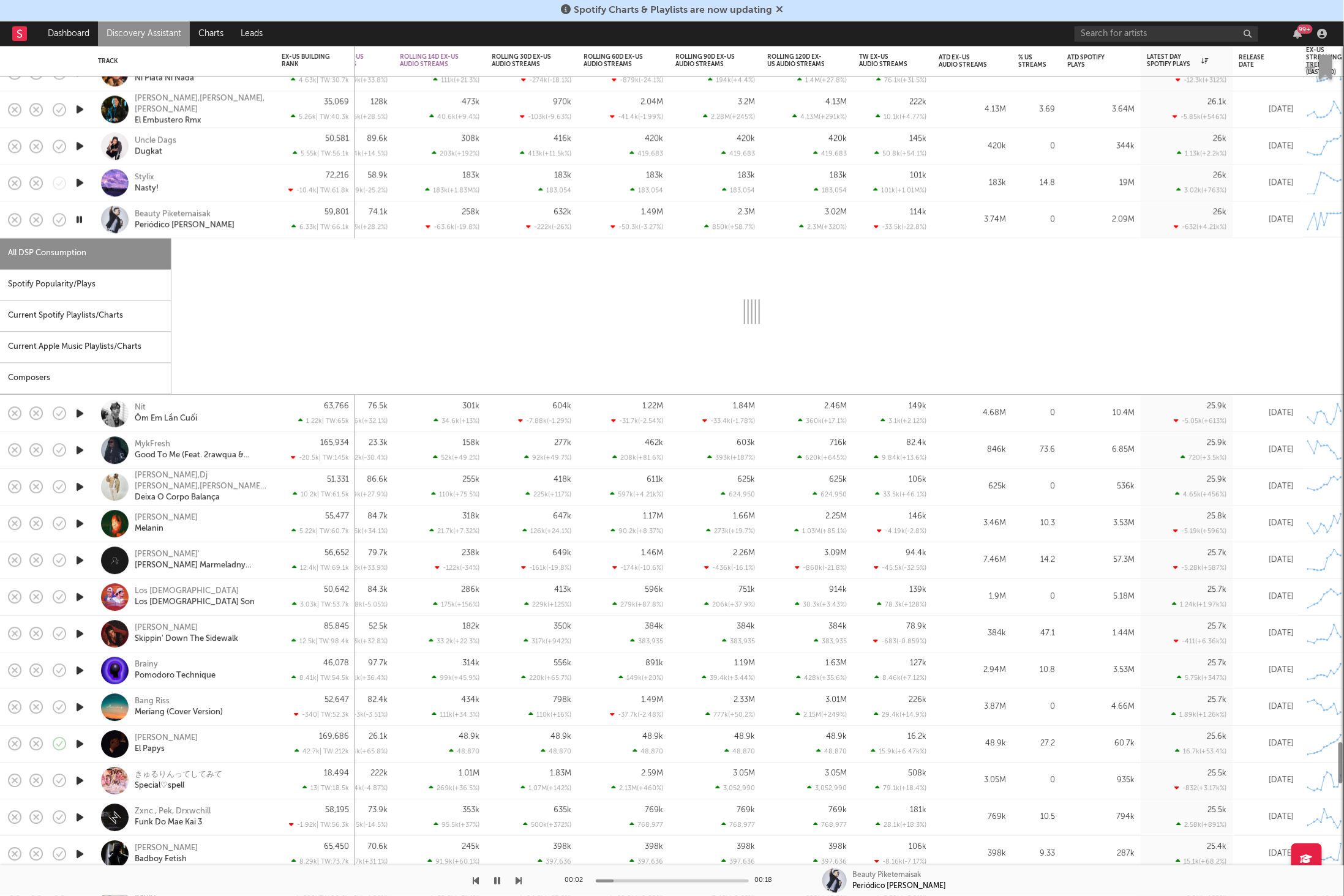
select select "1w"
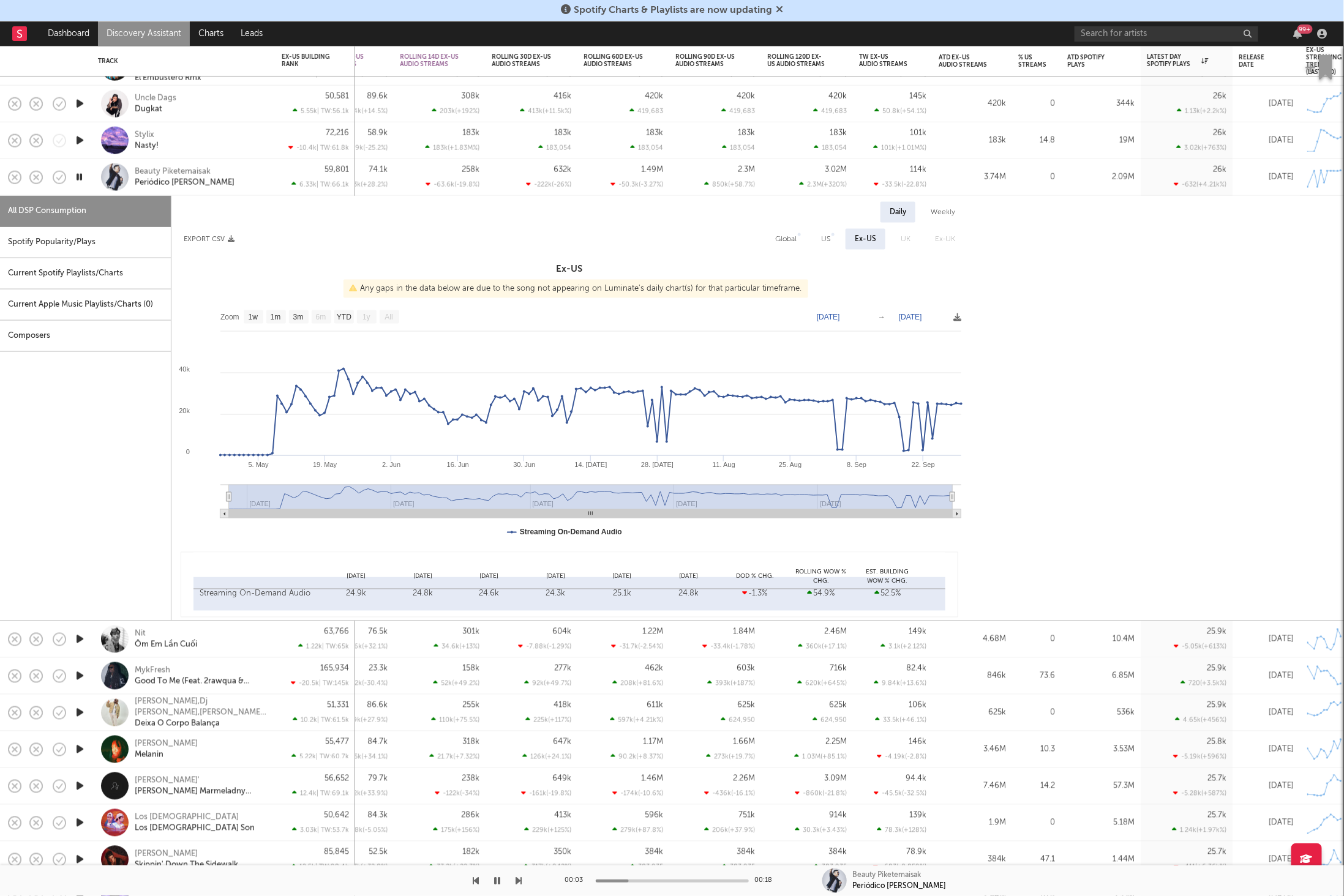
click at [83, 250] on div "Spotify Popularity/Plays" at bounding box center [85, 243] width 171 height 32
select select "1w"
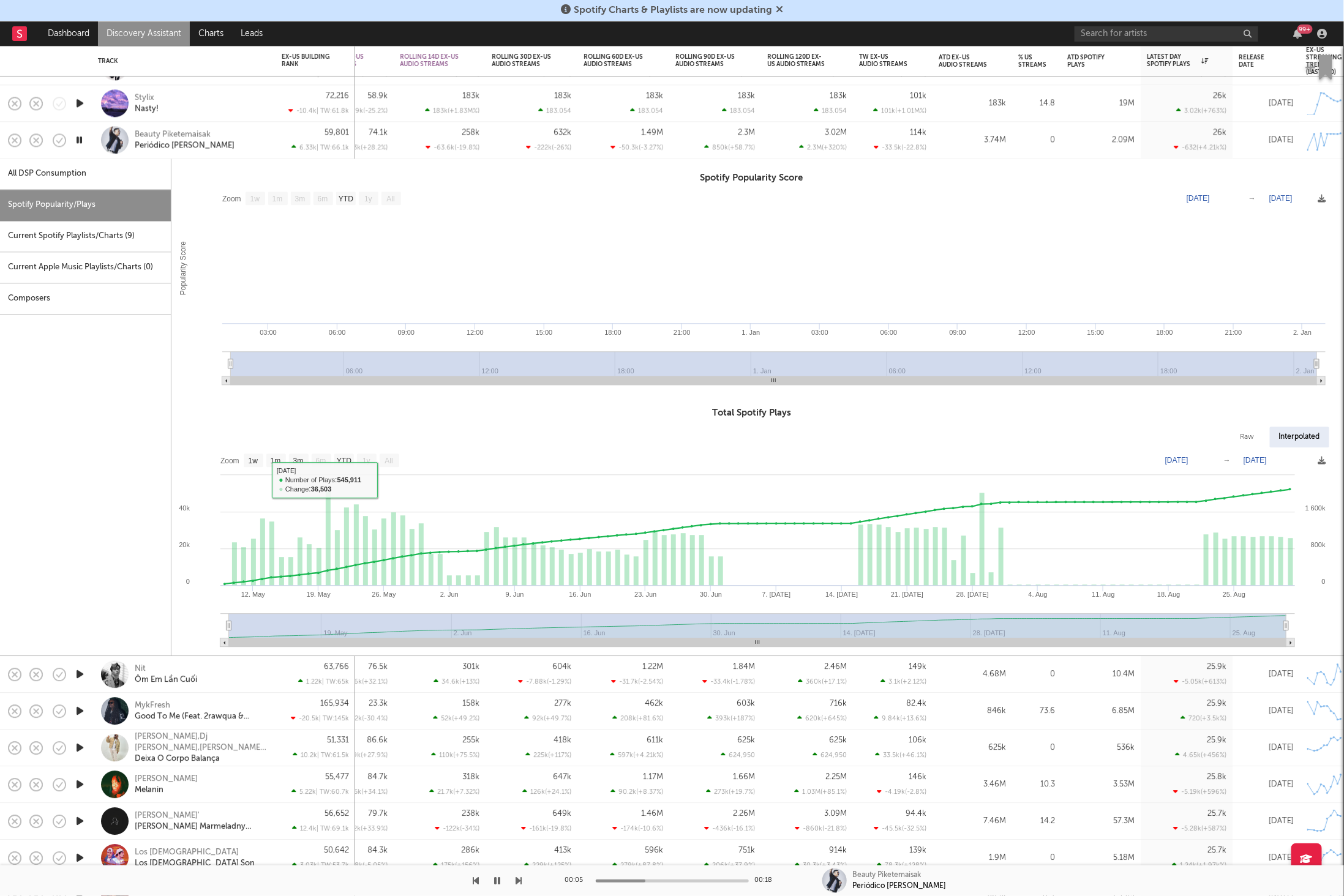
click at [254, 133] on div "Beauty Piketemaisak Periódico [PERSON_NAME]" at bounding box center [201, 140] width 132 height 22
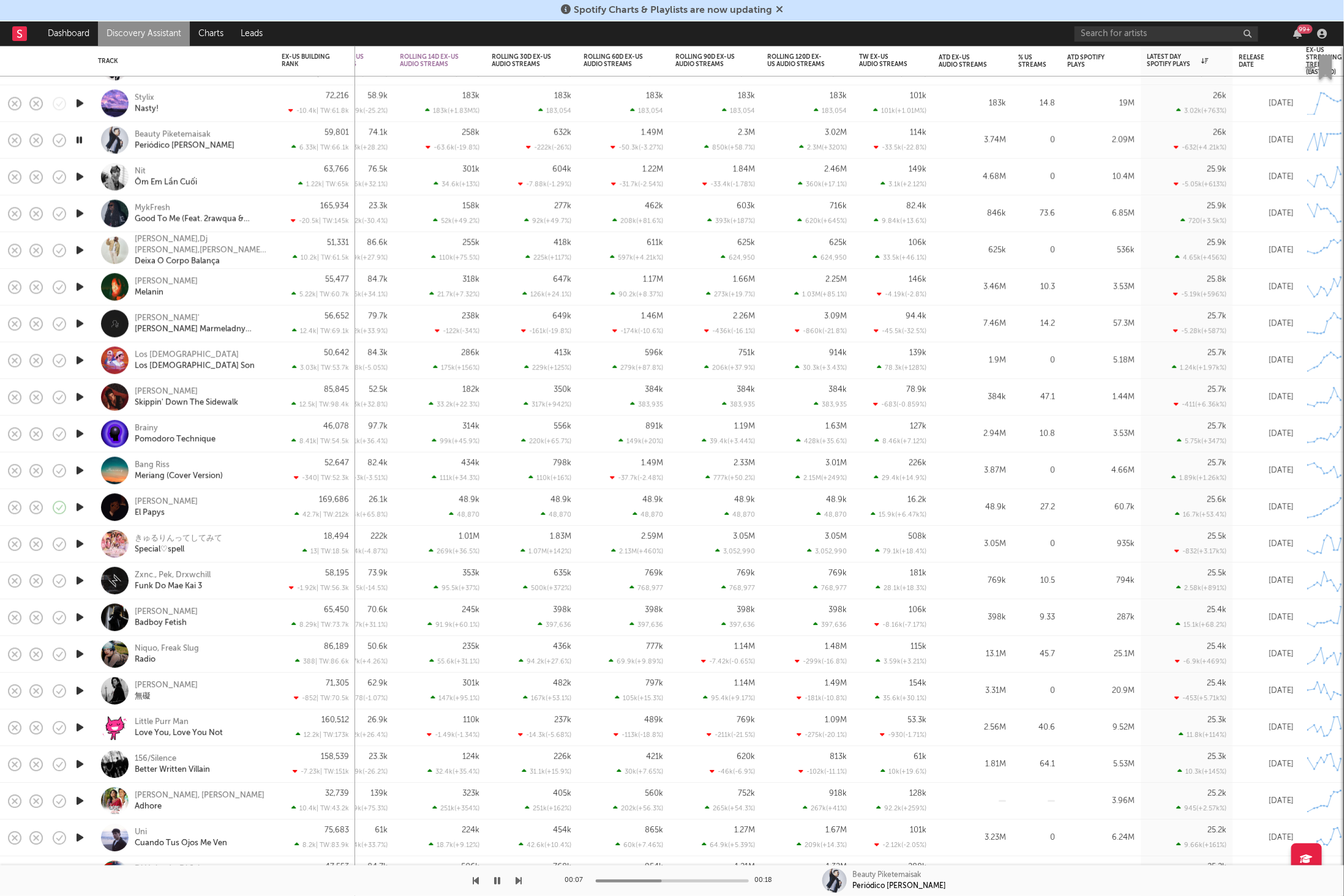
click at [76, 177] on icon "button" at bounding box center [80, 177] width 13 height 15
click at [80, 210] on icon "button" at bounding box center [80, 213] width 13 height 15
drag, startPoint x: 266, startPoint y: 212, endPoint x: 1098, endPoint y: 12, distance: 855.7
click at [266, 213] on div "MykFresh Good To Me (Feat. 2rawqua & Bigxthaplug)" at bounding box center [184, 213] width 172 height 36
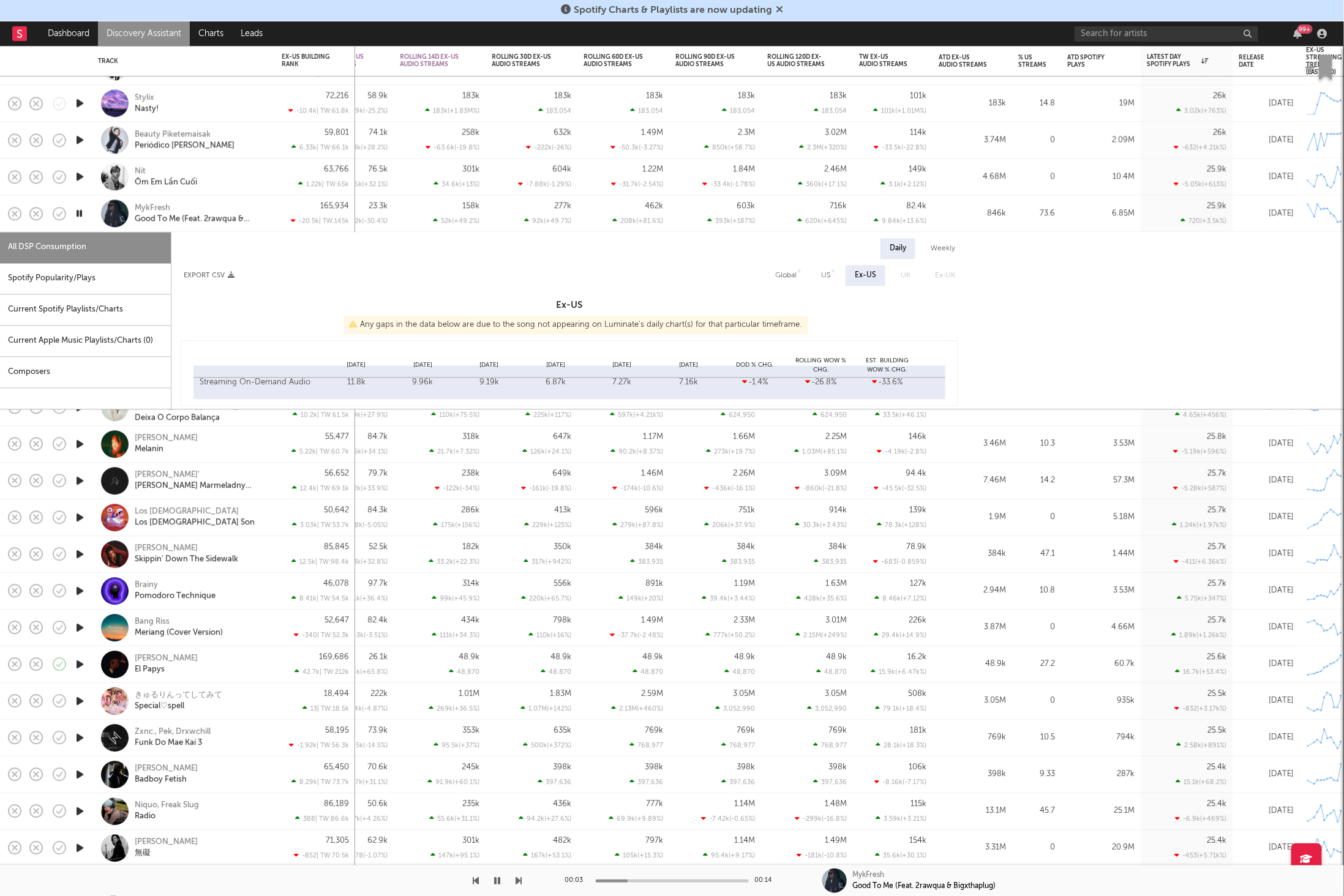
select select "6m"
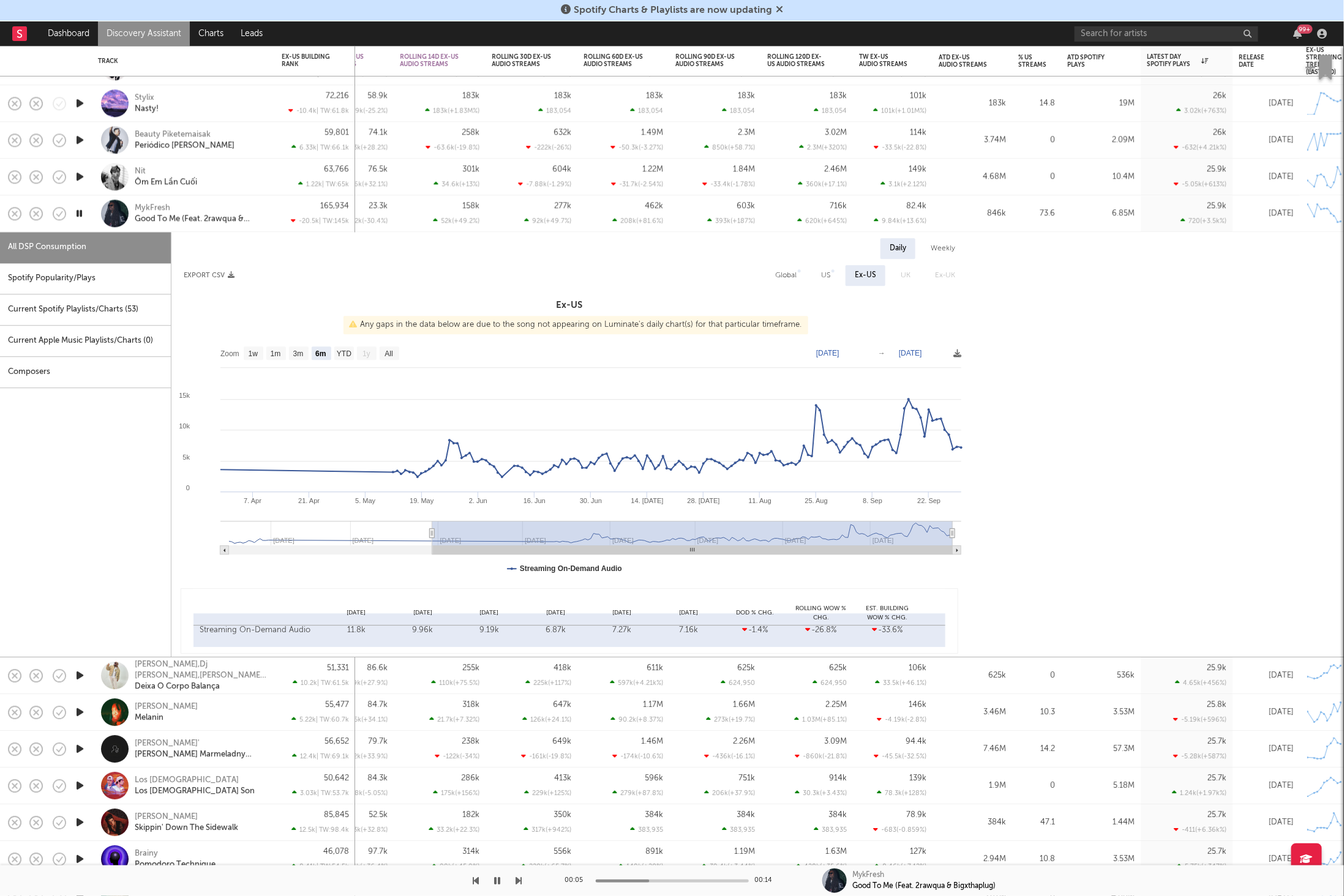
click at [252, 205] on div "MykFresh Good To Me (Feat. 2rawqua & Bigxthaplug)" at bounding box center [201, 213] width 132 height 22
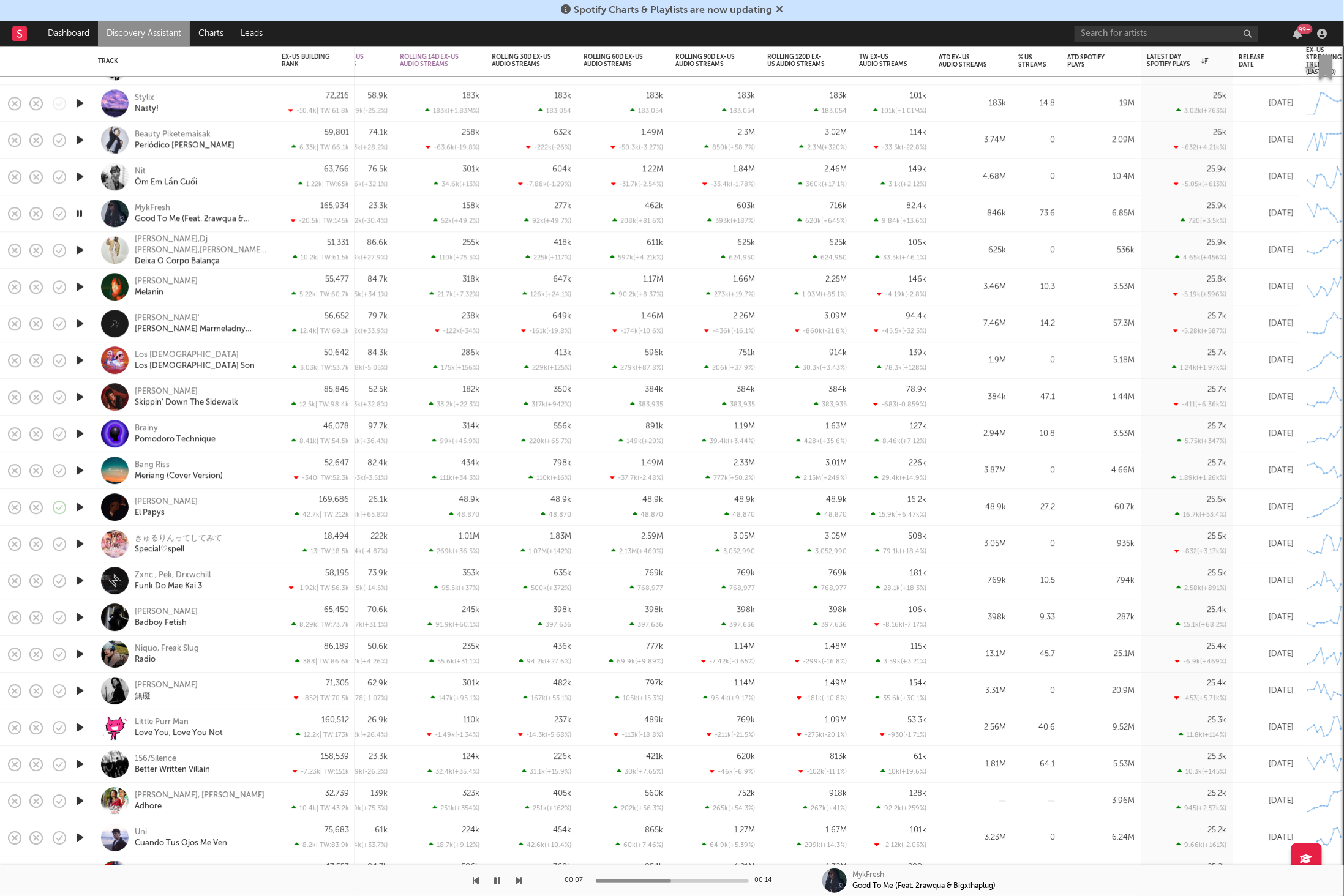
click at [522, 881] on div "00:07 00:14 MykFresh Good To Me (Feat. 2rawqua & Bigxthaplug)" at bounding box center [672, 881] width 1344 height 31
click at [518, 880] on icon "button" at bounding box center [519, 881] width 6 height 10
click at [245, 282] on div "[PERSON_NAME]" at bounding box center [201, 287] width 132 height 22
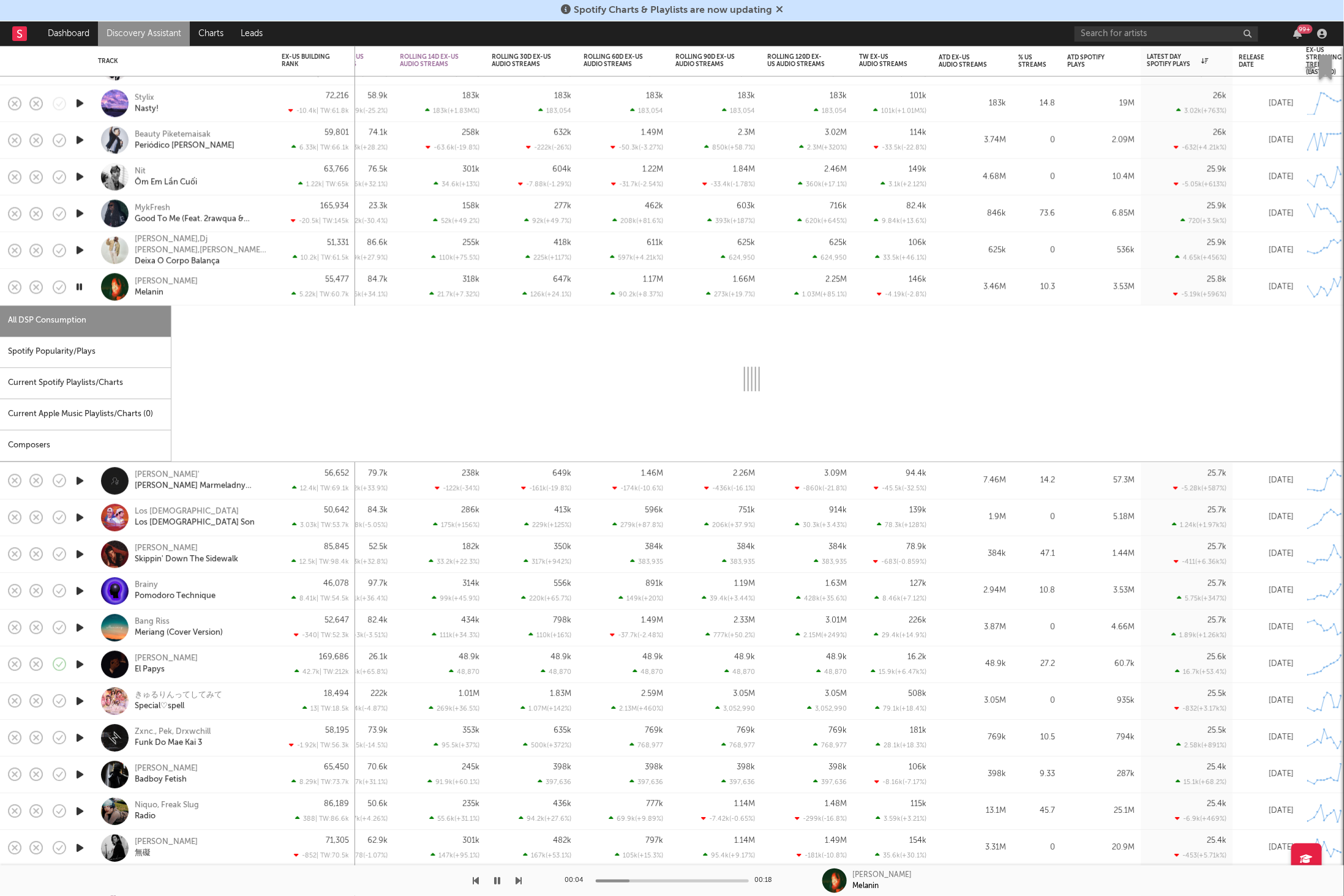
click at [78, 358] on div "Spotify Popularity/Plays" at bounding box center [85, 352] width 171 height 32
select select "1w"
select select "6m"
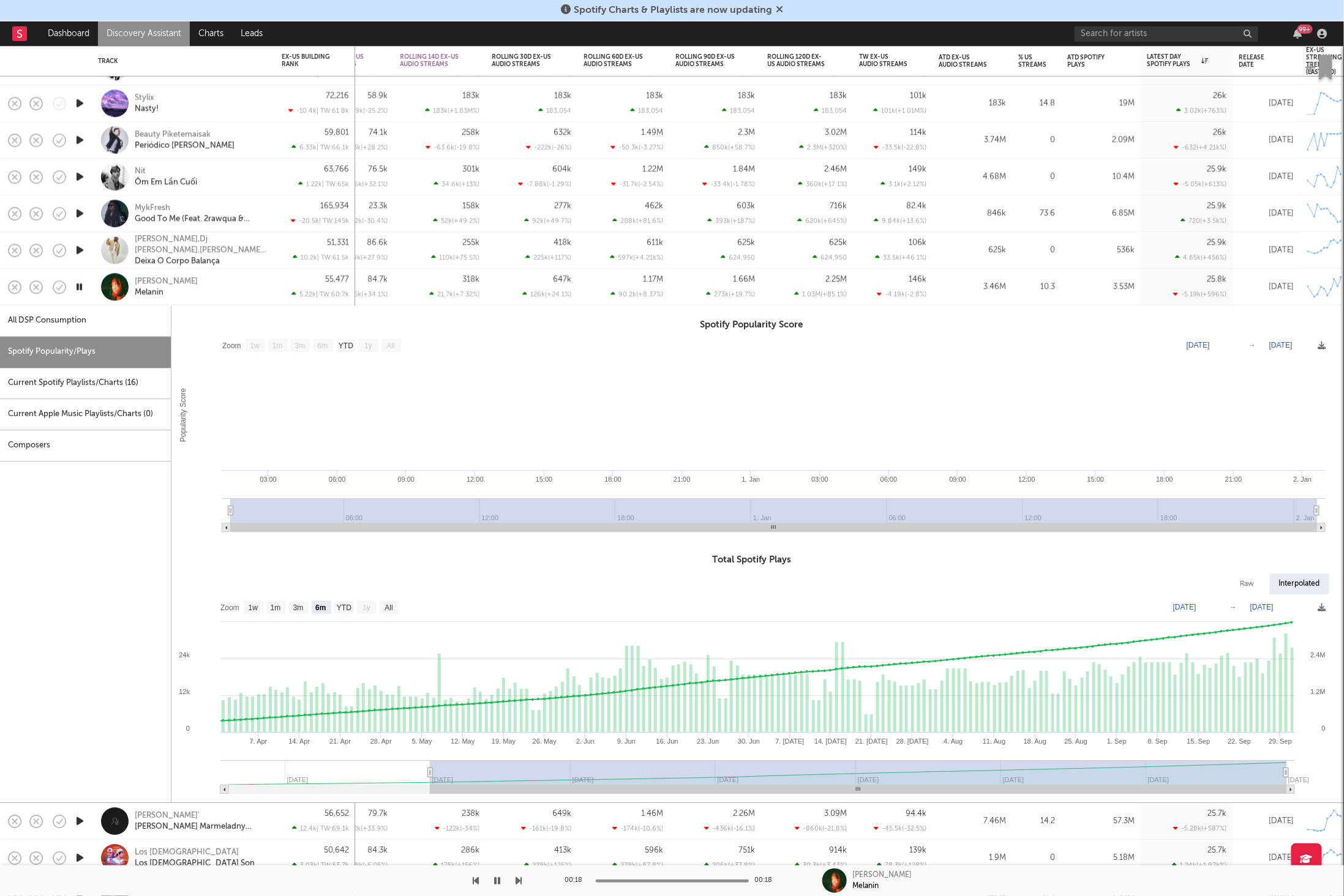
click at [223, 289] on div "[PERSON_NAME]" at bounding box center [201, 287] width 132 height 22
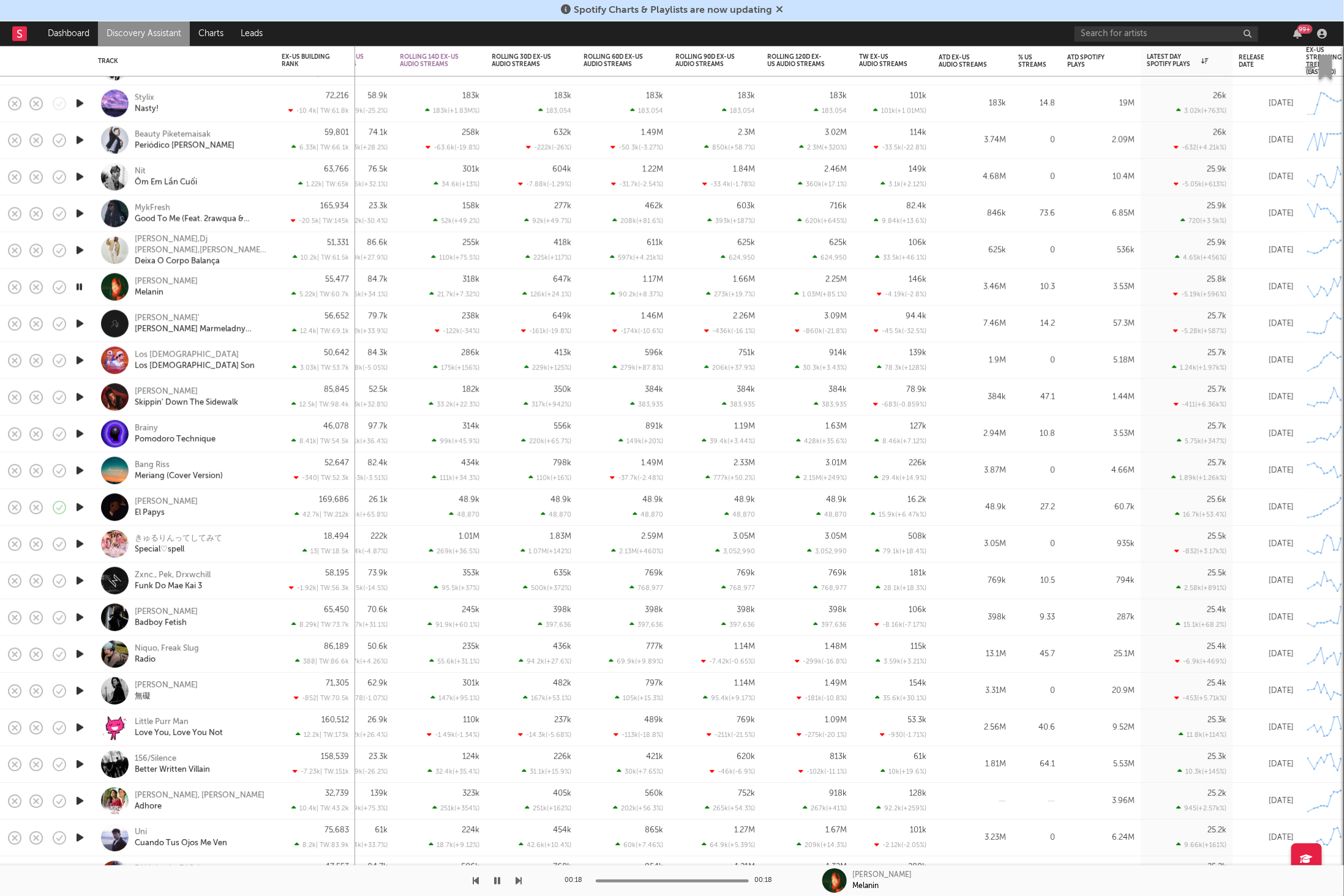
click at [521, 879] on icon "button" at bounding box center [519, 881] width 6 height 10
click at [520, 879] on icon "button" at bounding box center [519, 881] width 6 height 10
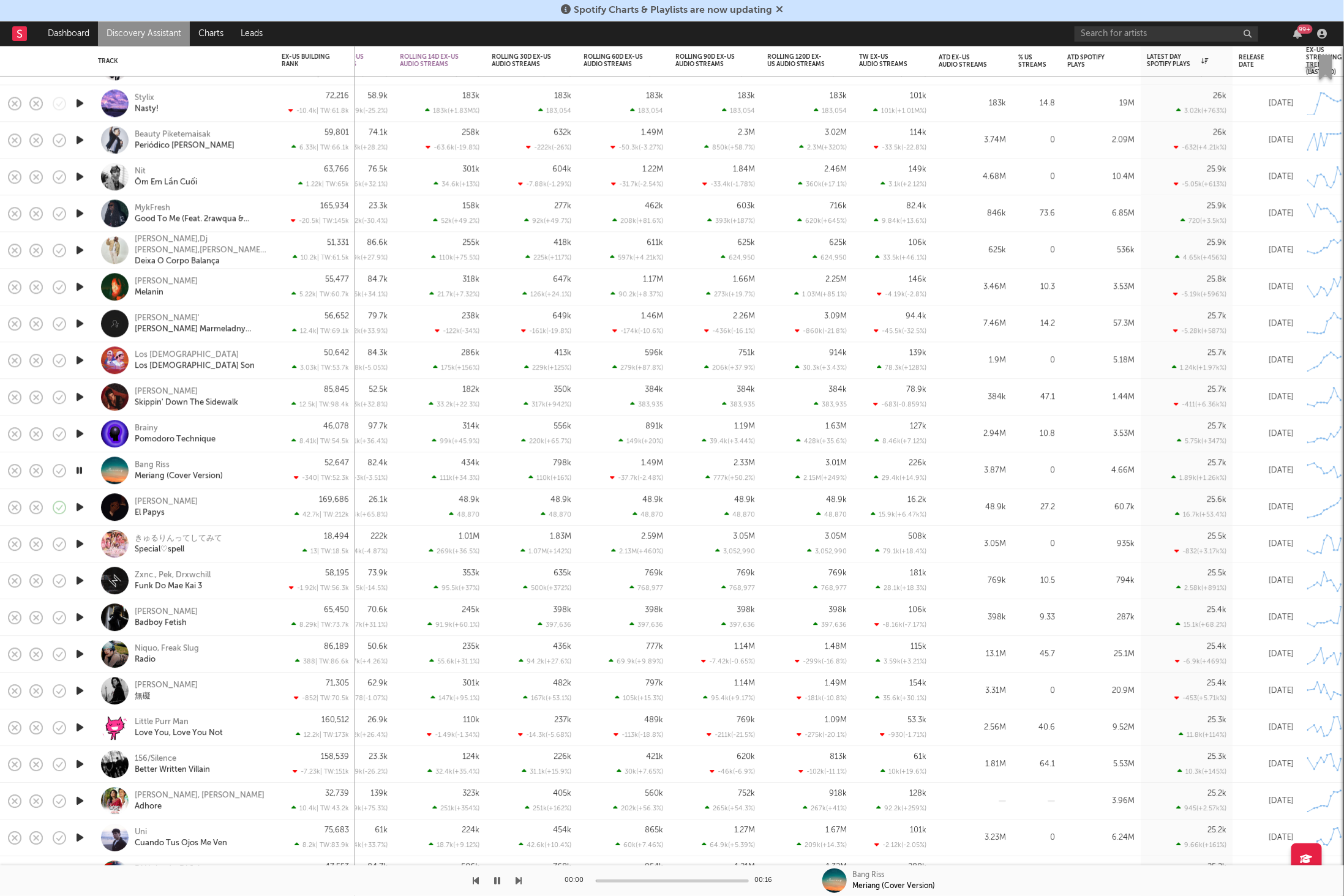
click at [520, 879] on icon "button" at bounding box center [519, 881] width 6 height 10
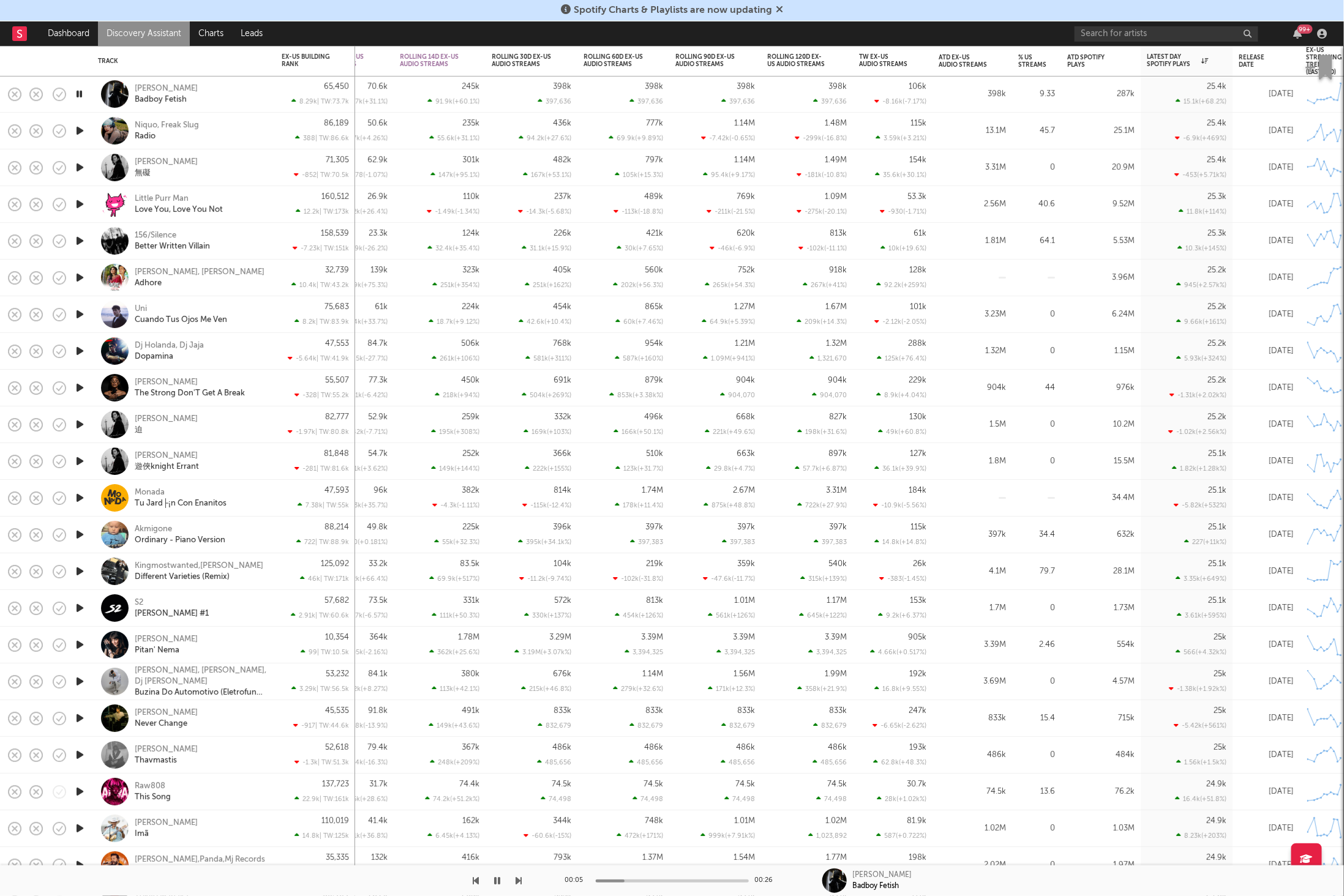
click at [517, 883] on icon "button" at bounding box center [519, 881] width 6 height 10
click at [518, 885] on icon "button" at bounding box center [519, 881] width 6 height 10
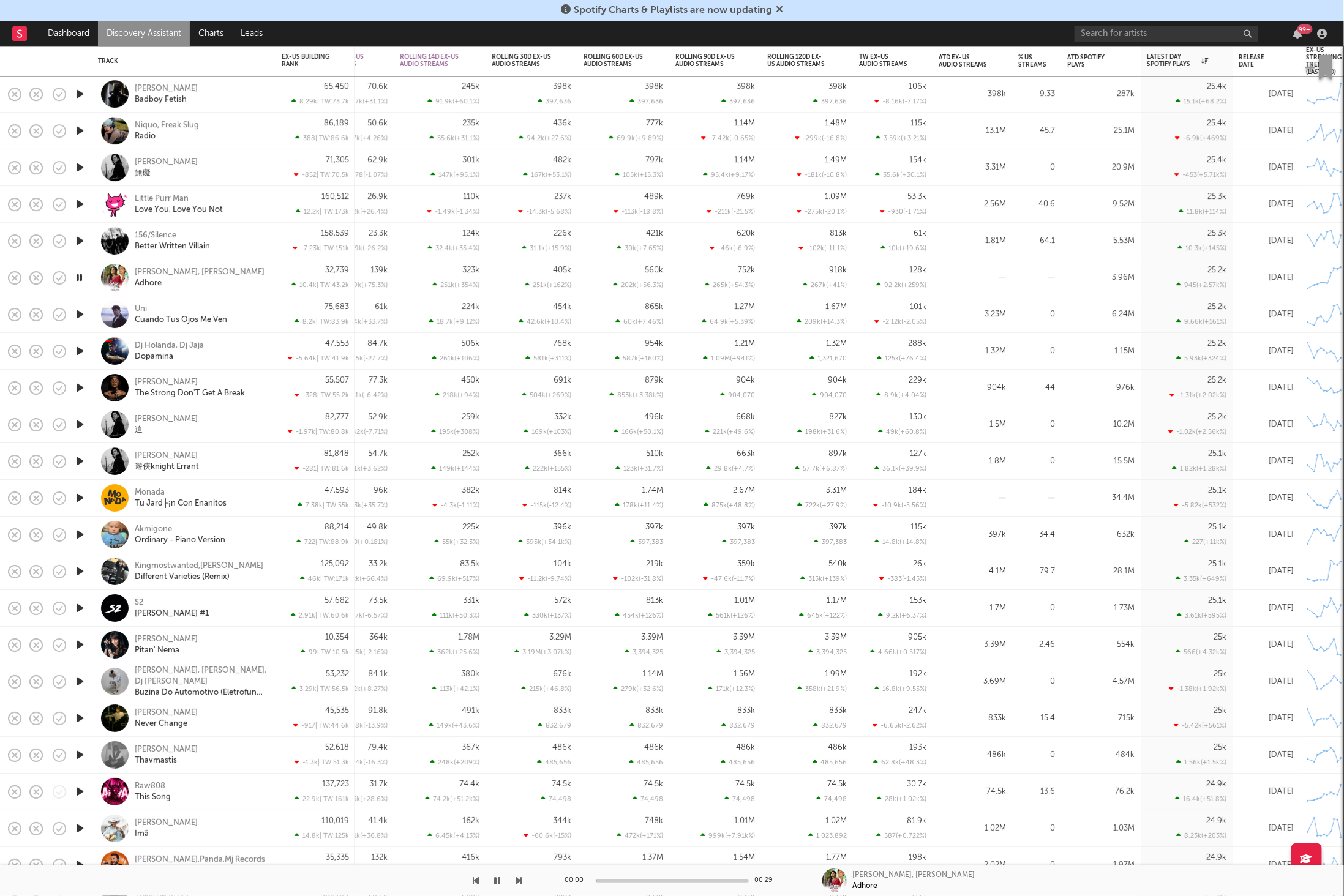
click at [518, 885] on icon "button" at bounding box center [519, 881] width 6 height 10
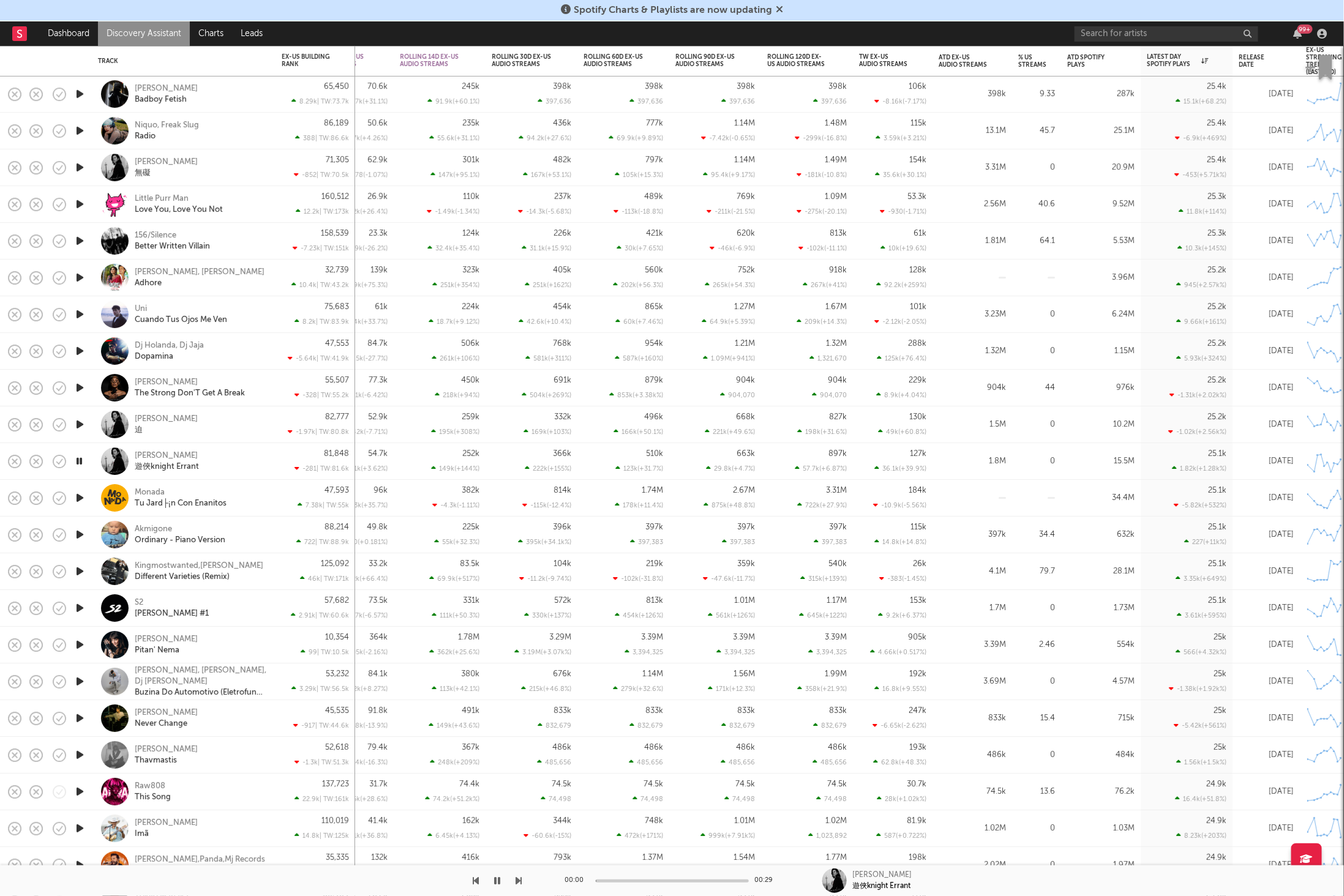
click at [518, 885] on icon "button" at bounding box center [519, 881] width 6 height 10
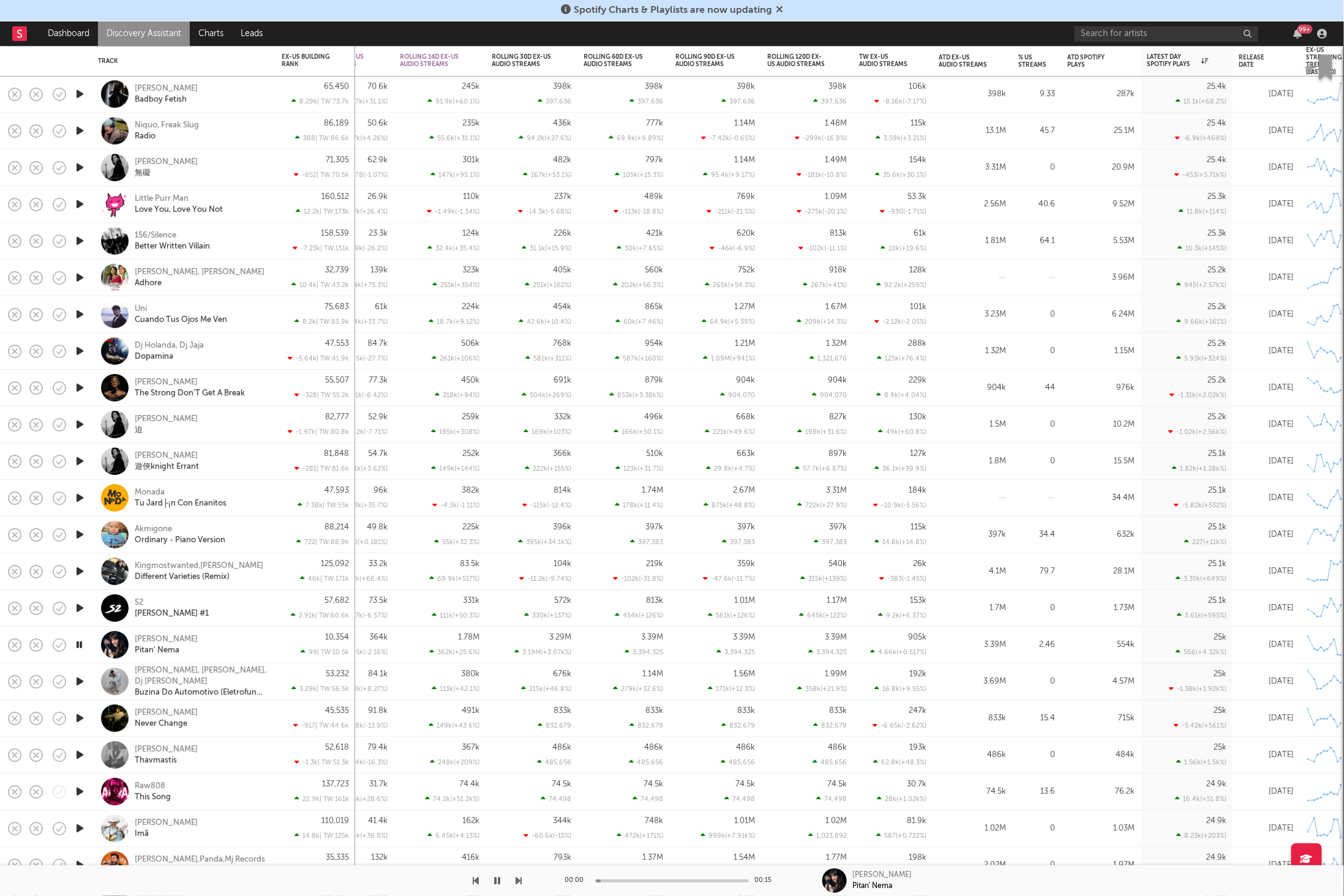
click at [518, 885] on icon "button" at bounding box center [519, 881] width 6 height 10
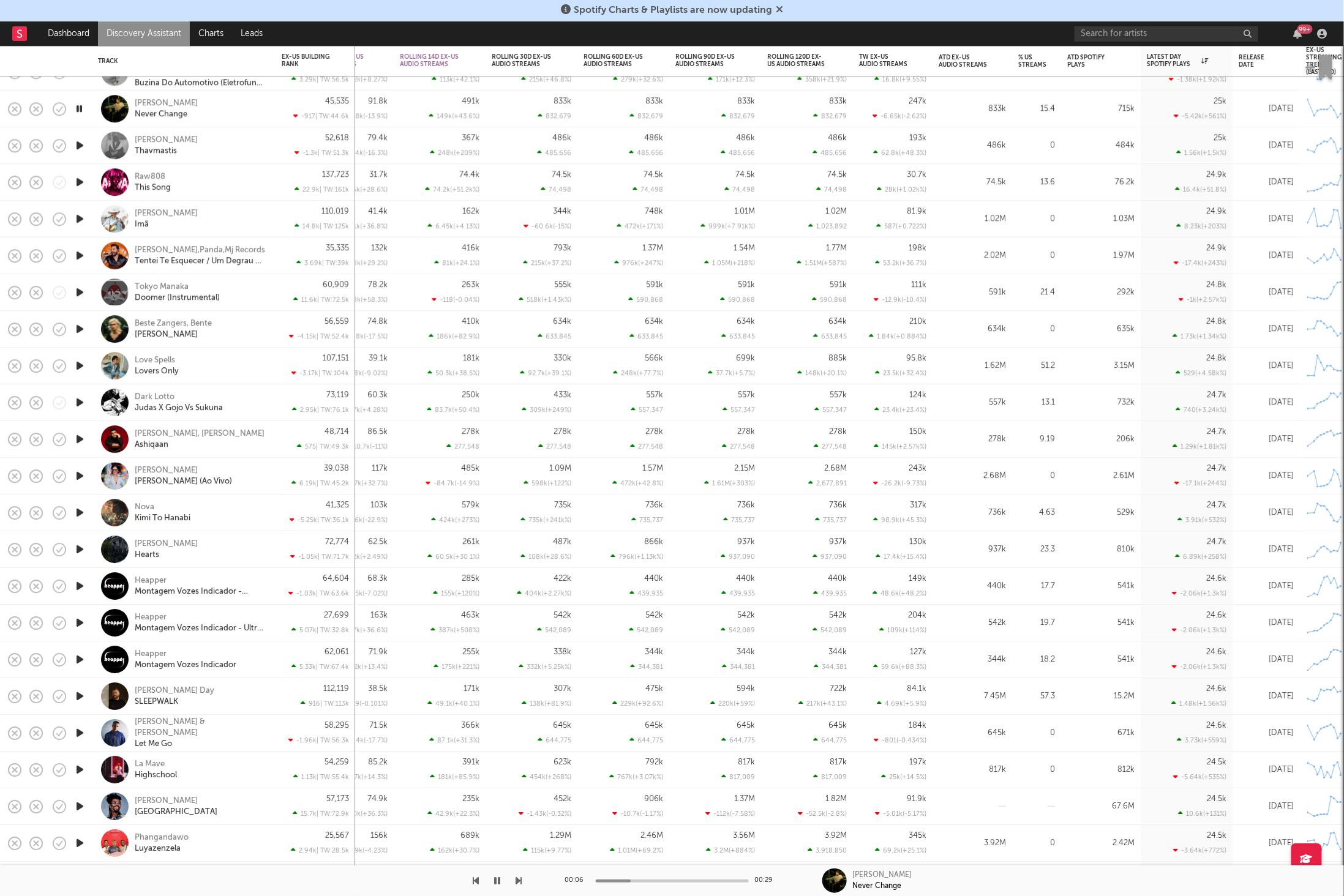
click at [519, 880] on icon "button" at bounding box center [519, 881] width 6 height 10
click at [517, 887] on button "button" at bounding box center [519, 881] width 6 height 31
click at [221, 185] on div "Raw808 This Song" at bounding box center [201, 182] width 132 height 22
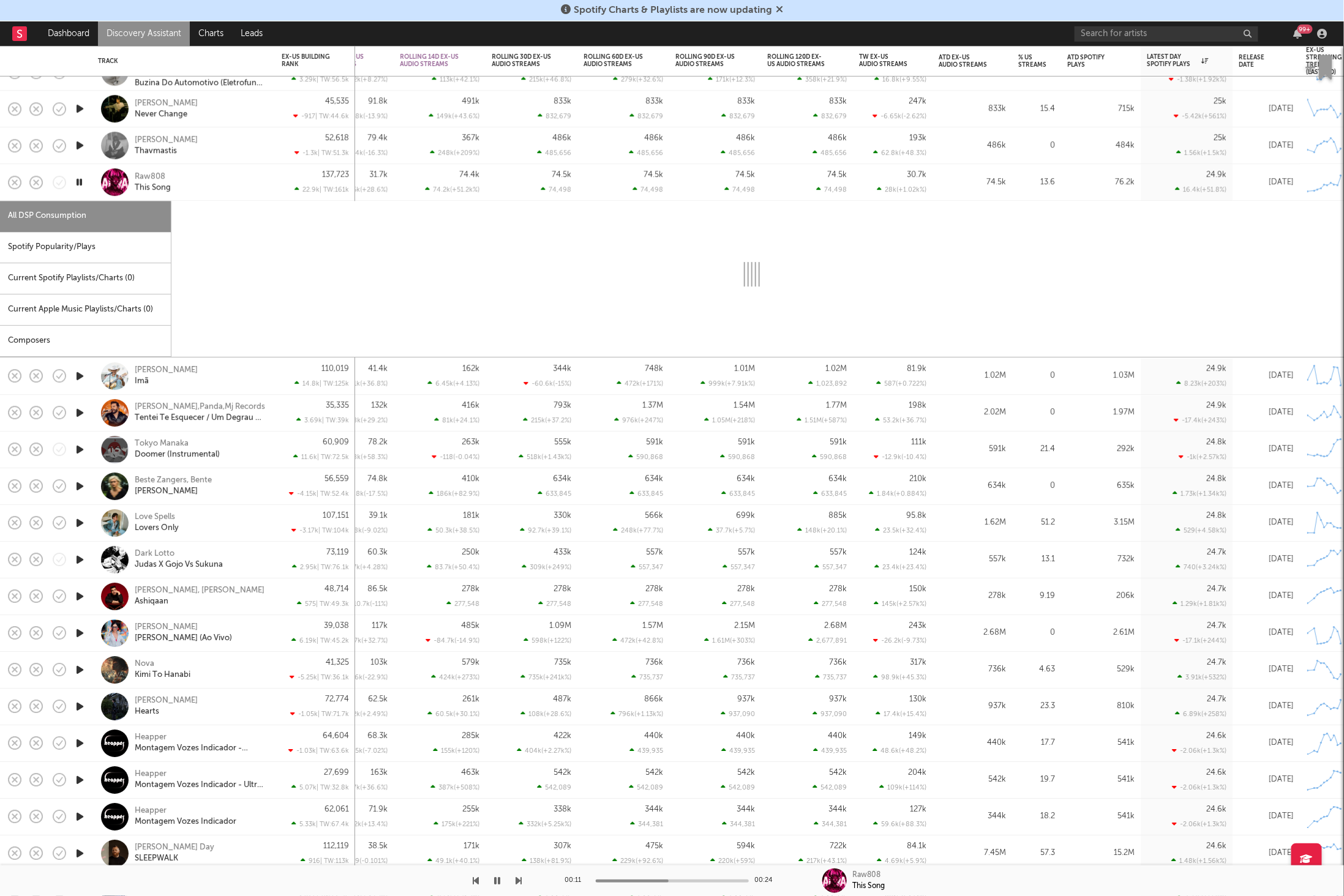
click at [100, 250] on div "Spotify Popularity/Plays" at bounding box center [85, 248] width 171 height 32
select select "1w"
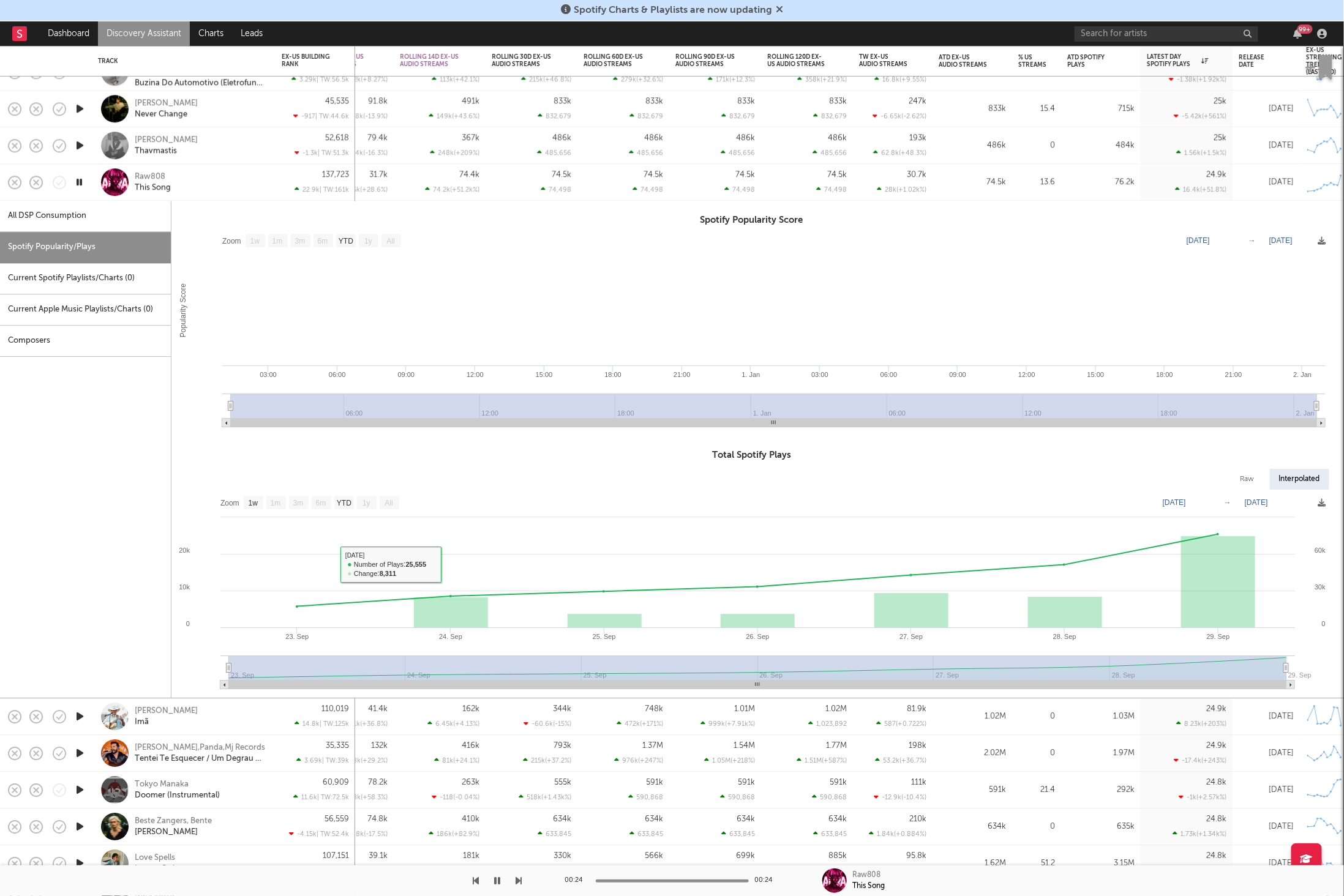
click at [242, 189] on div "Raw808 This Song" at bounding box center [201, 182] width 132 height 22
click at [238, 184] on div "Raw808 This Song" at bounding box center [201, 182] width 132 height 22
select select "1w"
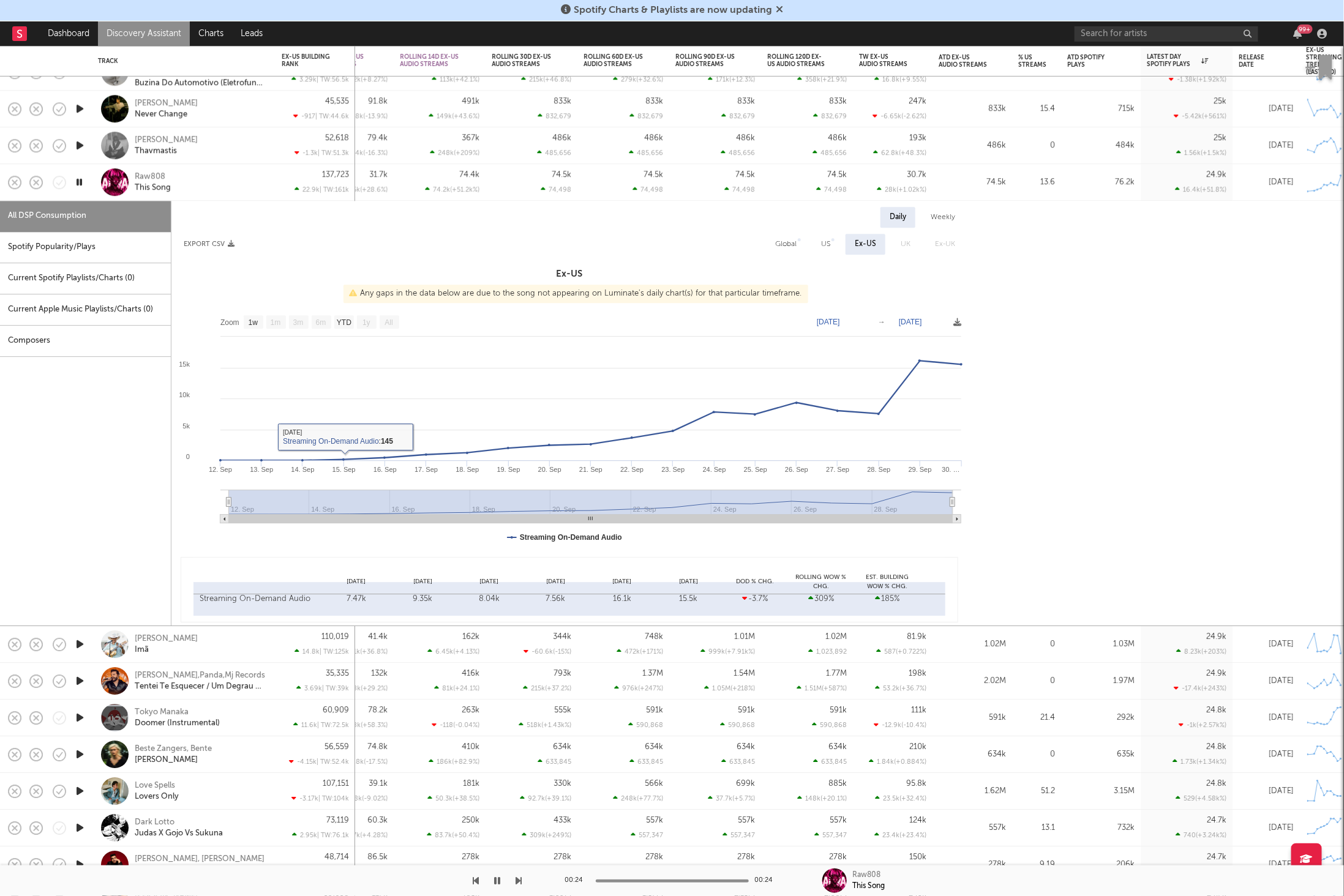
click at [218, 180] on div "Raw808 This Song" at bounding box center [201, 182] width 132 height 22
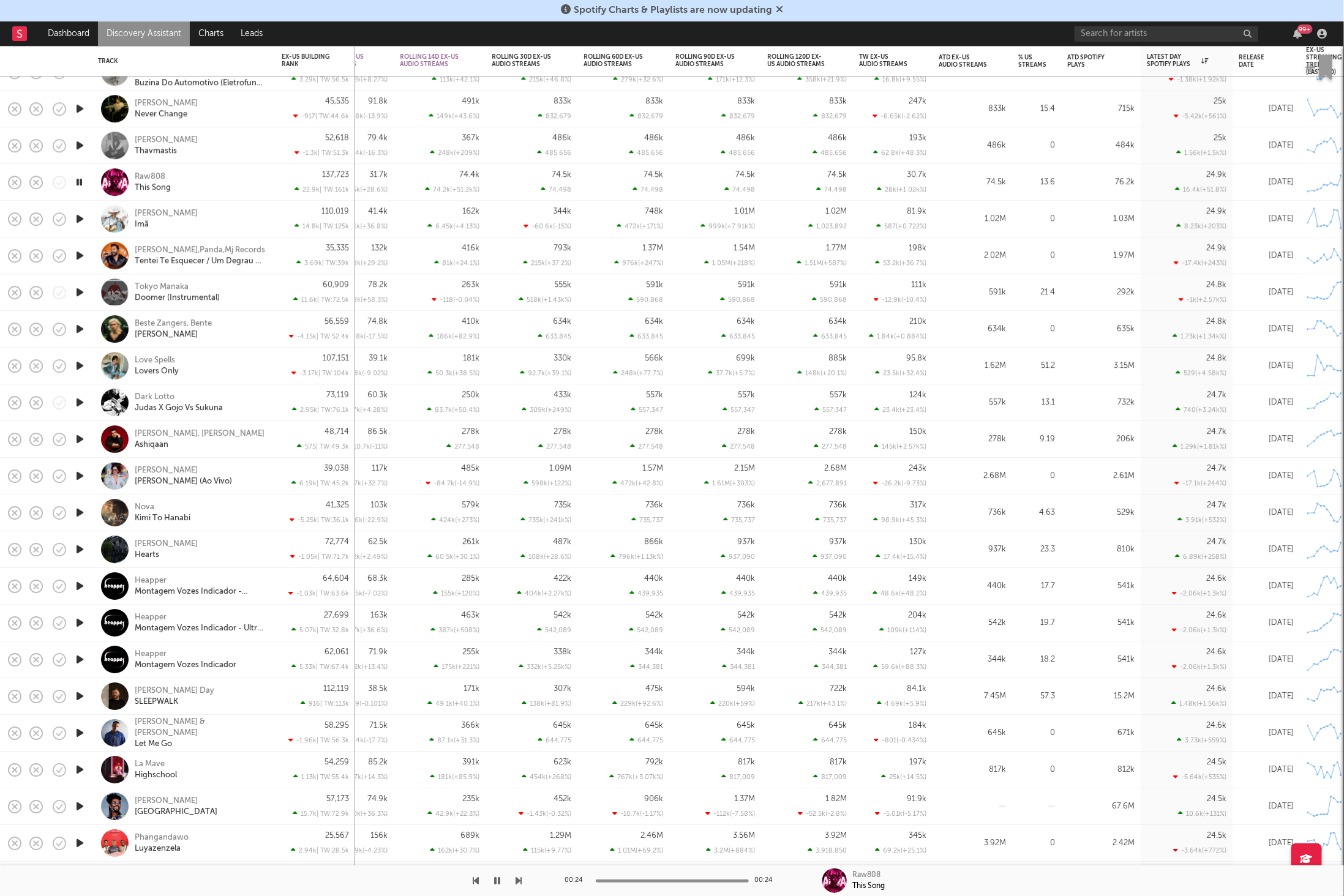
click at [519, 882] on icon "button" at bounding box center [519, 881] width 6 height 10
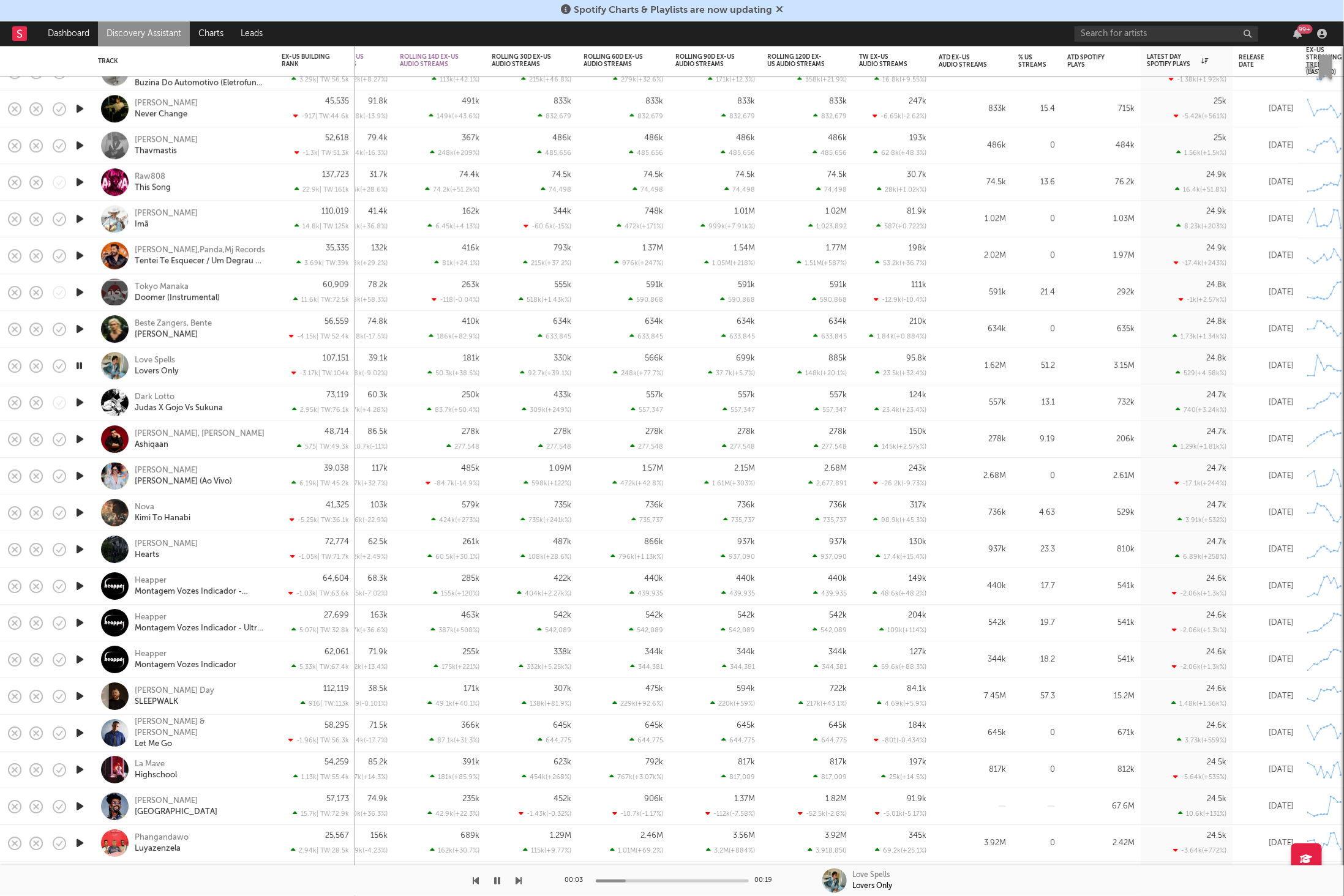
click at [519, 882] on icon "button" at bounding box center [519, 881] width 6 height 10
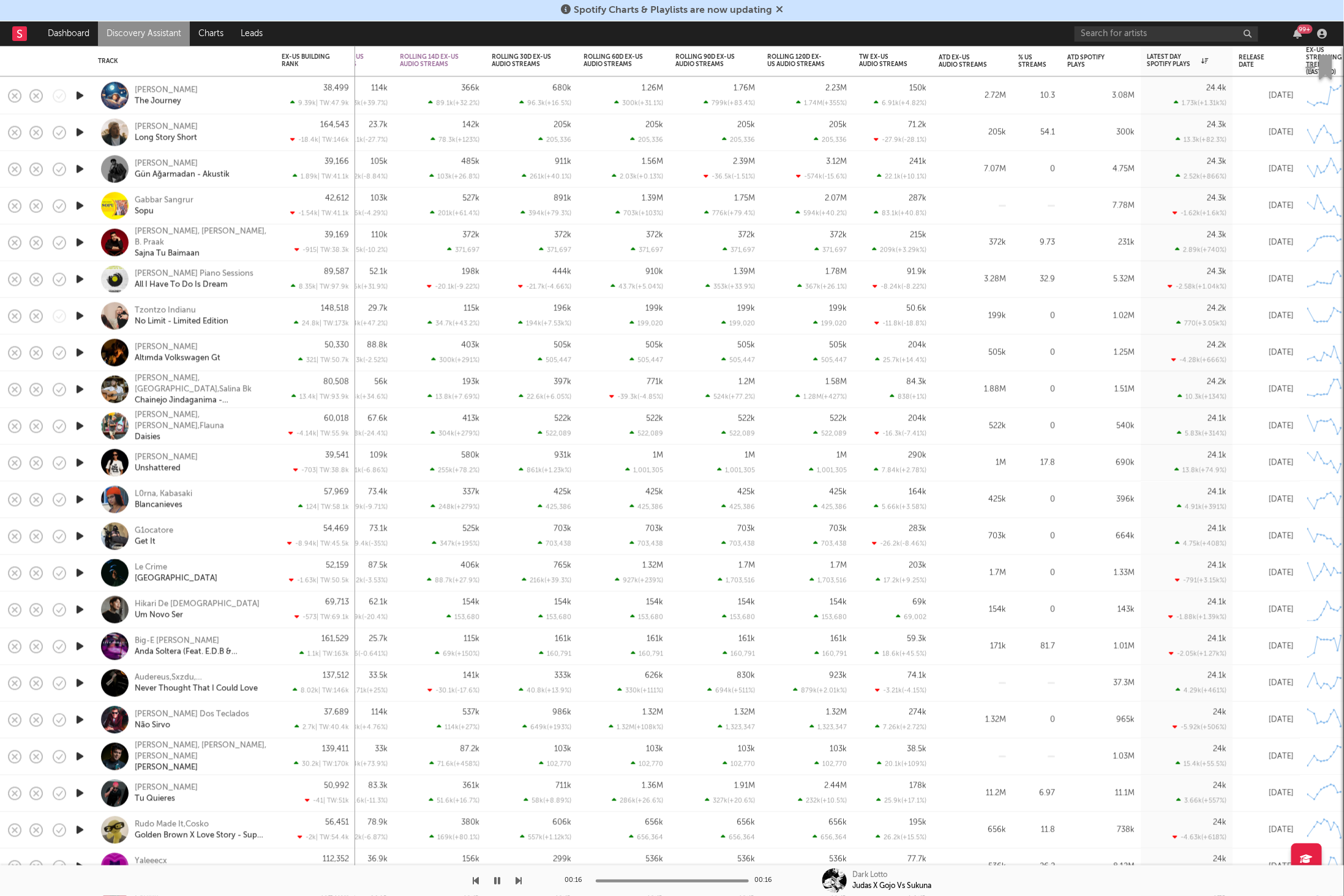
click at [518, 876] on icon "button" at bounding box center [519, 881] width 6 height 10
click at [515, 875] on div at bounding box center [261, 881] width 522 height 31
click at [518, 880] on icon "button" at bounding box center [519, 881] width 6 height 10
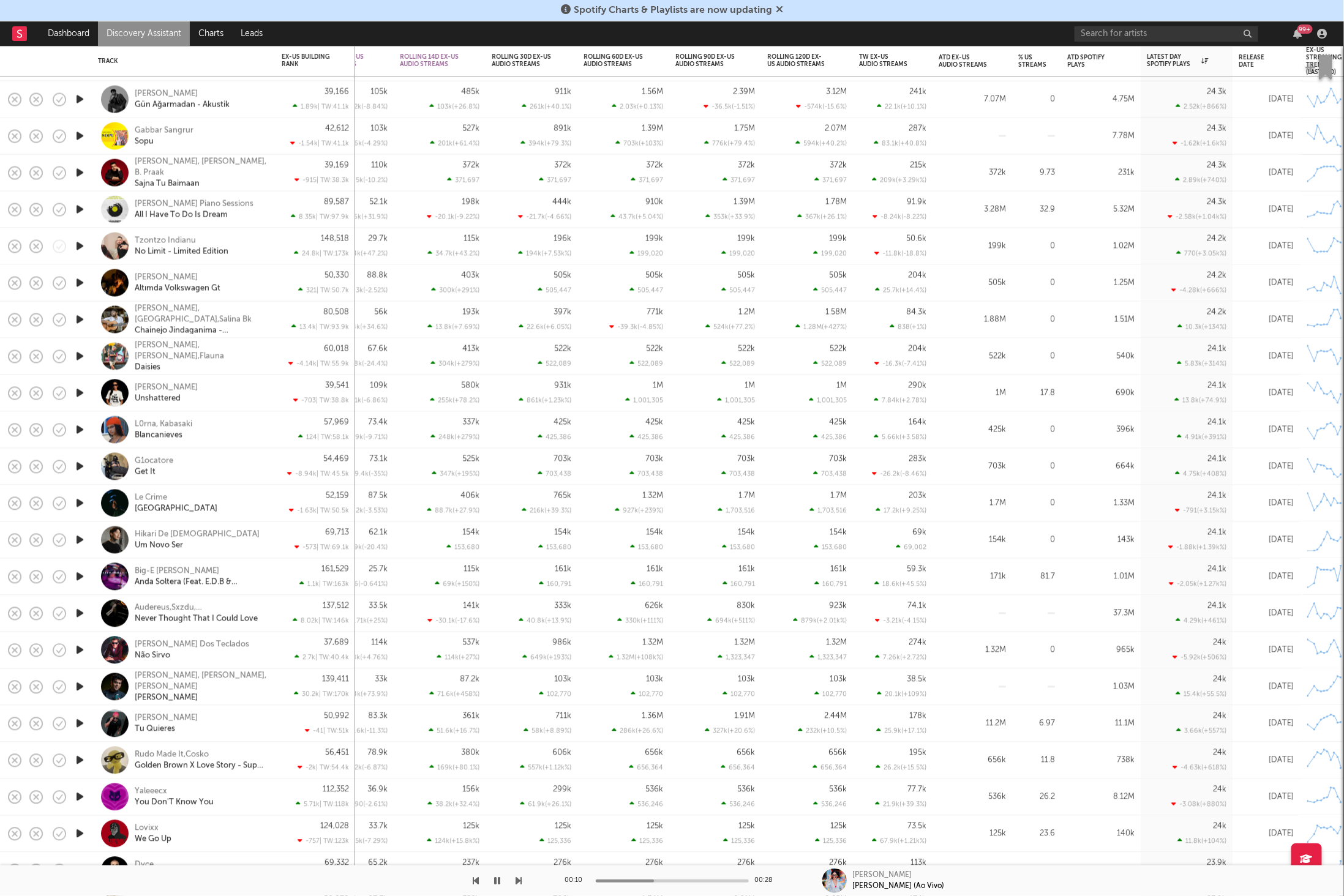
click at [517, 885] on icon "button" at bounding box center [519, 881] width 6 height 10
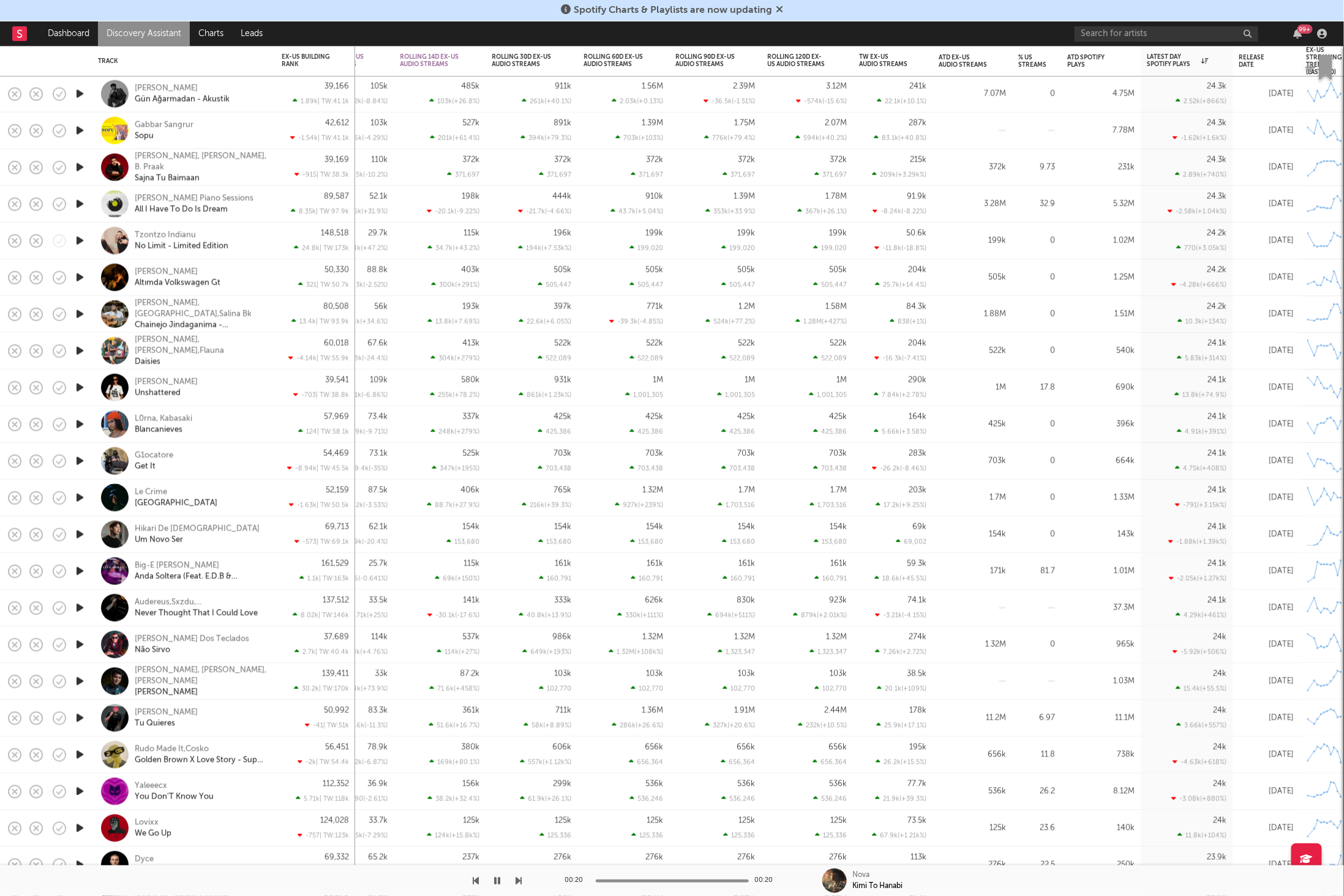
click at [522, 884] on icon "button" at bounding box center [519, 881] width 6 height 10
click at [518, 880] on icon "button" at bounding box center [519, 881] width 6 height 10
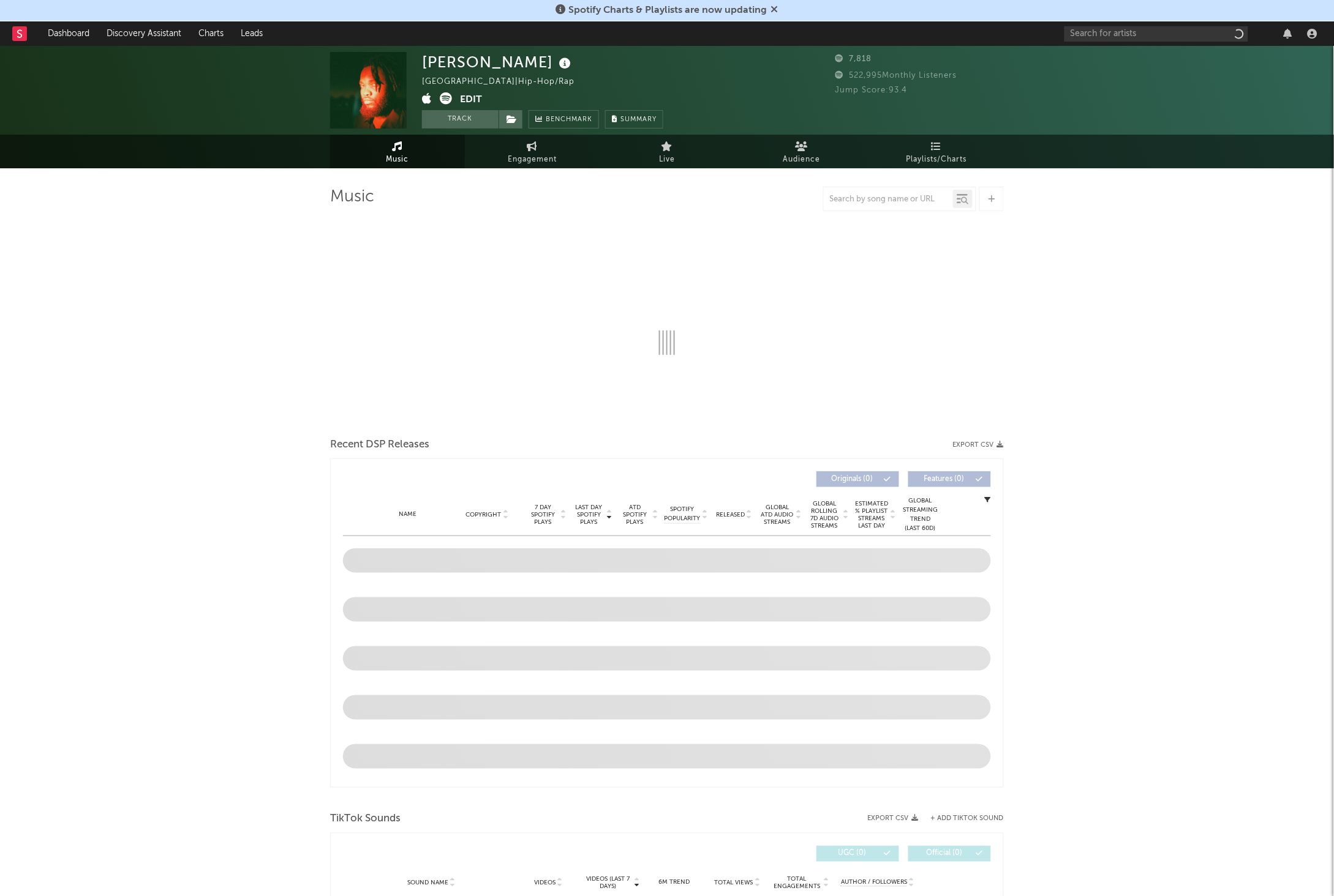
select select "6m"
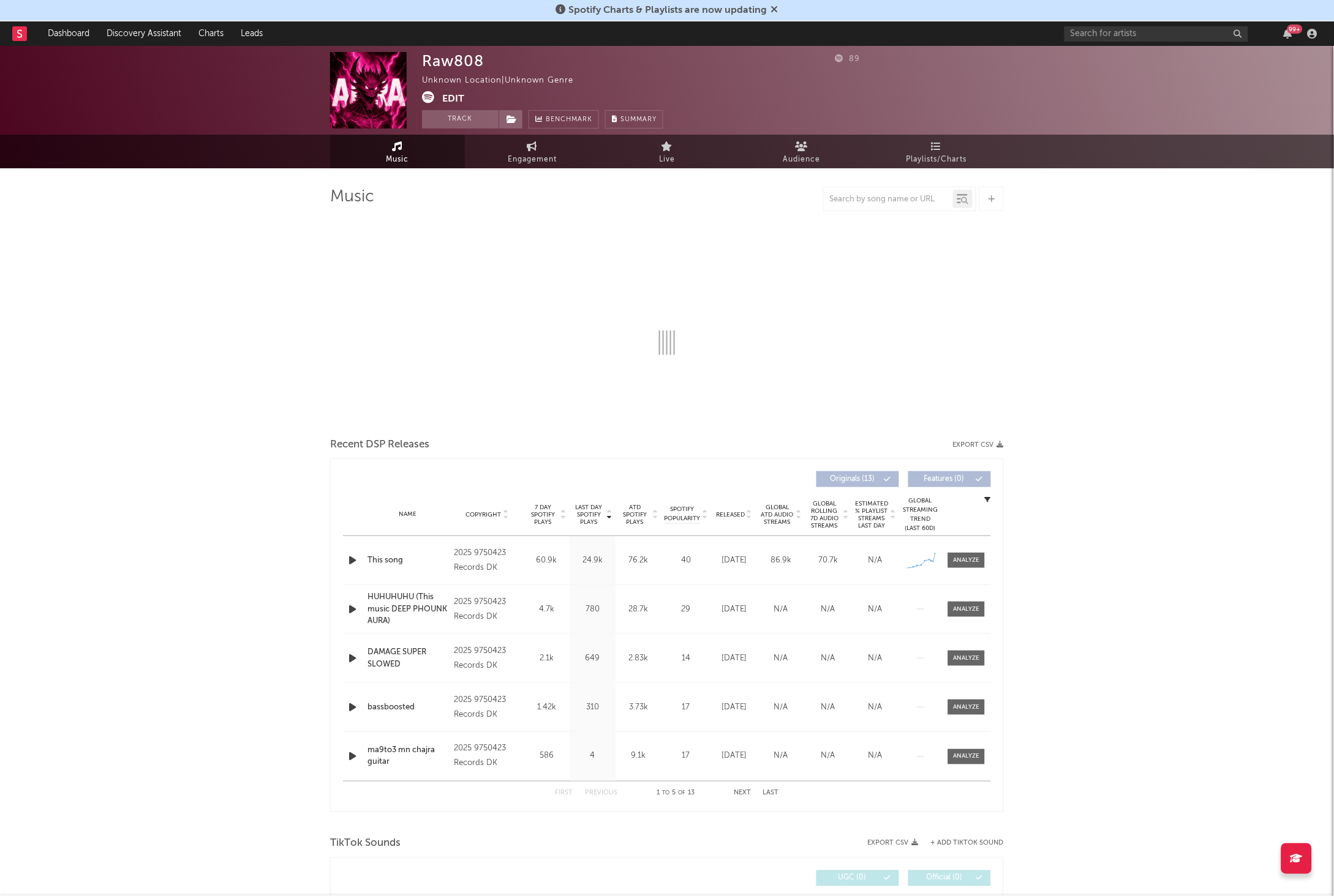
select select "1w"
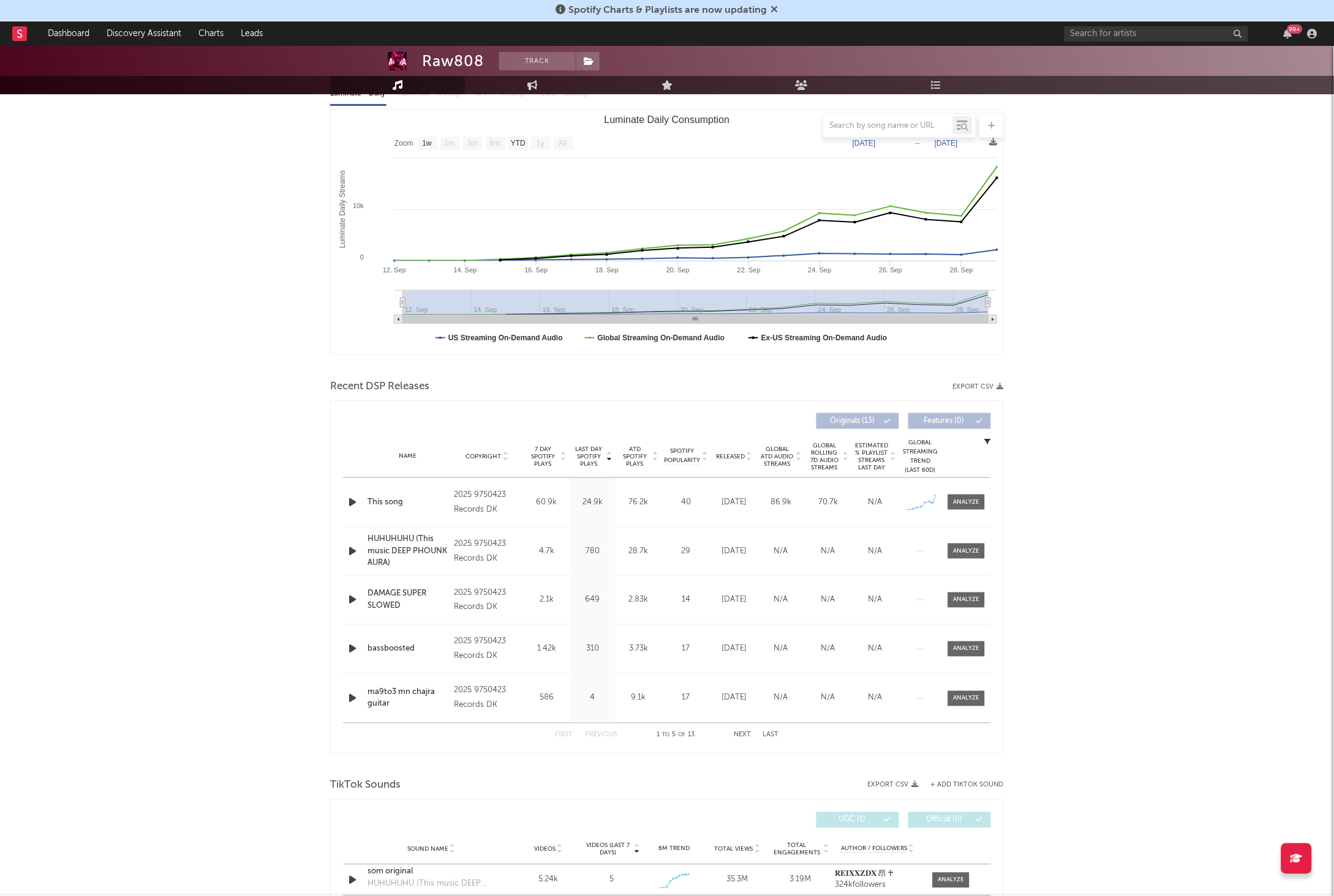
scroll to position [243, 0]
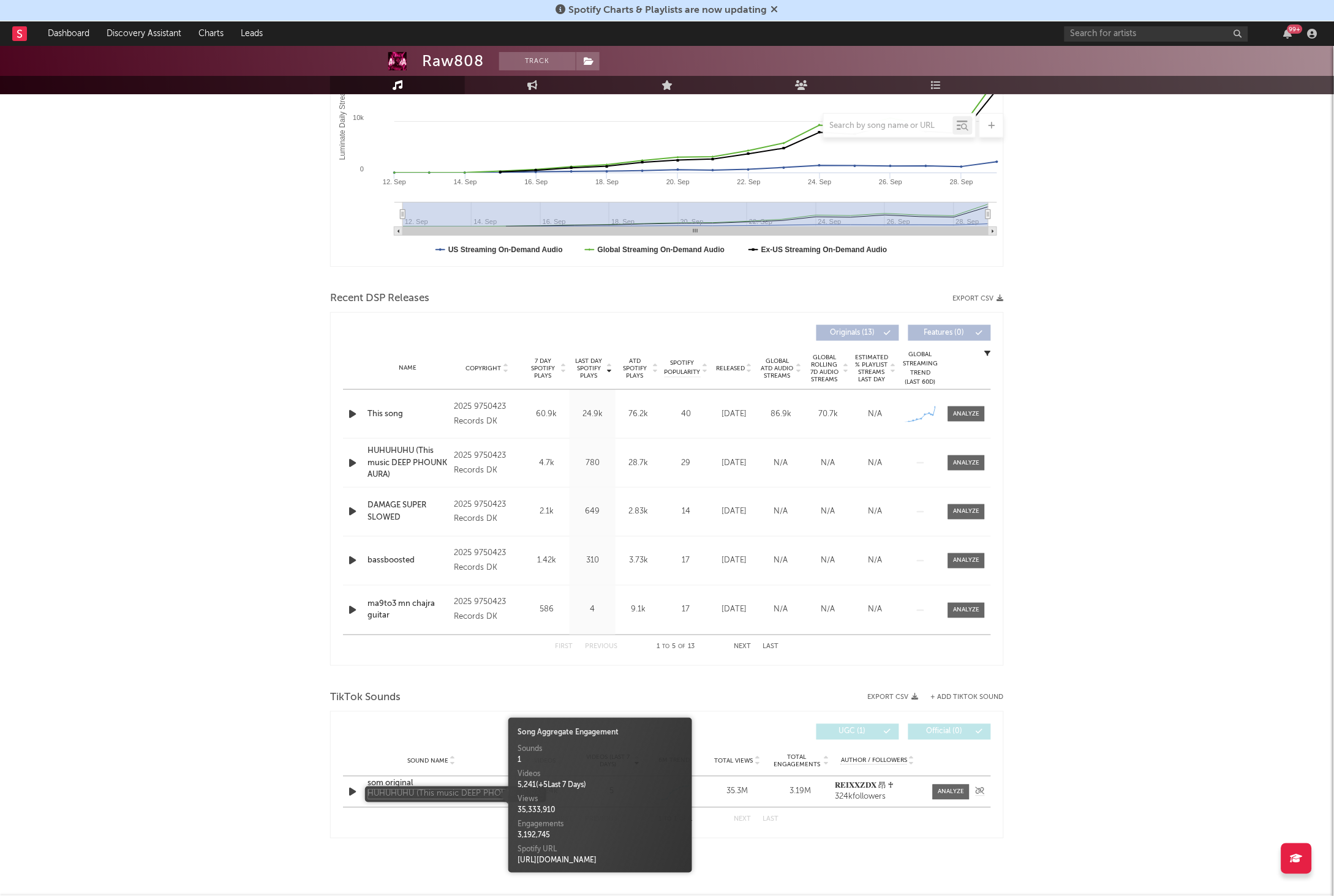
click at [395, 790] on div "HUHUHUHU (This music DEEP PHOUNK AURA)" at bounding box center [431, 796] width 128 height 12
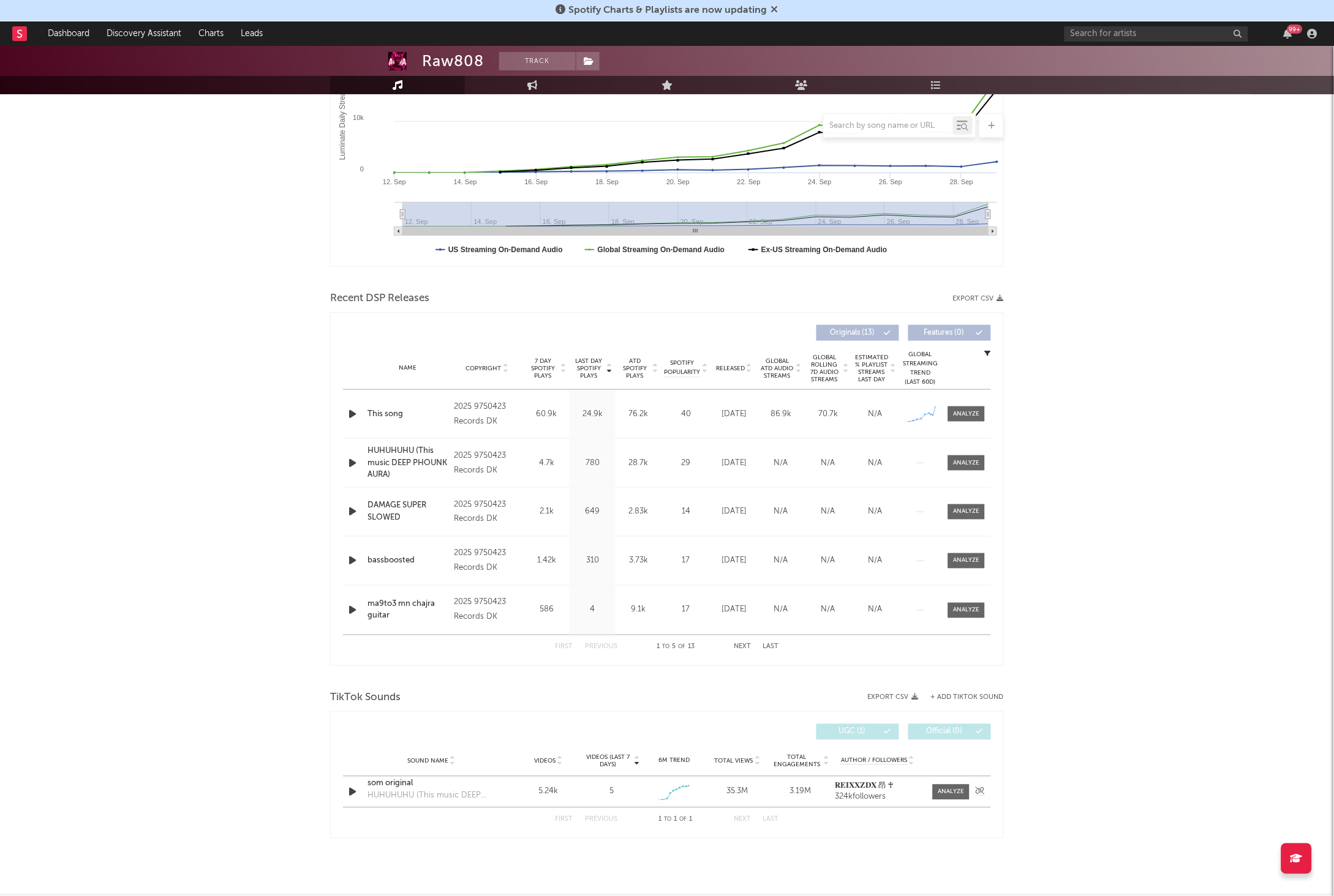
click at [396, 786] on div "som original" at bounding box center [431, 784] width 128 height 12
